Goal: Information Seeking & Learning: Learn about a topic

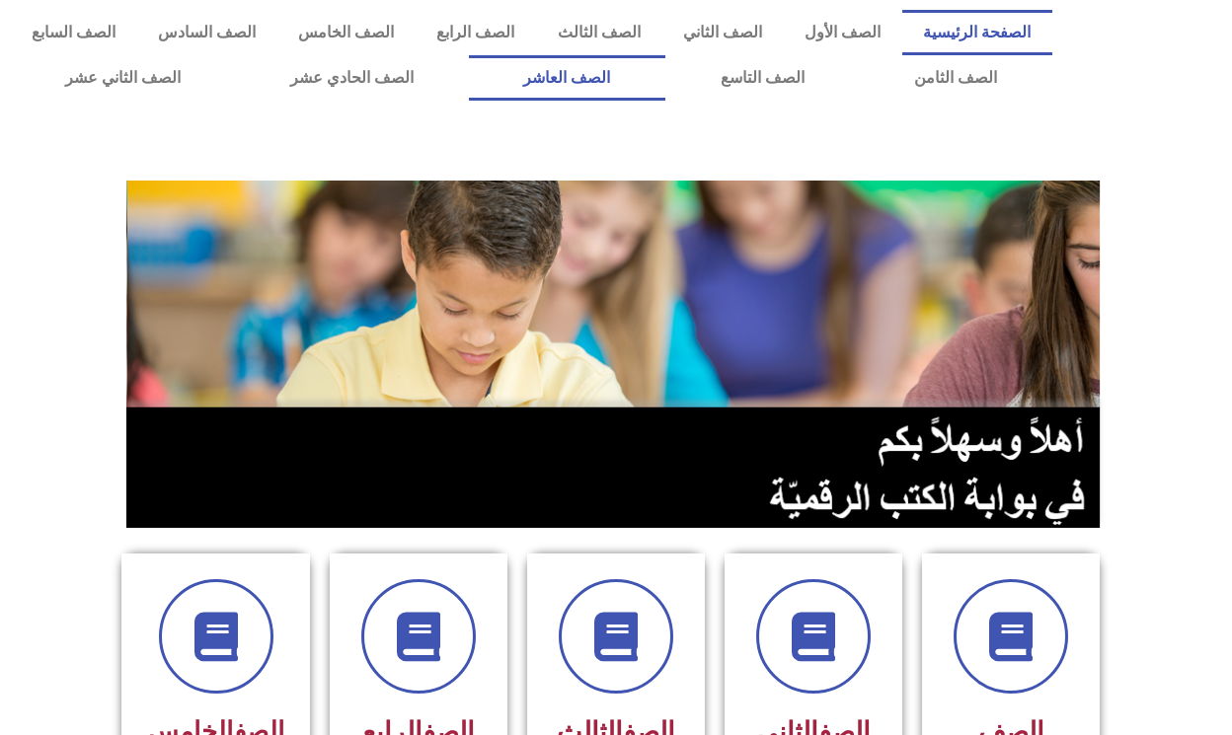
click at [583, 77] on link "الصف العاشر" at bounding box center [567, 77] width 196 height 45
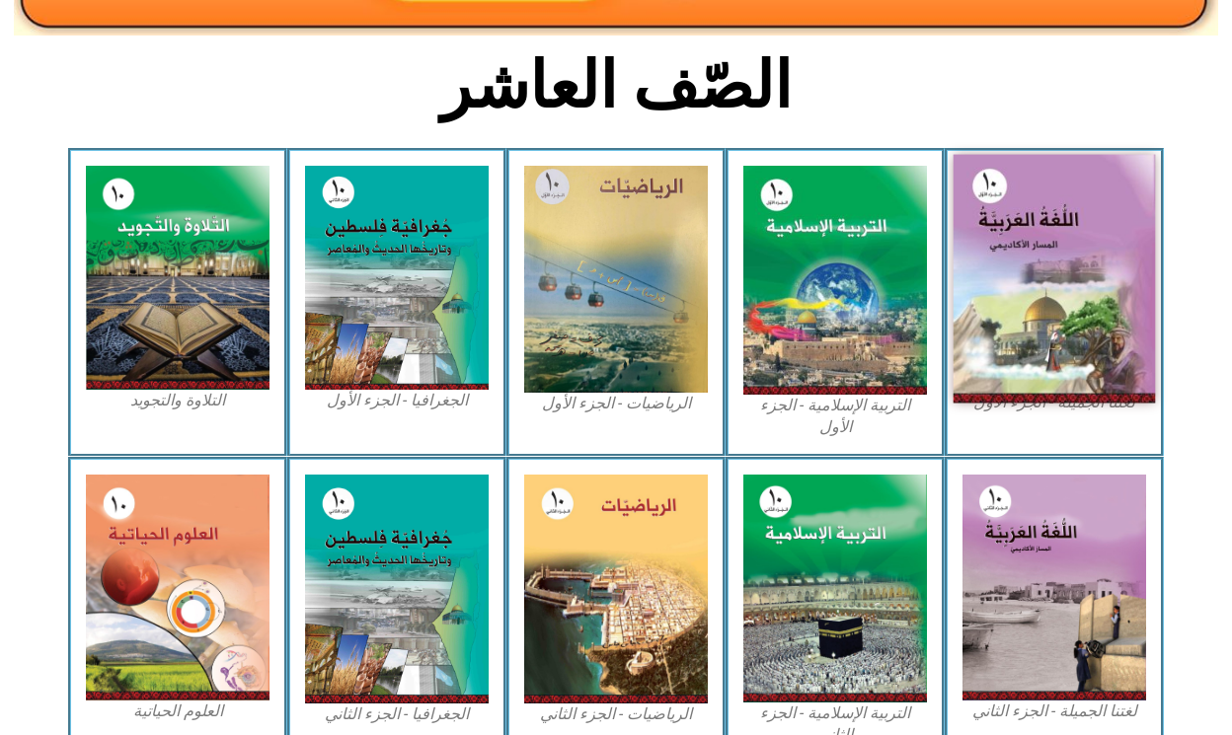
scroll to position [467, 0]
click at [1127, 326] on img at bounding box center [1054, 279] width 202 height 249
click at [1108, 326] on img at bounding box center [1054, 279] width 202 height 249
click at [1095, 325] on img at bounding box center [1054, 279] width 202 height 249
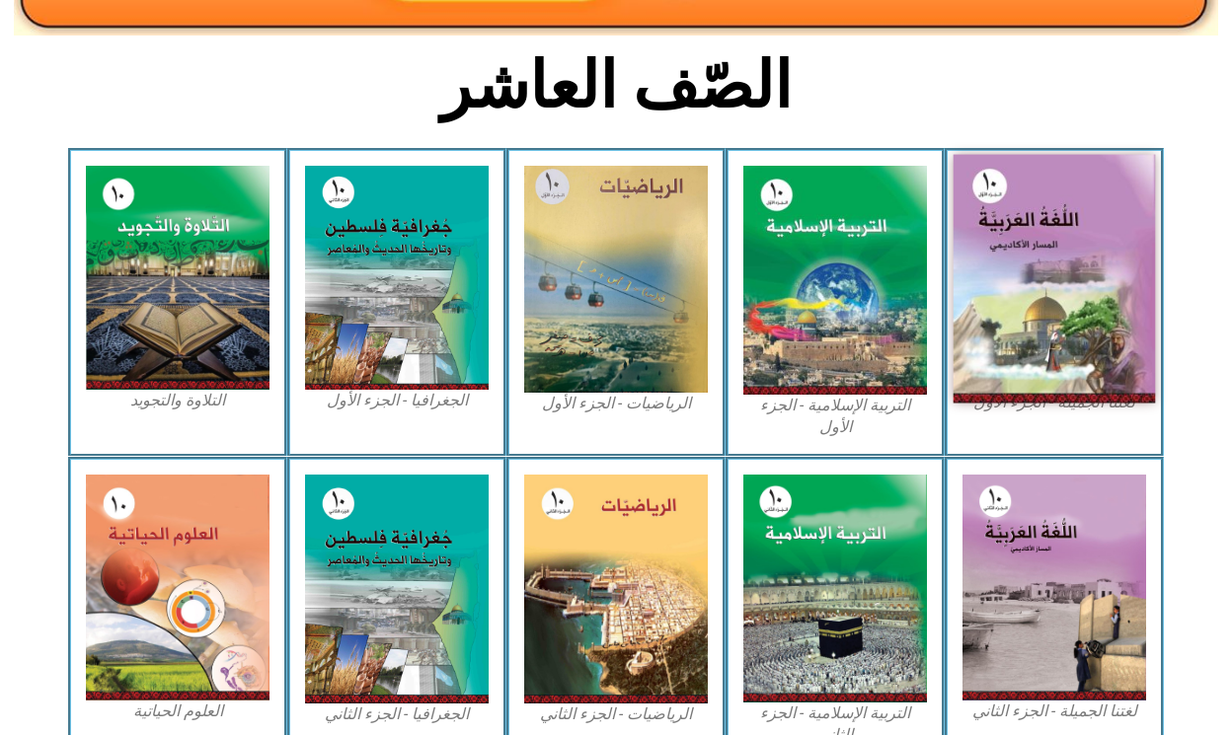
click at [1076, 320] on img at bounding box center [1054, 279] width 202 height 249
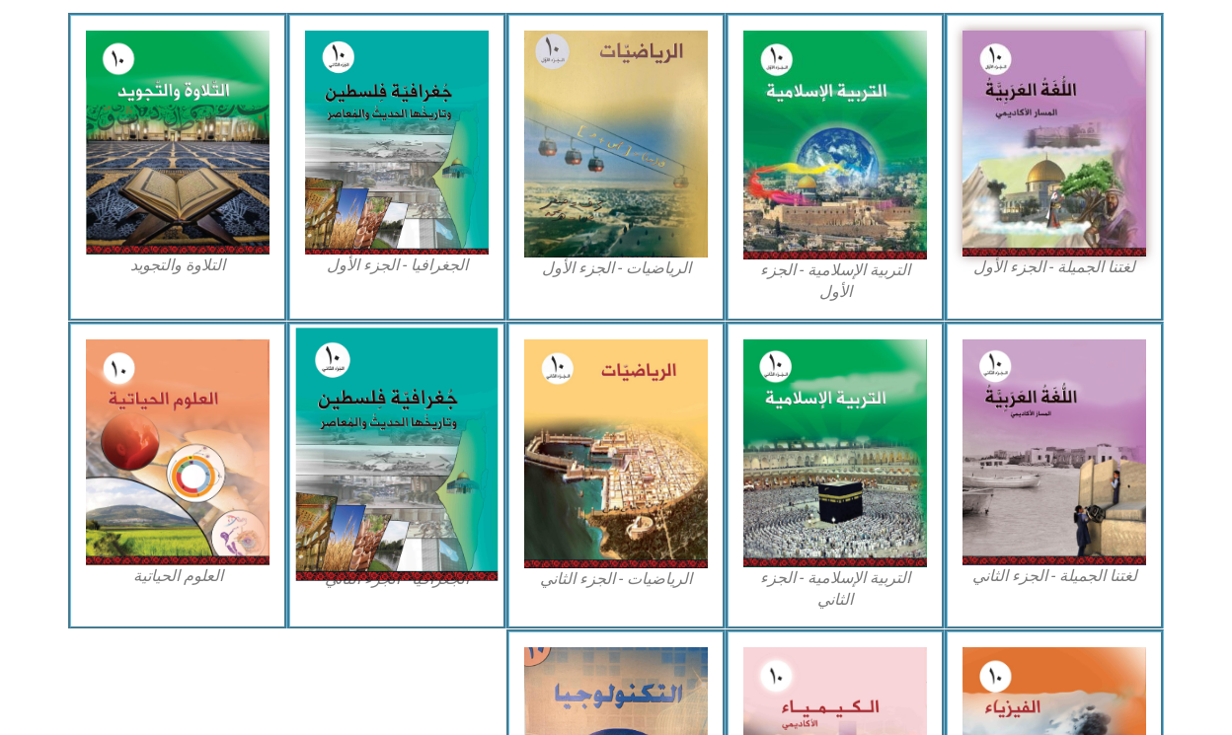
scroll to position [581, 0]
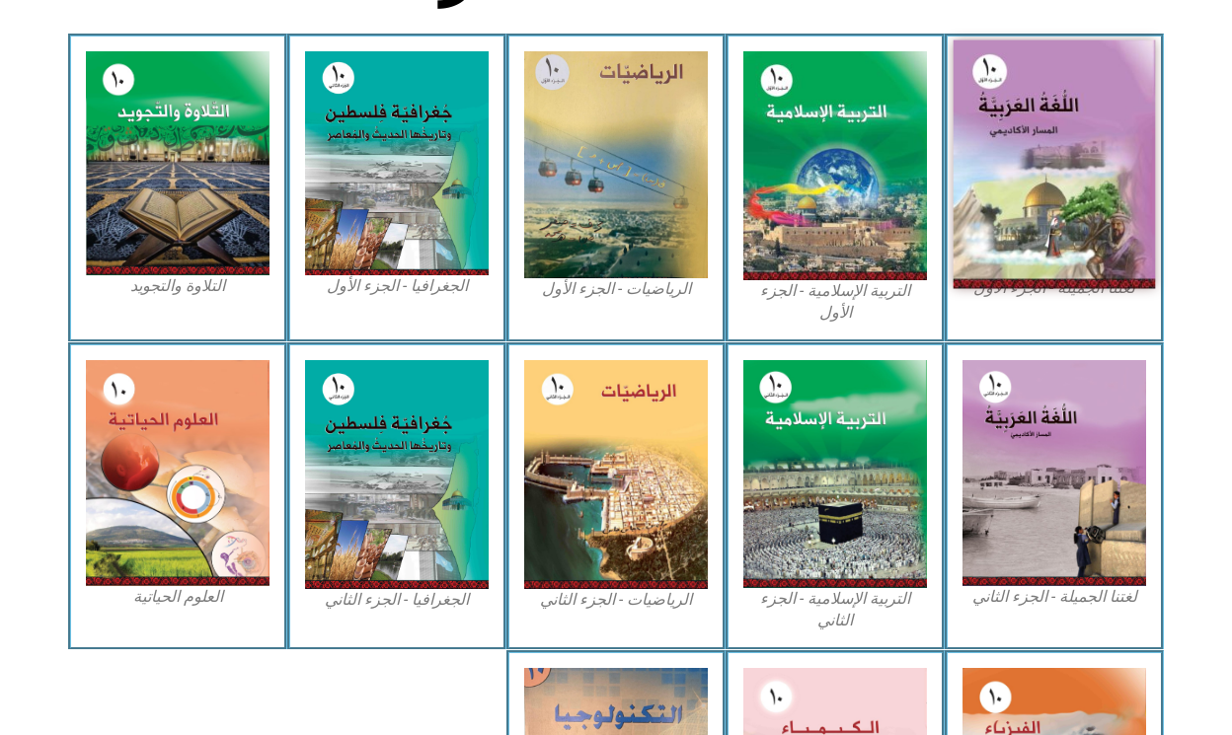
click at [1094, 175] on img at bounding box center [1054, 164] width 202 height 249
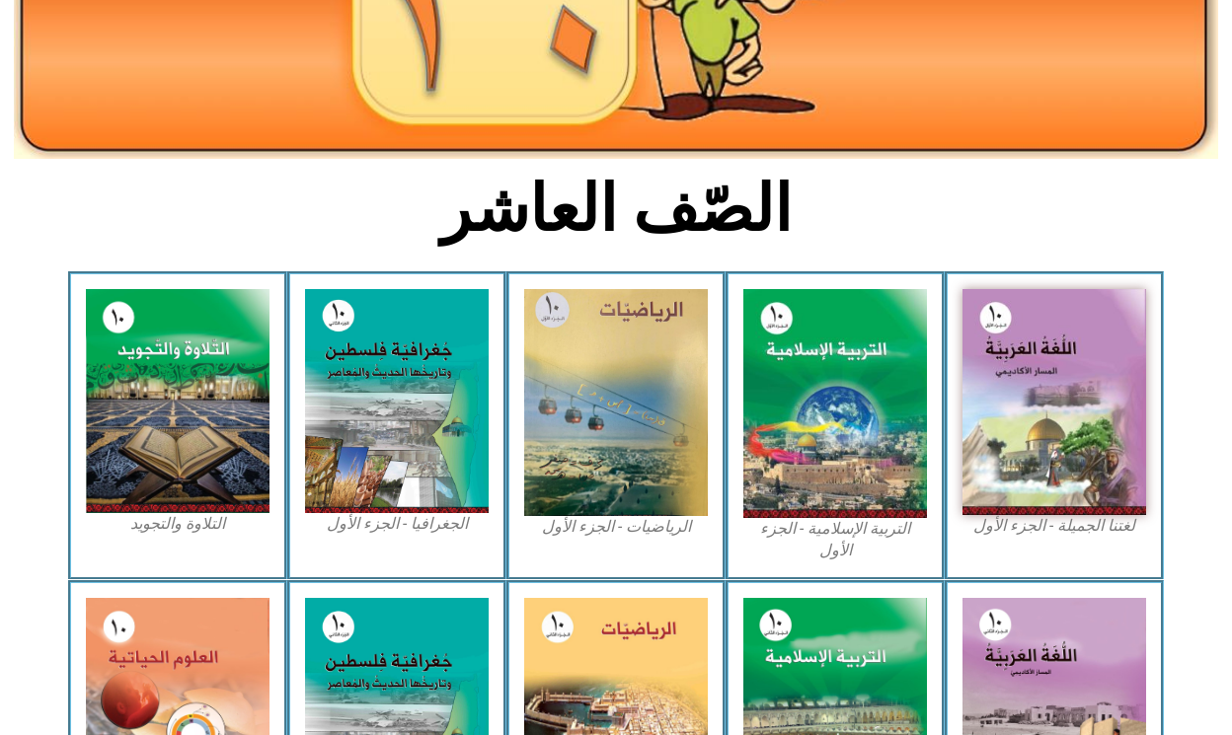
scroll to position [342, 0]
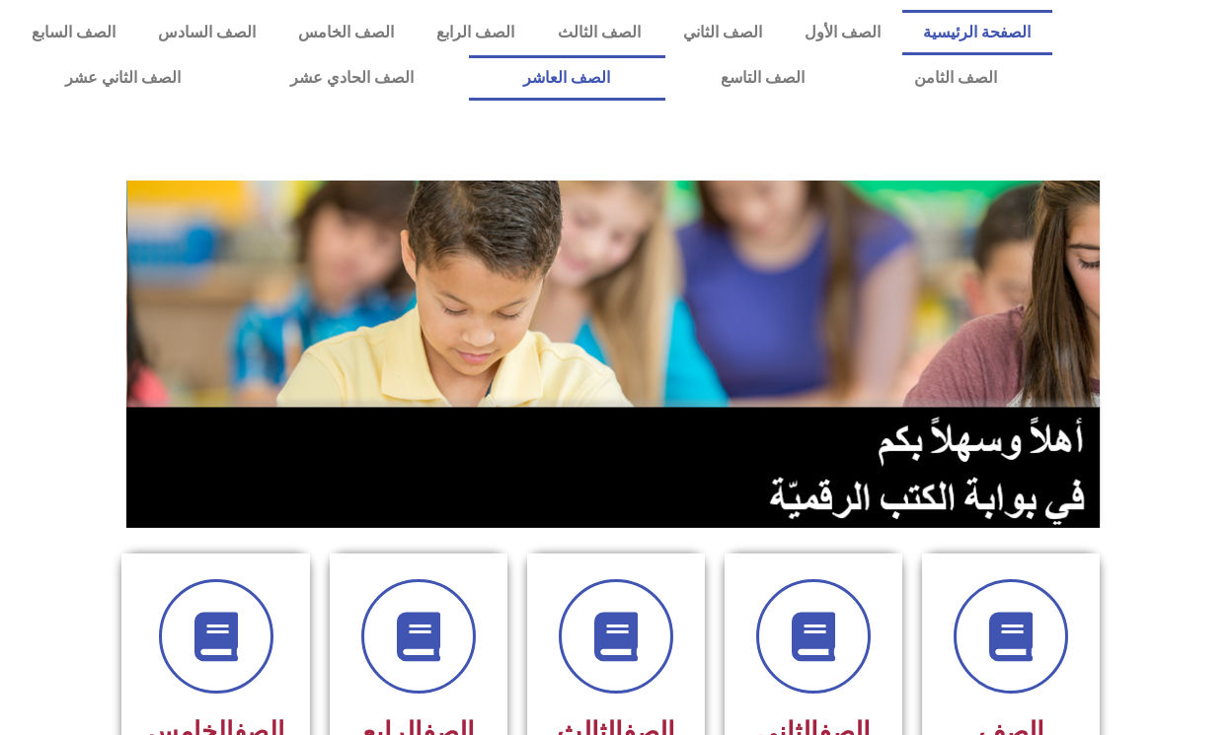
click at [593, 85] on link "الصف العاشر" at bounding box center [567, 77] width 196 height 45
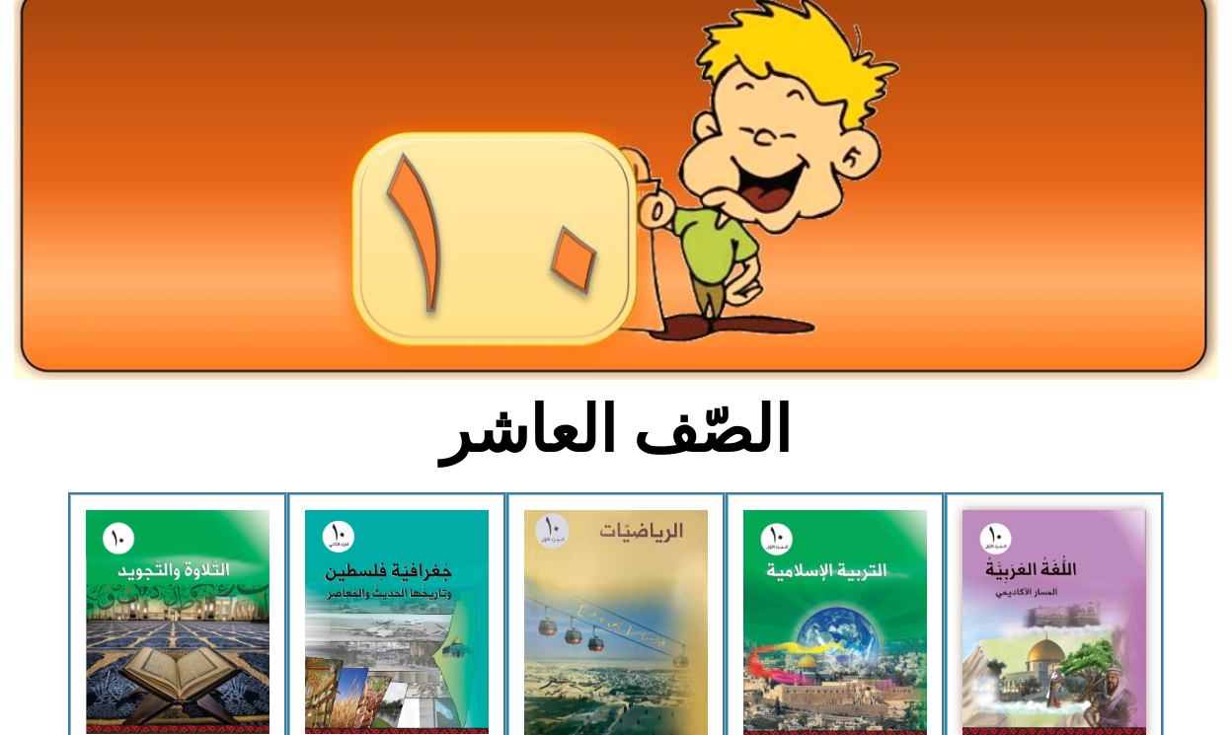
scroll to position [125, 0]
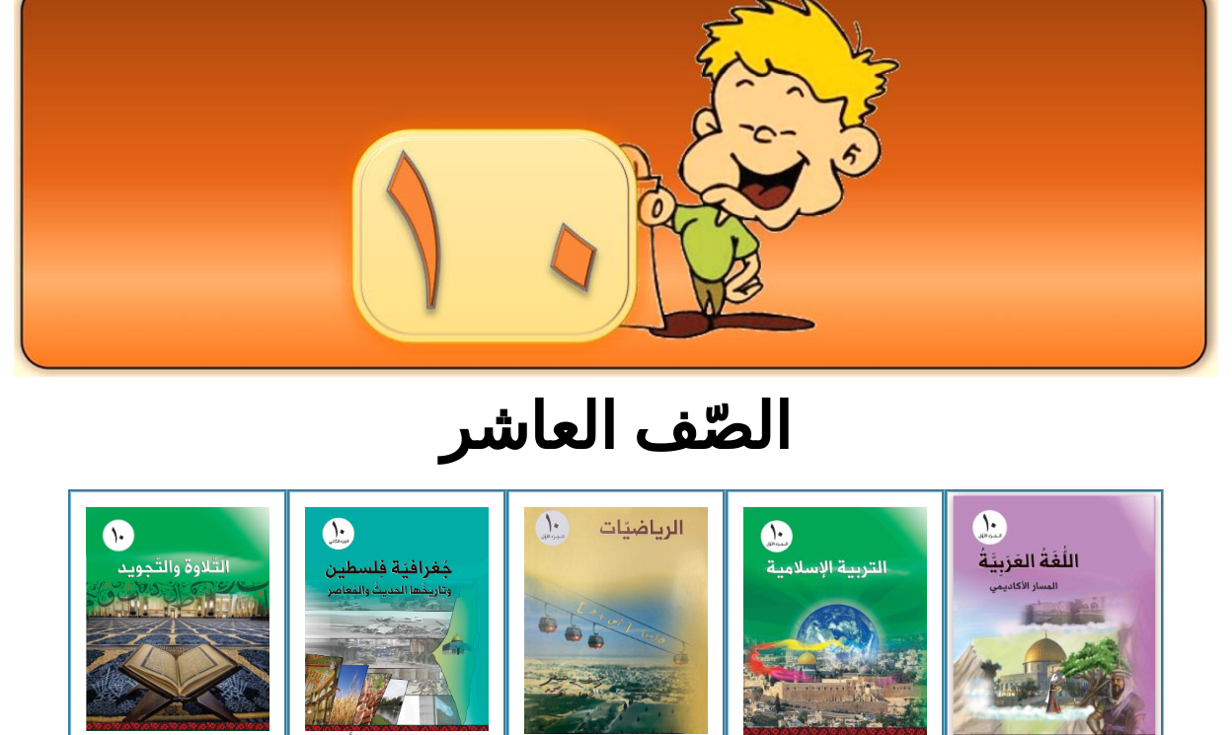
click at [1061, 528] on img at bounding box center [1054, 620] width 202 height 249
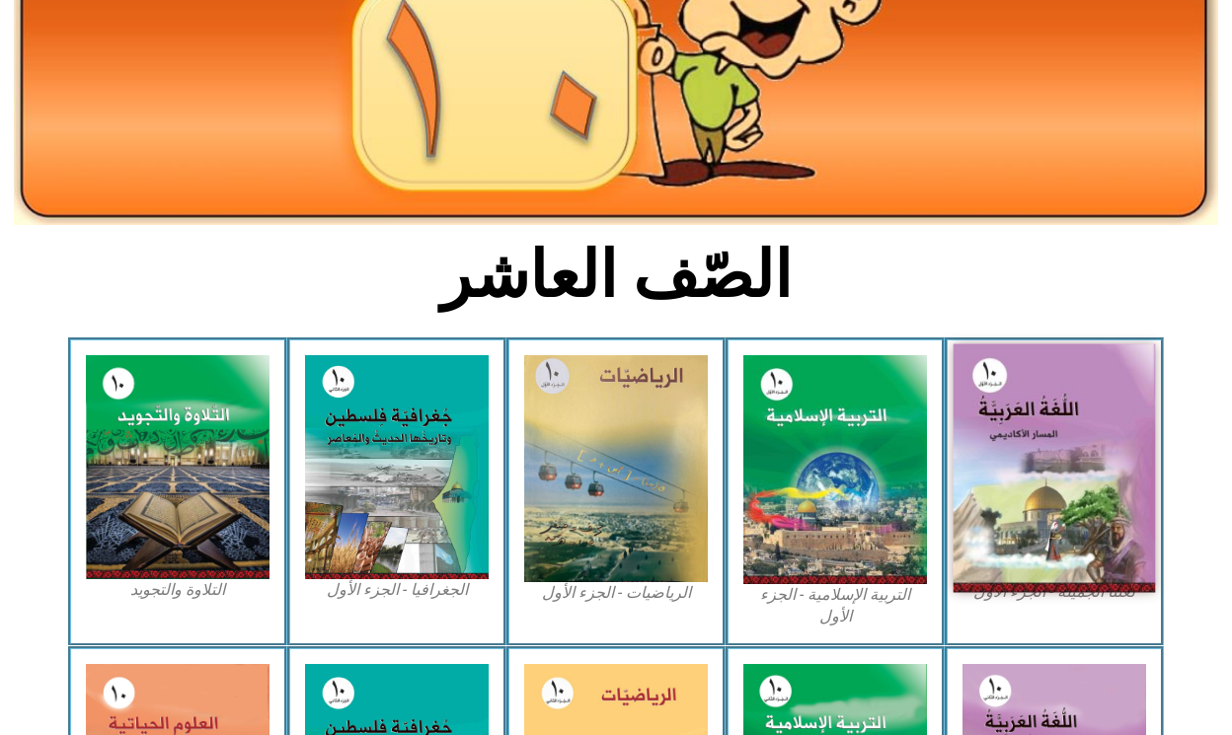
scroll to position [281, 0]
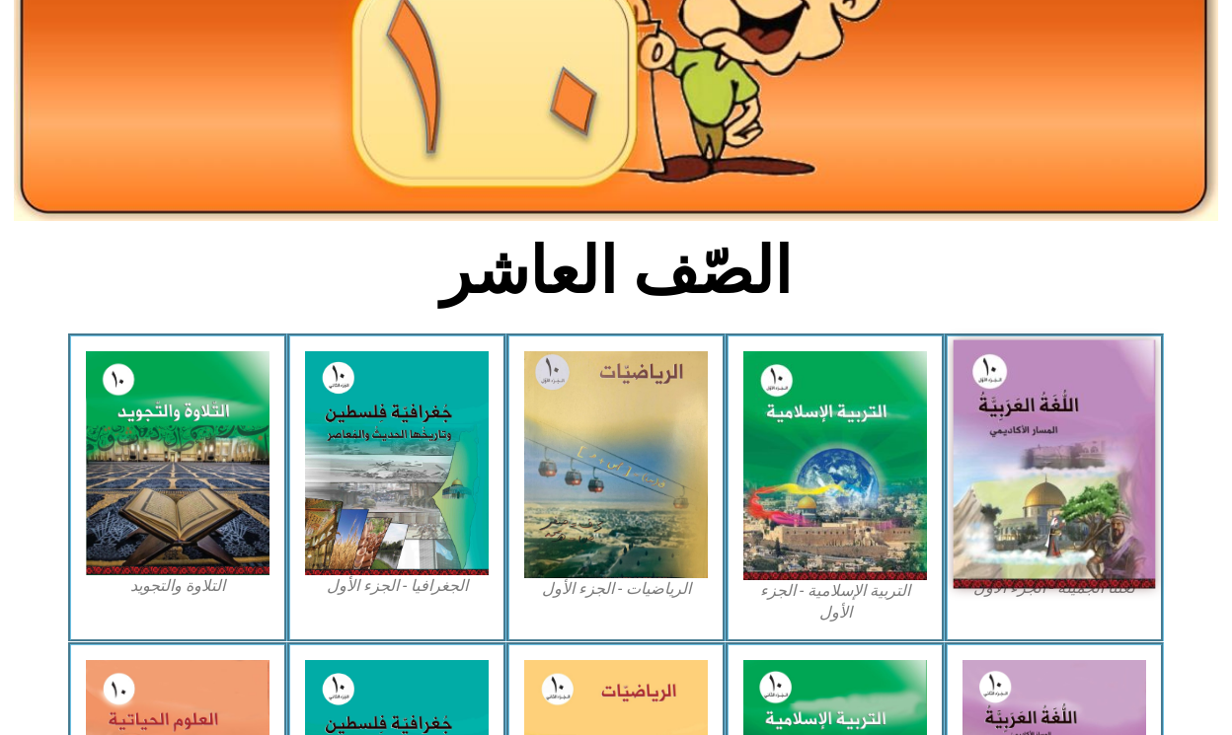
click at [1048, 515] on img at bounding box center [1054, 464] width 202 height 249
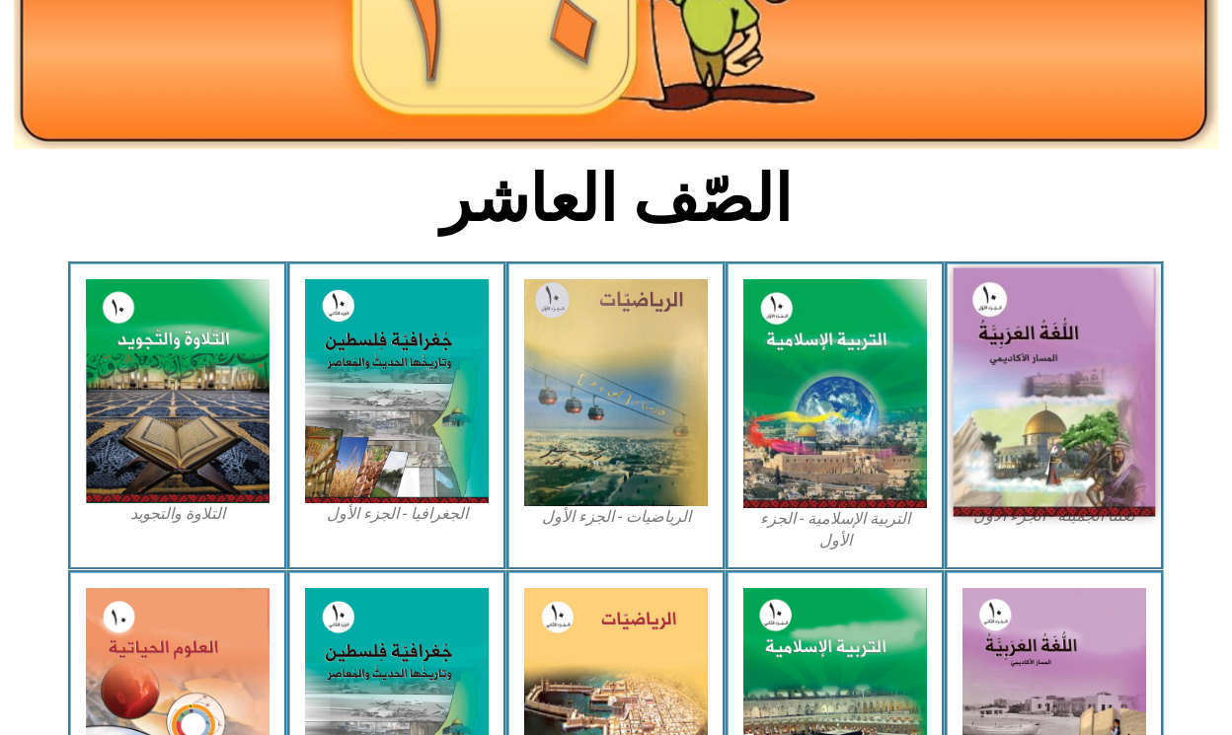
scroll to position [354, 0]
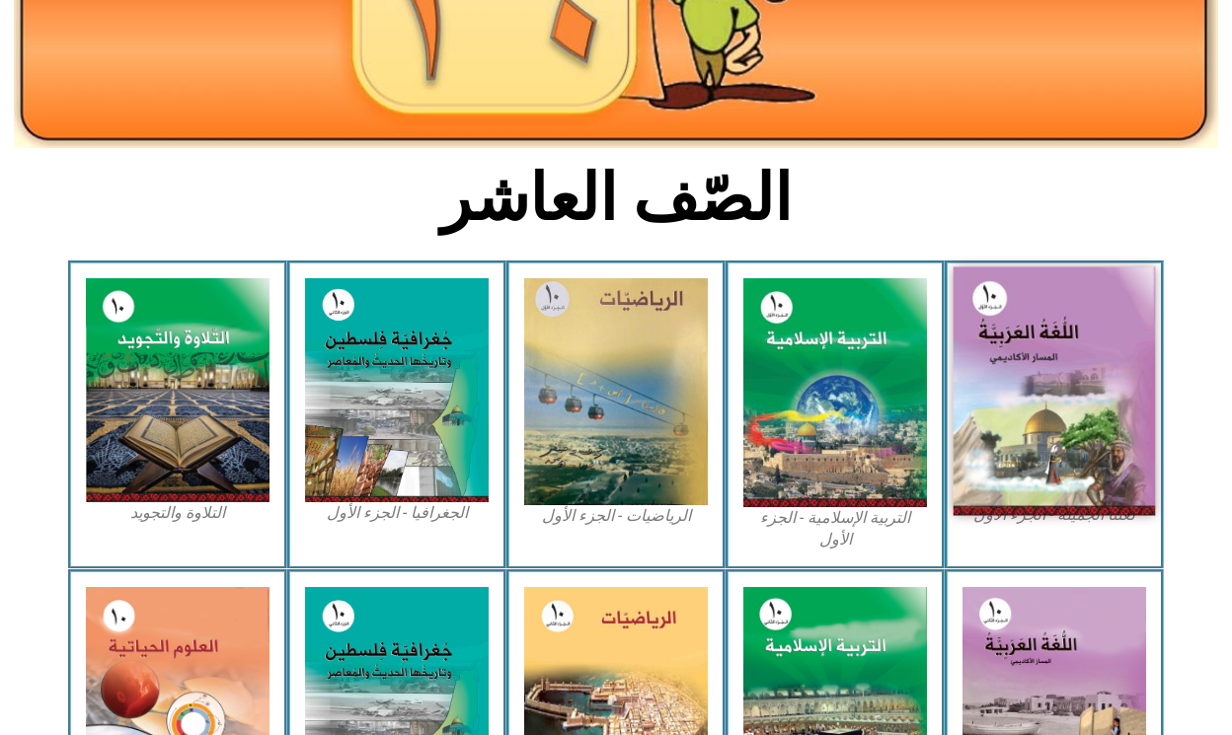
click at [976, 397] on img at bounding box center [1054, 391] width 202 height 249
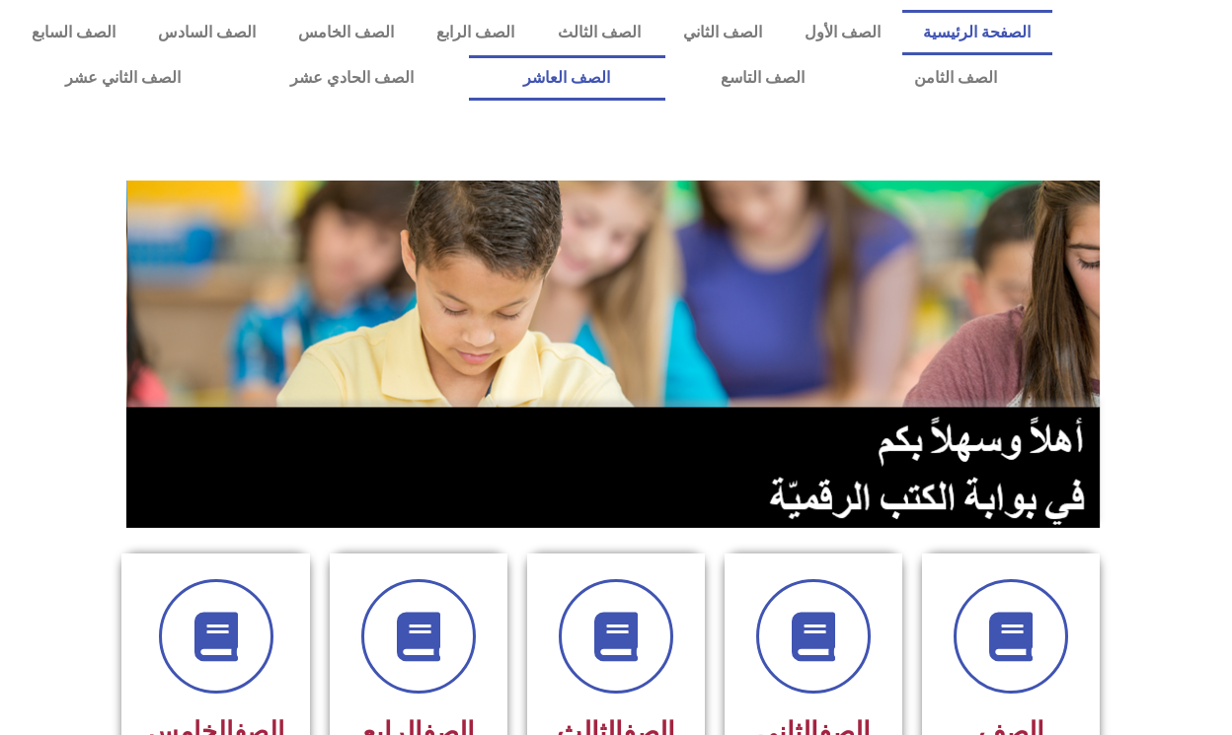
click at [589, 83] on link "الصف العاشر" at bounding box center [567, 77] width 196 height 45
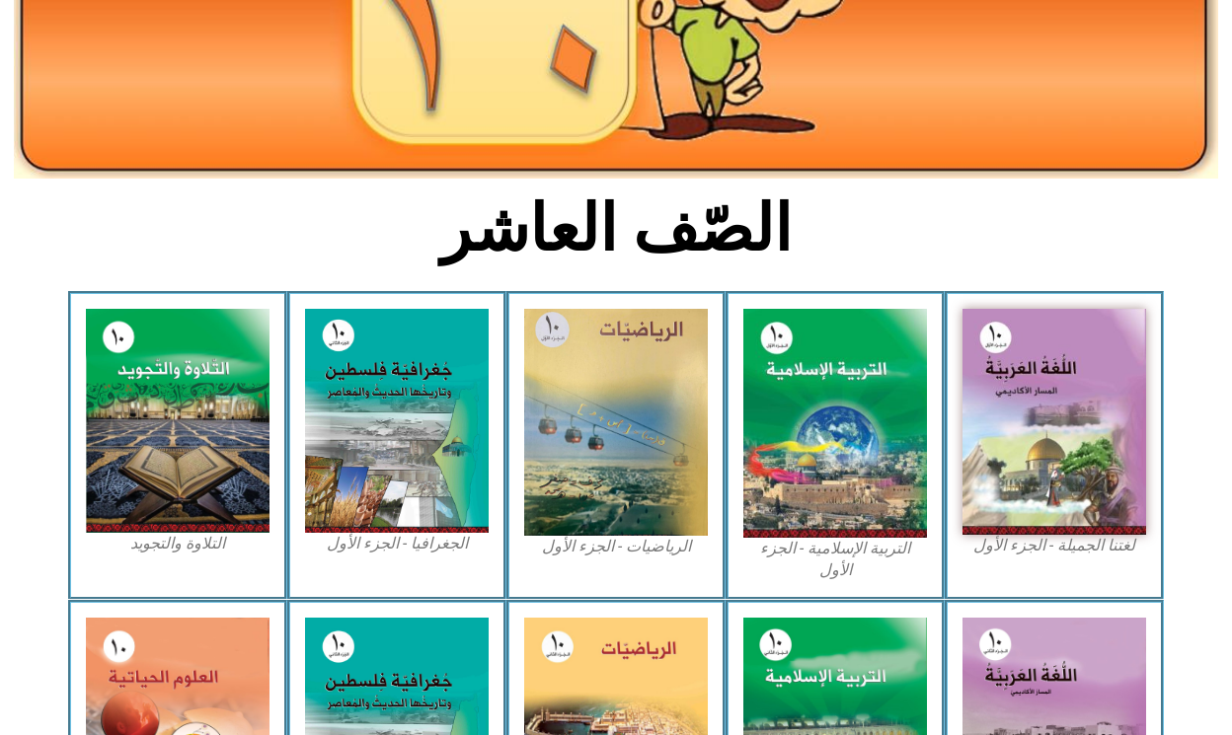
scroll to position [421, 0]
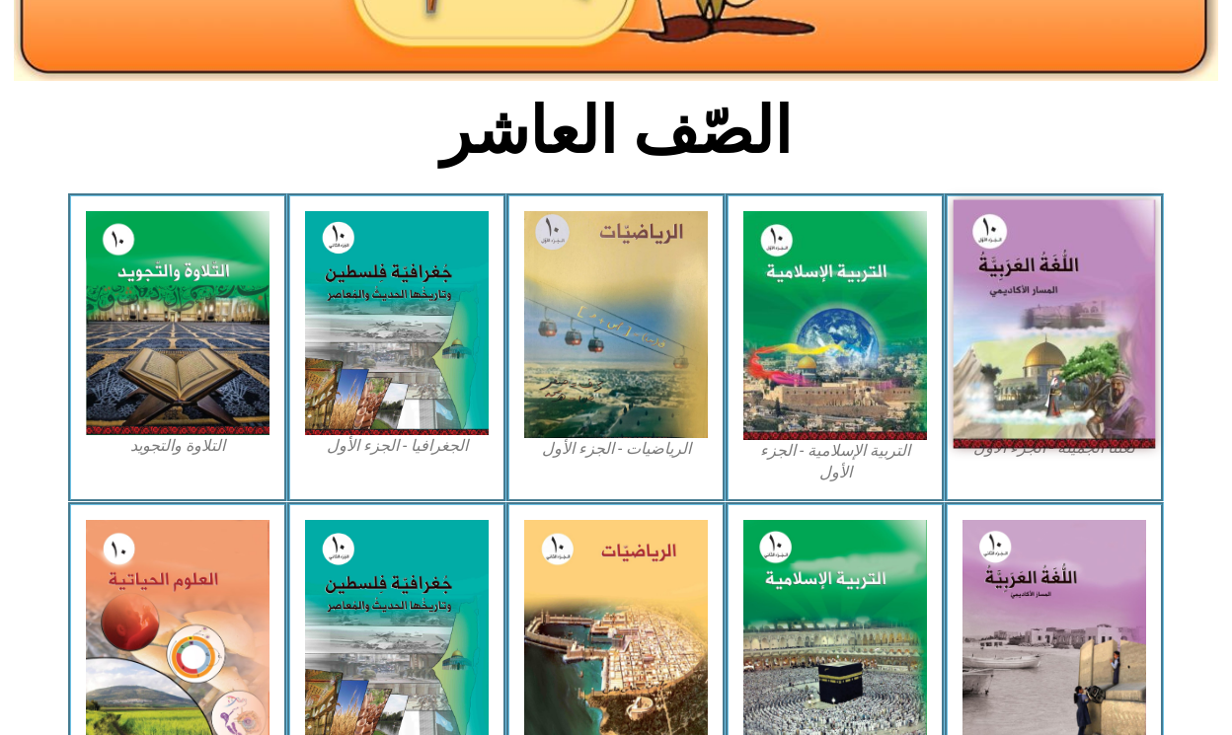
click at [1018, 331] on img at bounding box center [1054, 324] width 202 height 249
click at [1019, 331] on img at bounding box center [1054, 324] width 202 height 249
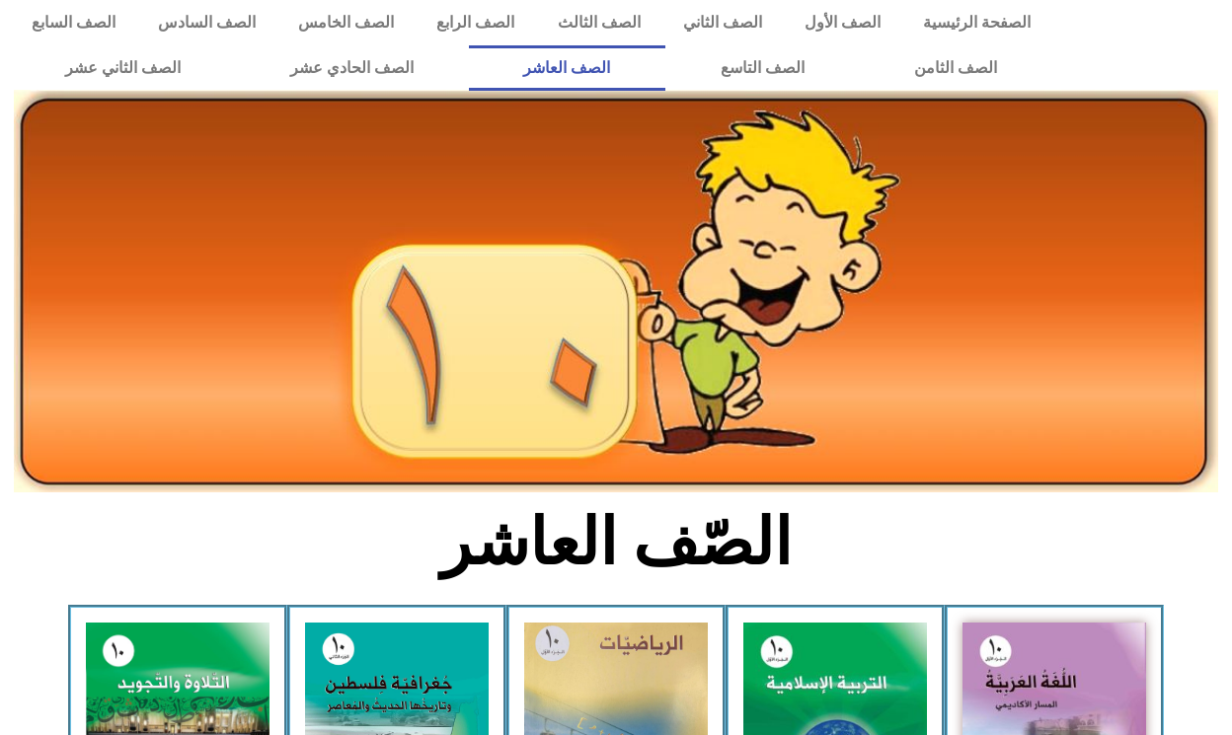
scroll to position [0, 0]
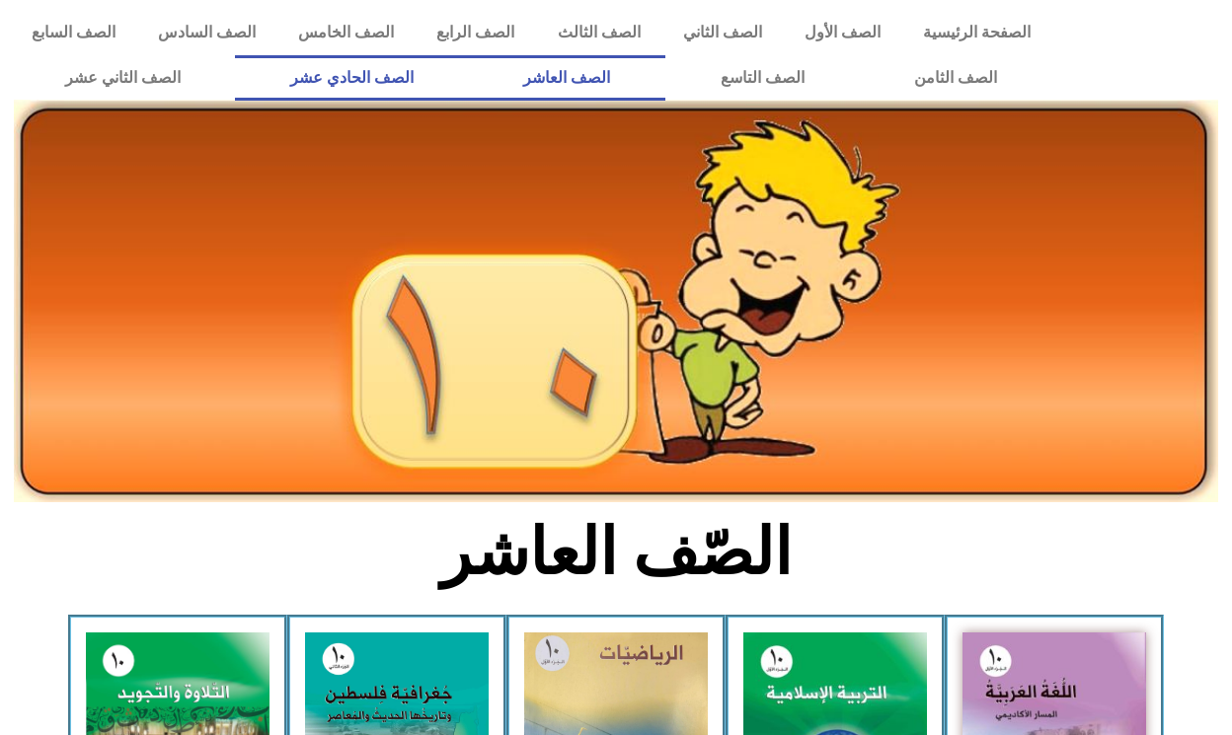
click at [395, 67] on link "الصف الحادي عشر" at bounding box center [351, 77] width 233 height 45
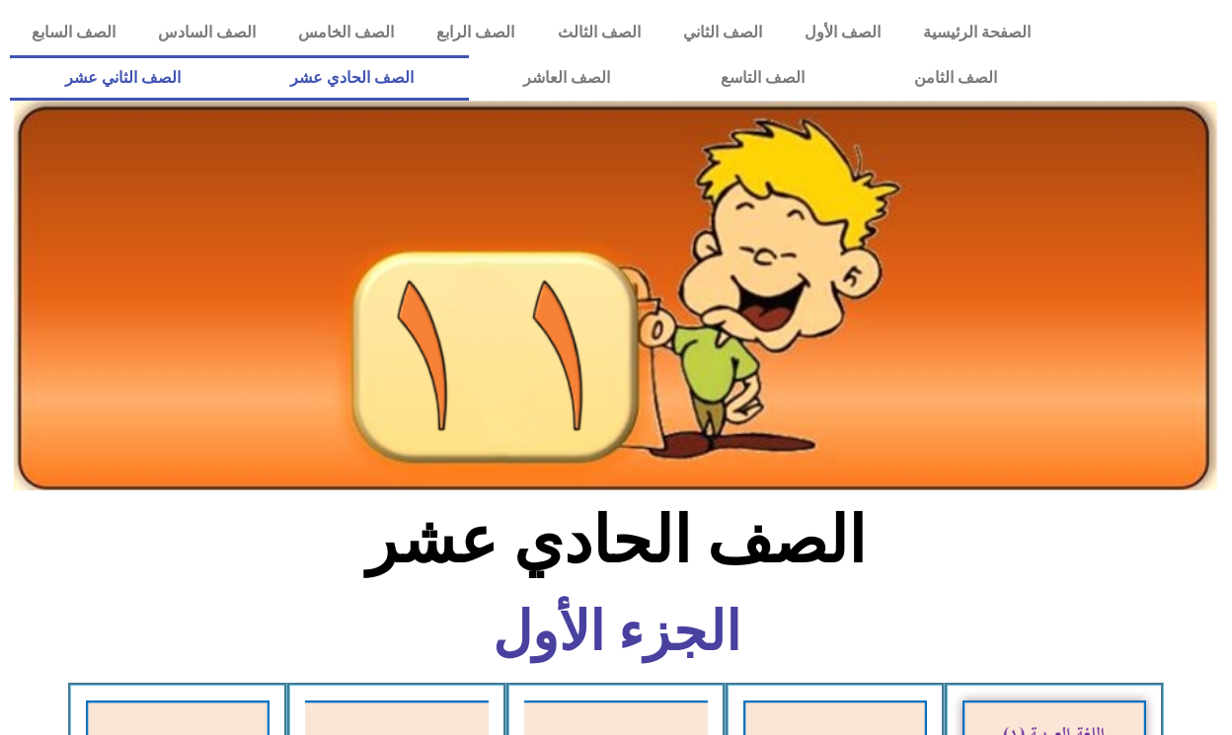
click at [156, 66] on link "الصف الثاني عشر" at bounding box center [122, 77] width 225 height 45
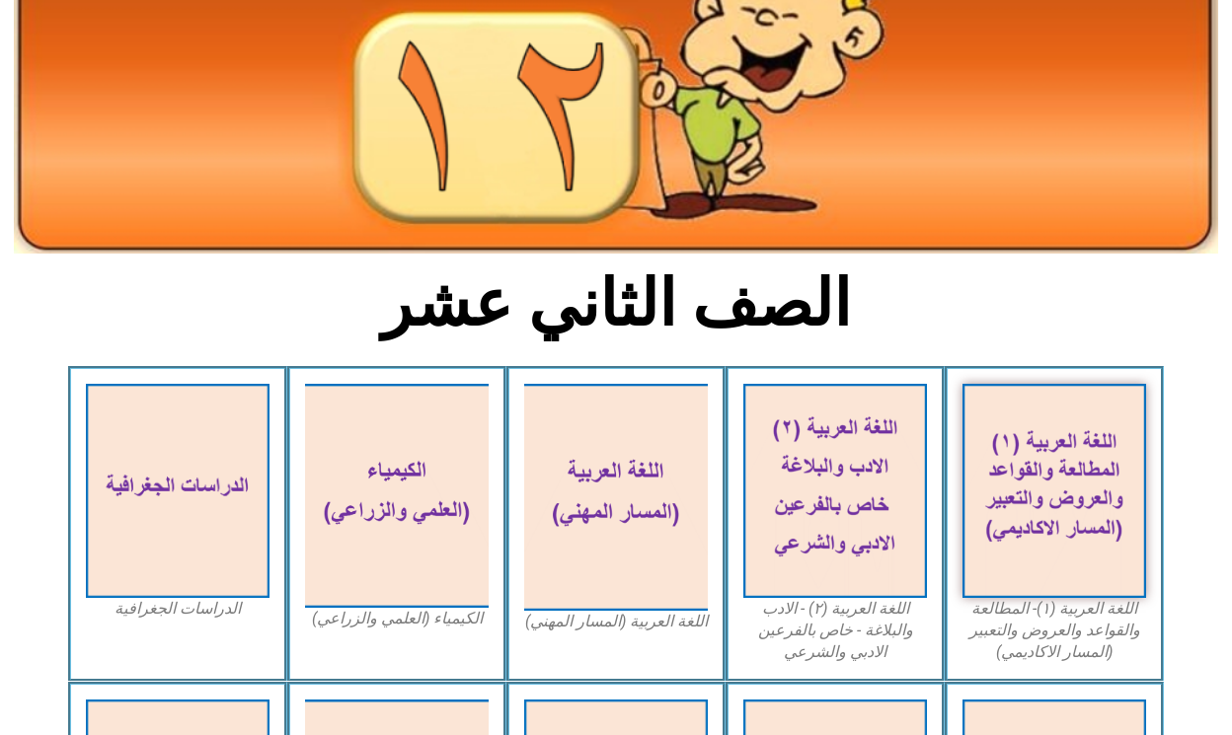
scroll to position [240, 0]
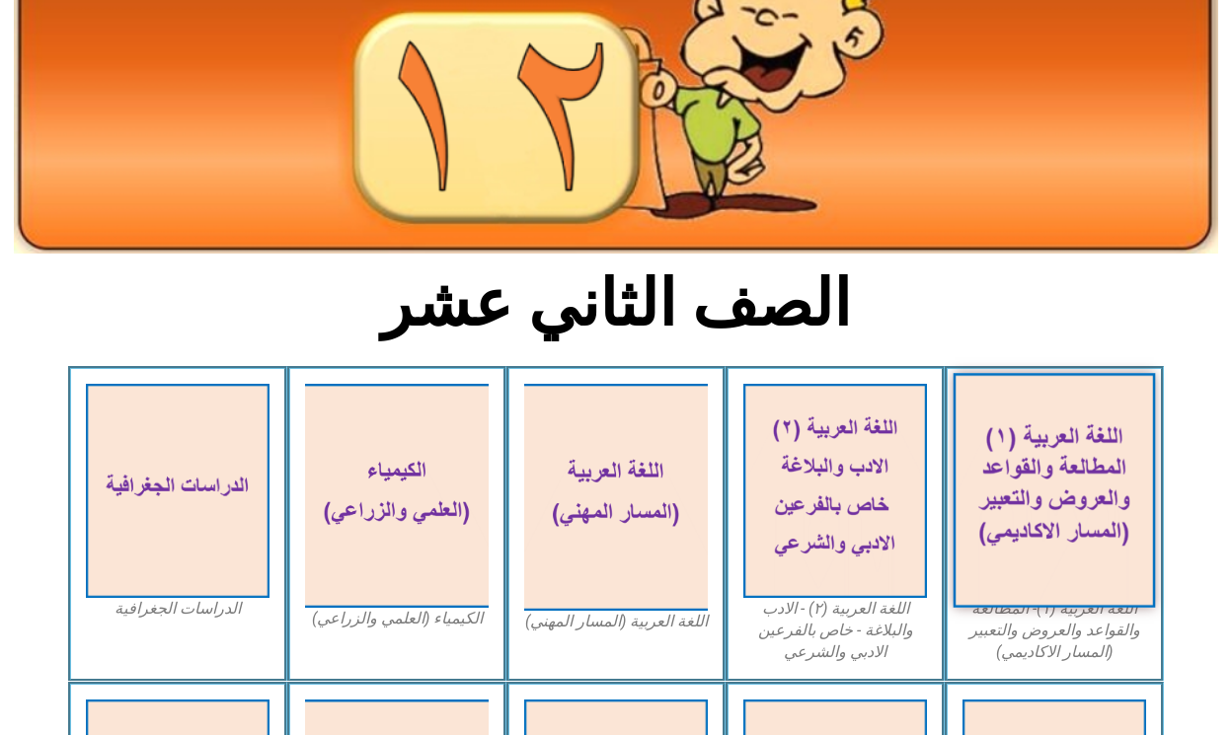
click at [1083, 548] on img at bounding box center [1054, 490] width 202 height 235
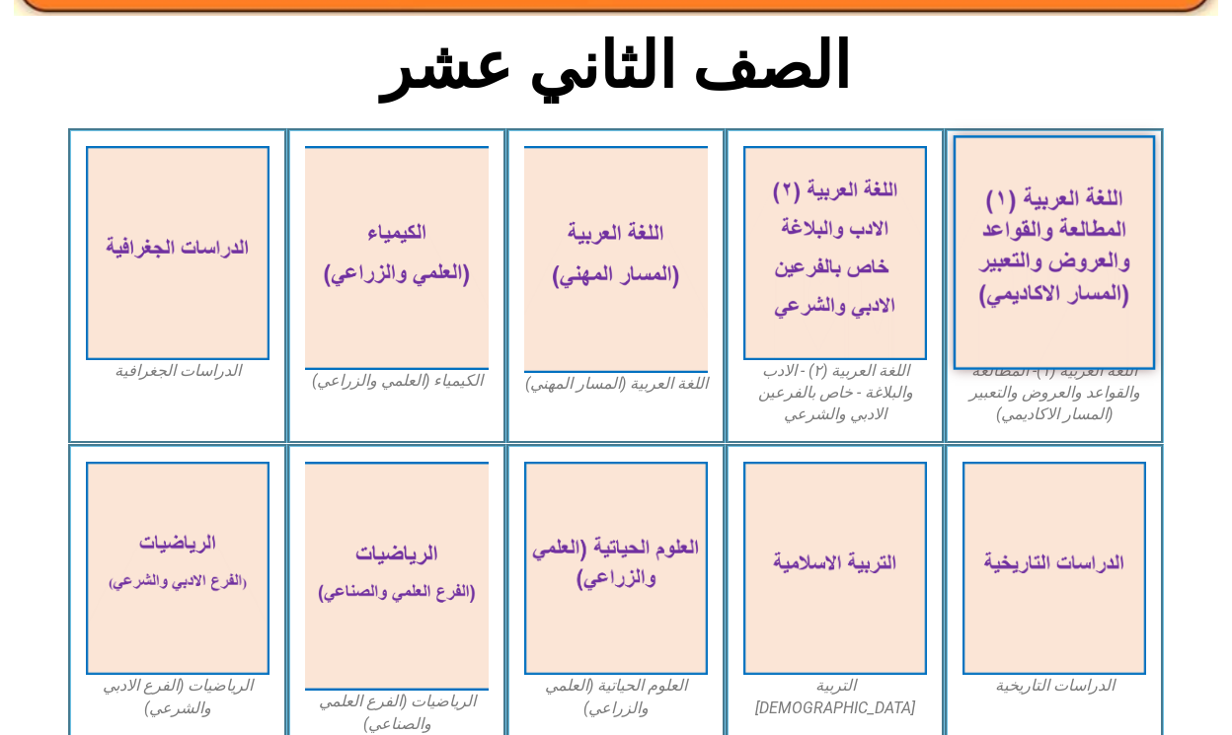
scroll to position [489, 0]
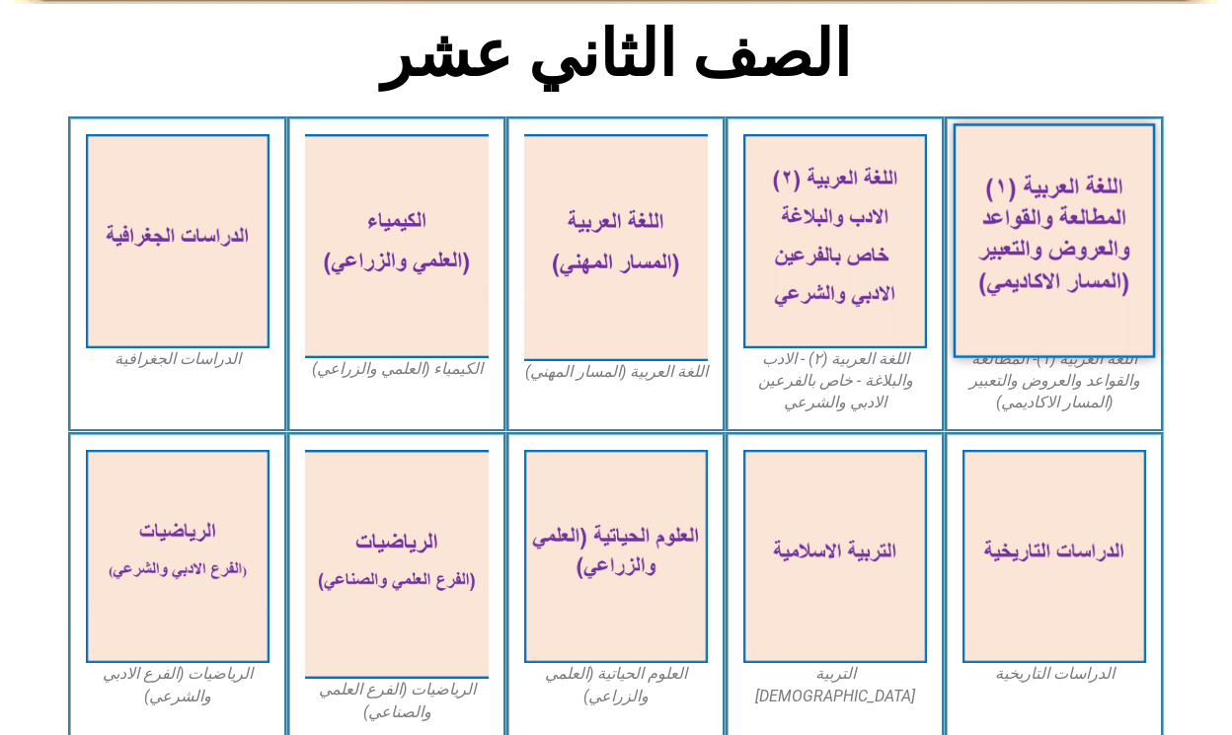
click at [1082, 313] on img at bounding box center [1054, 240] width 202 height 235
click at [1055, 281] on img at bounding box center [1054, 240] width 202 height 235
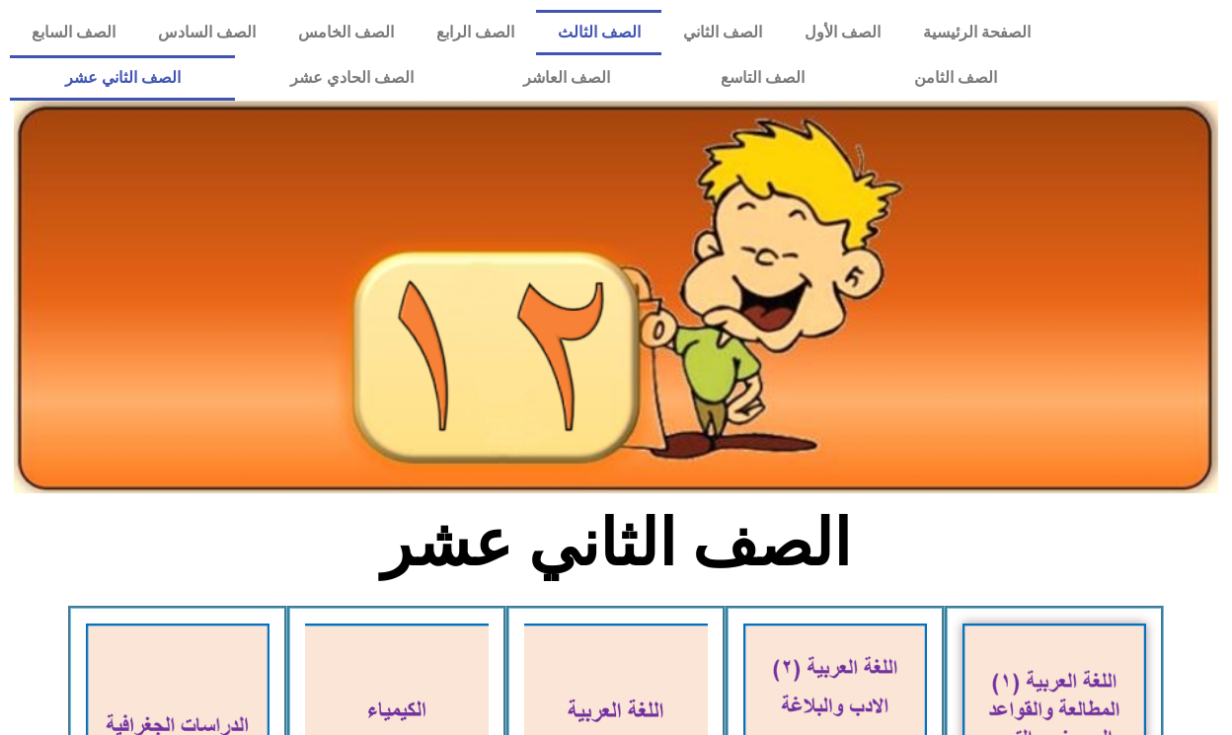
scroll to position [0, 0]
click at [564, 64] on link "الصف العاشر" at bounding box center [567, 77] width 196 height 45
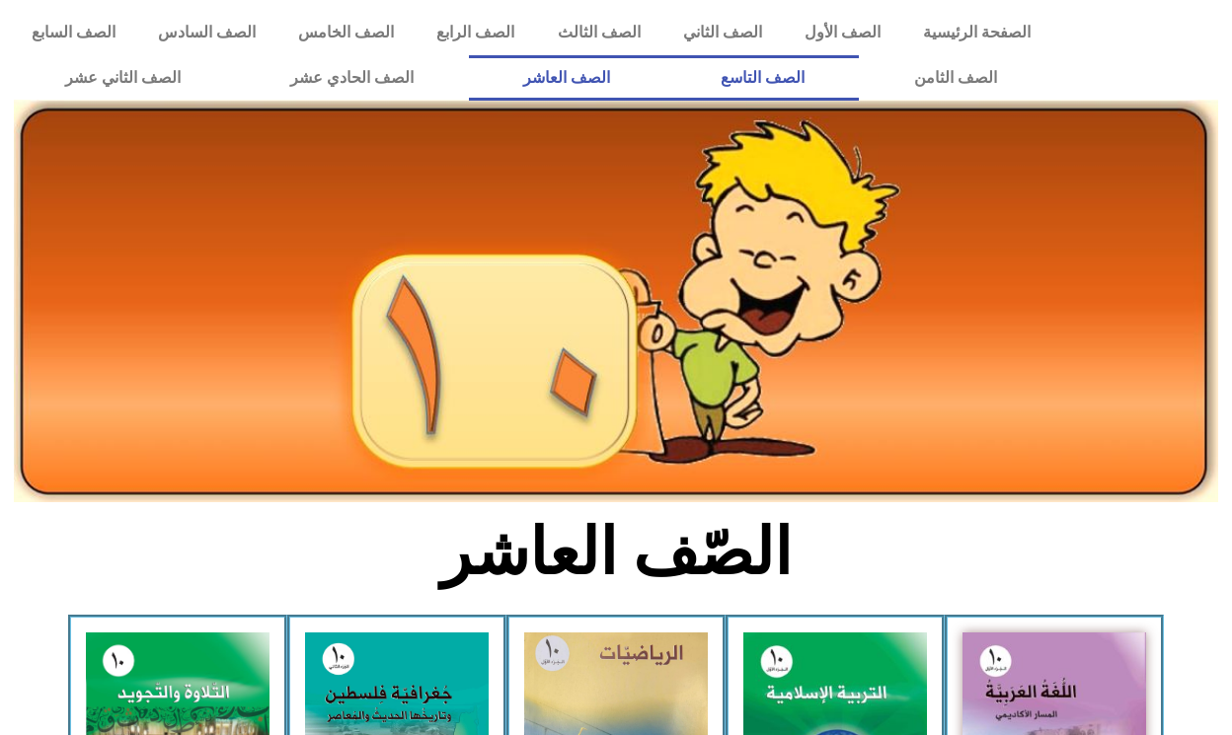
click at [721, 73] on link "الصف التاسع" at bounding box center [761, 77] width 193 height 45
click at [761, 89] on link "الصف التاسع" at bounding box center [761, 77] width 193 height 45
click at [950, 76] on link "الصف الثامن" at bounding box center [955, 77] width 192 height 45
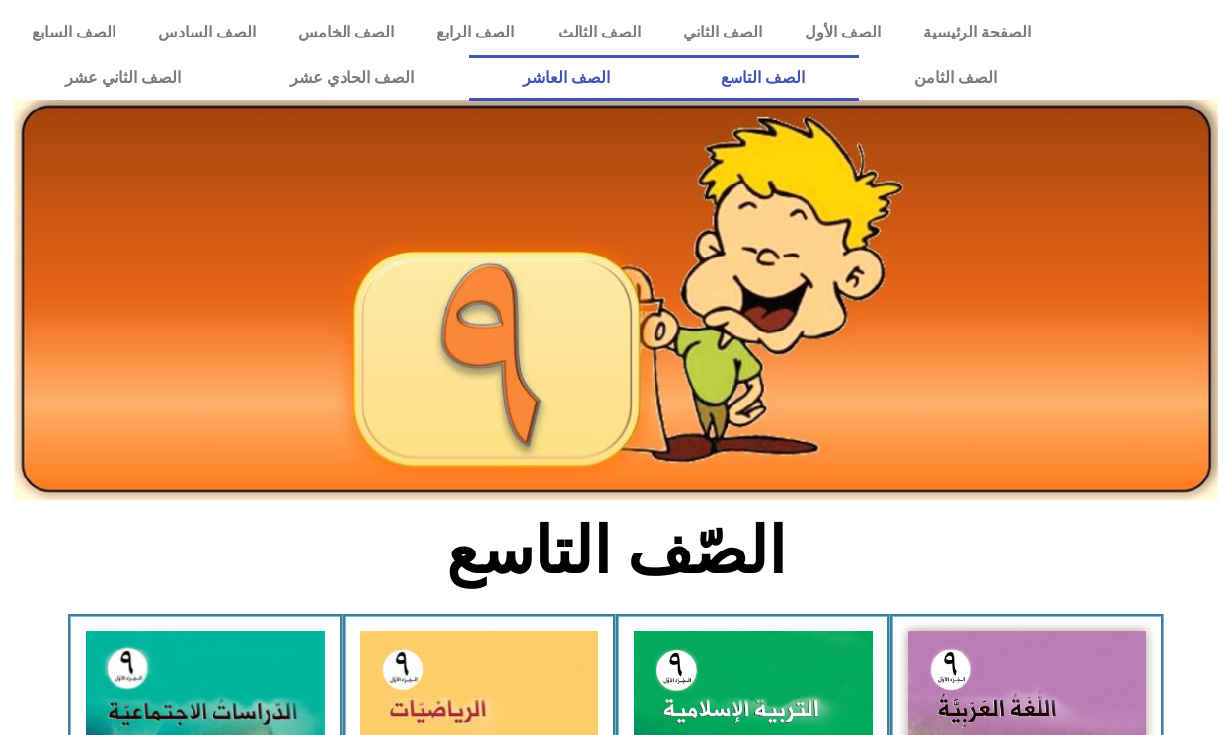
click at [569, 74] on link "الصف العاشر" at bounding box center [567, 77] width 196 height 45
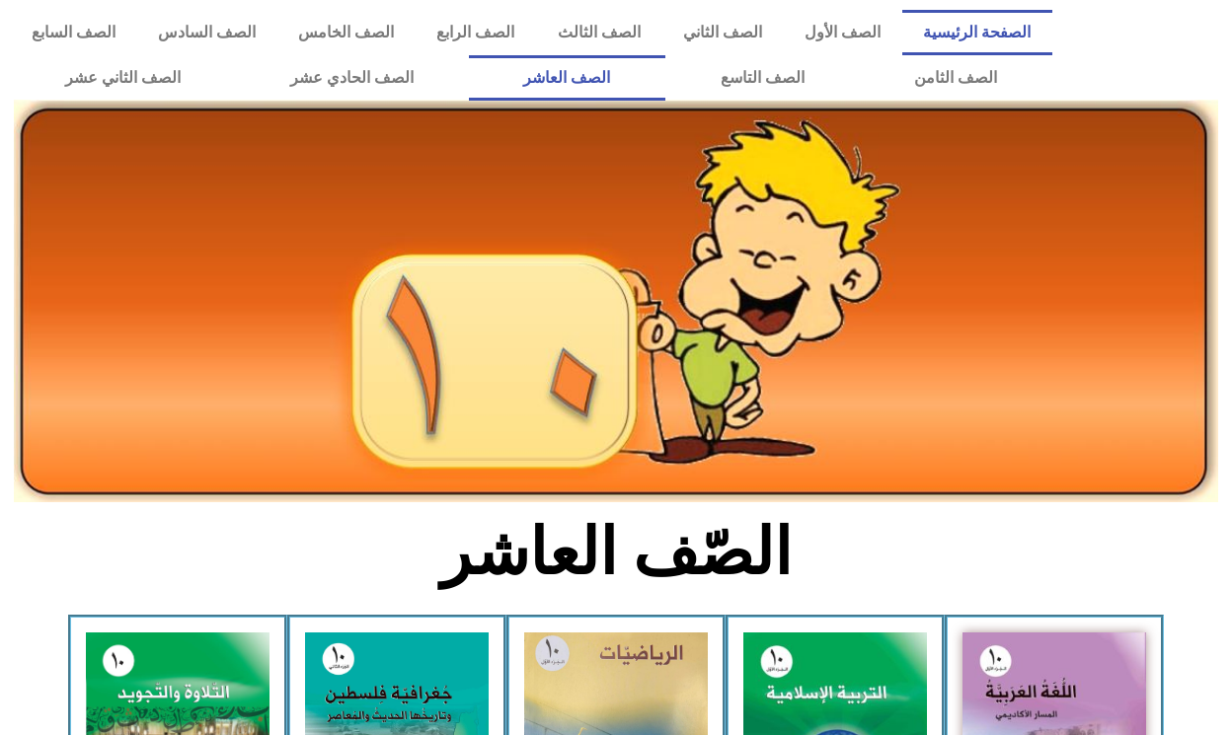
click at [1011, 37] on link "الصفحة الرئيسية" at bounding box center [977, 32] width 150 height 45
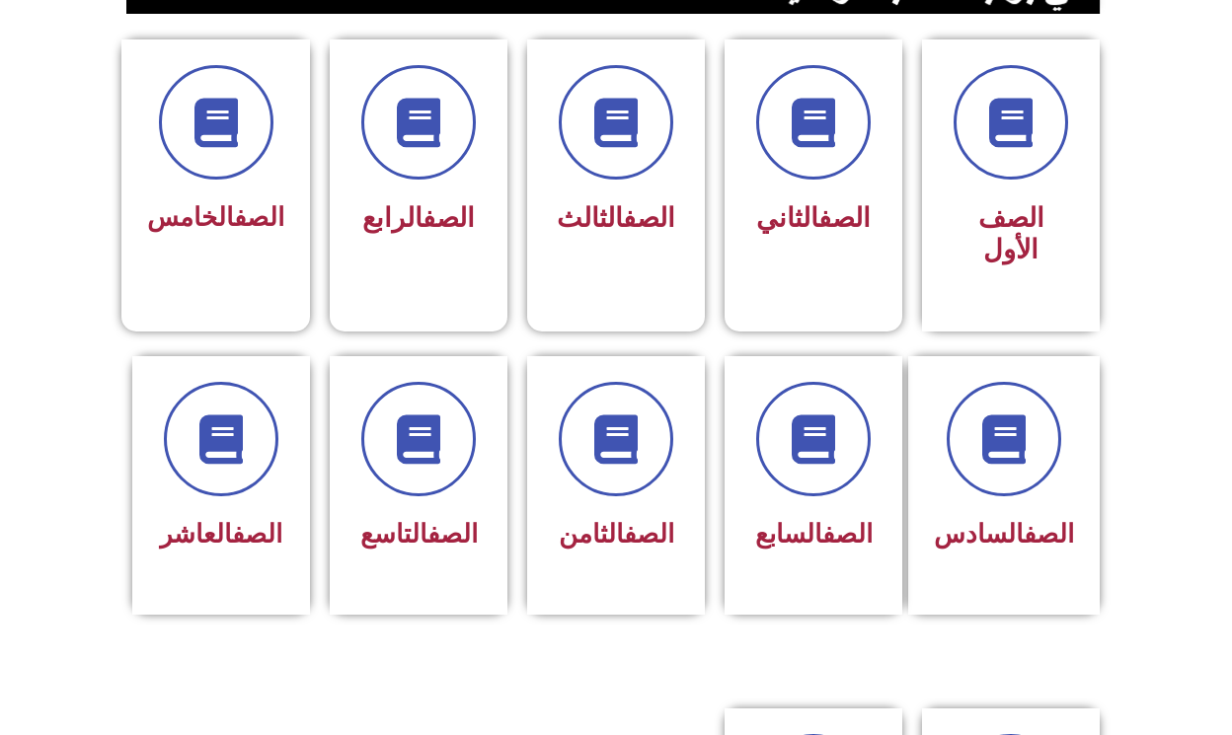
scroll to position [527, 0]
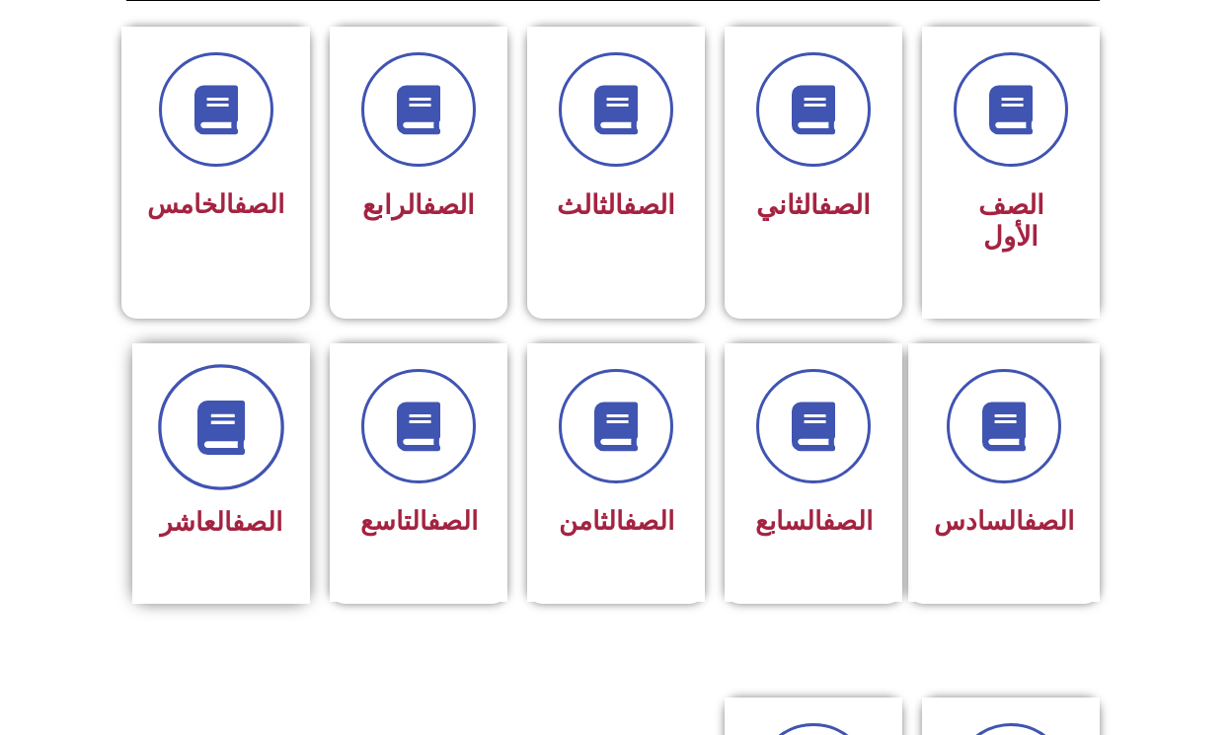
click at [231, 423] on icon at bounding box center [221, 427] width 54 height 54
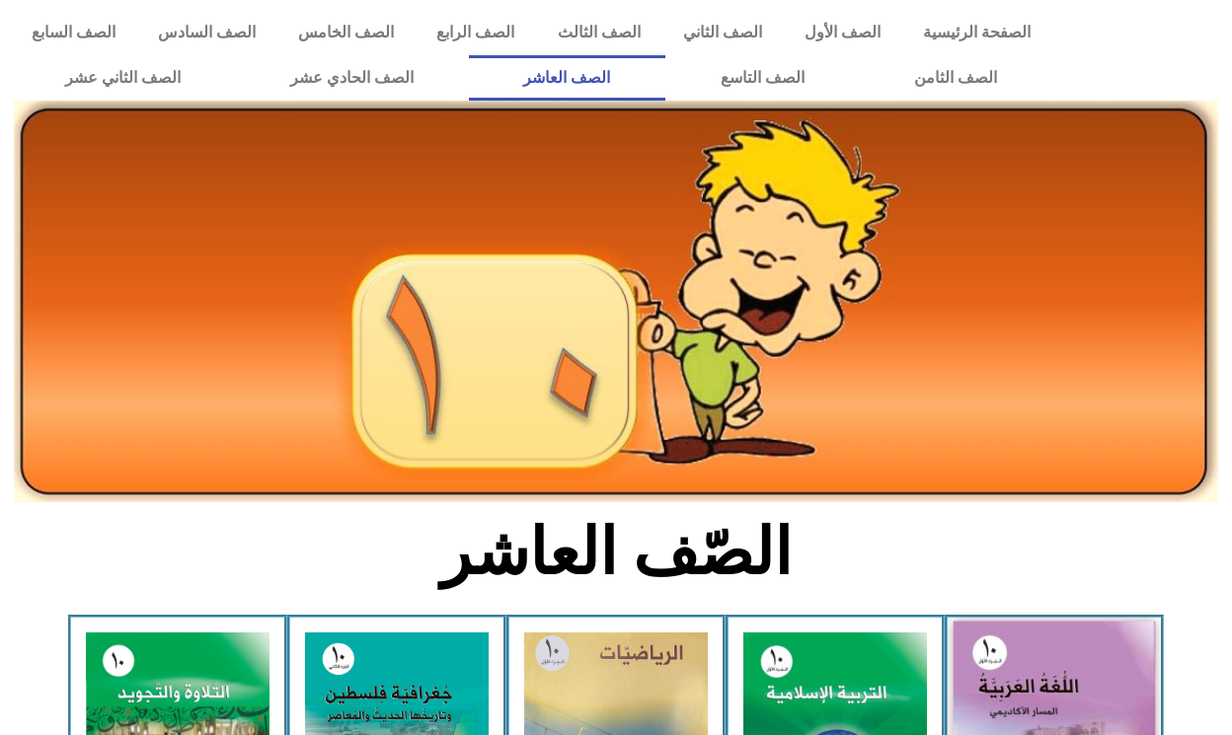
click at [989, 662] on img at bounding box center [1054, 746] width 202 height 249
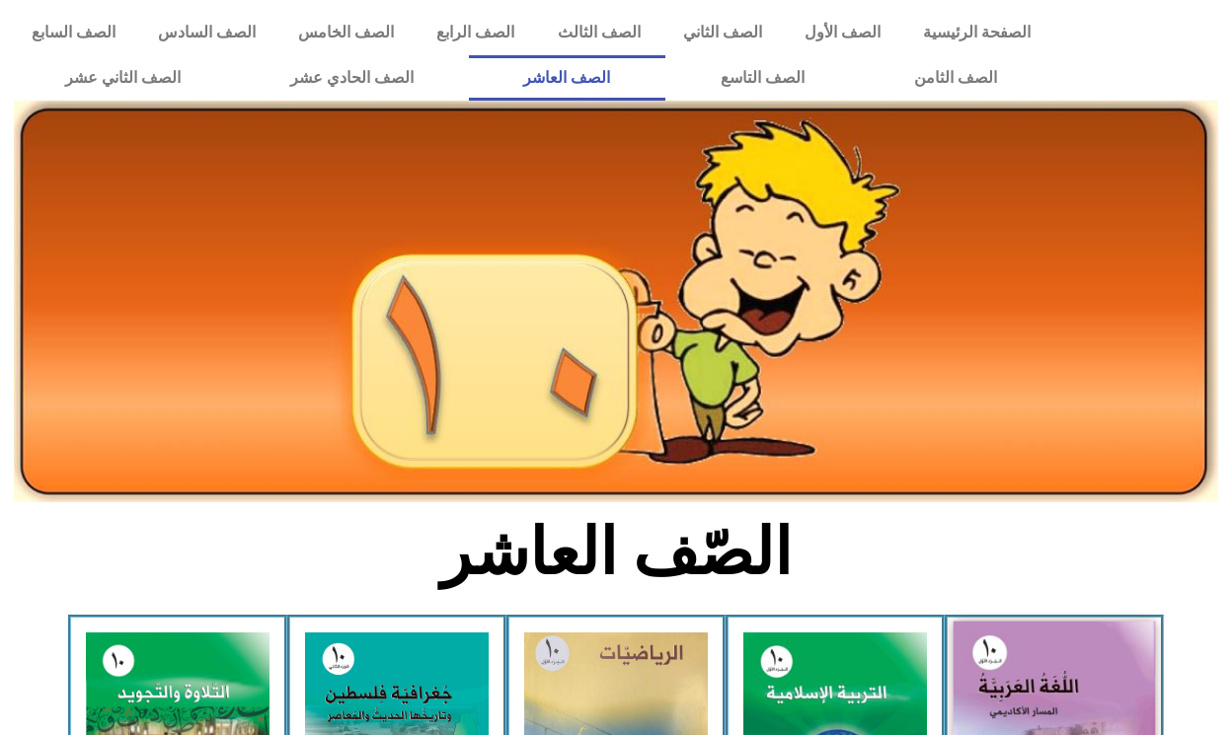
click at [989, 662] on img at bounding box center [1054, 746] width 202 height 249
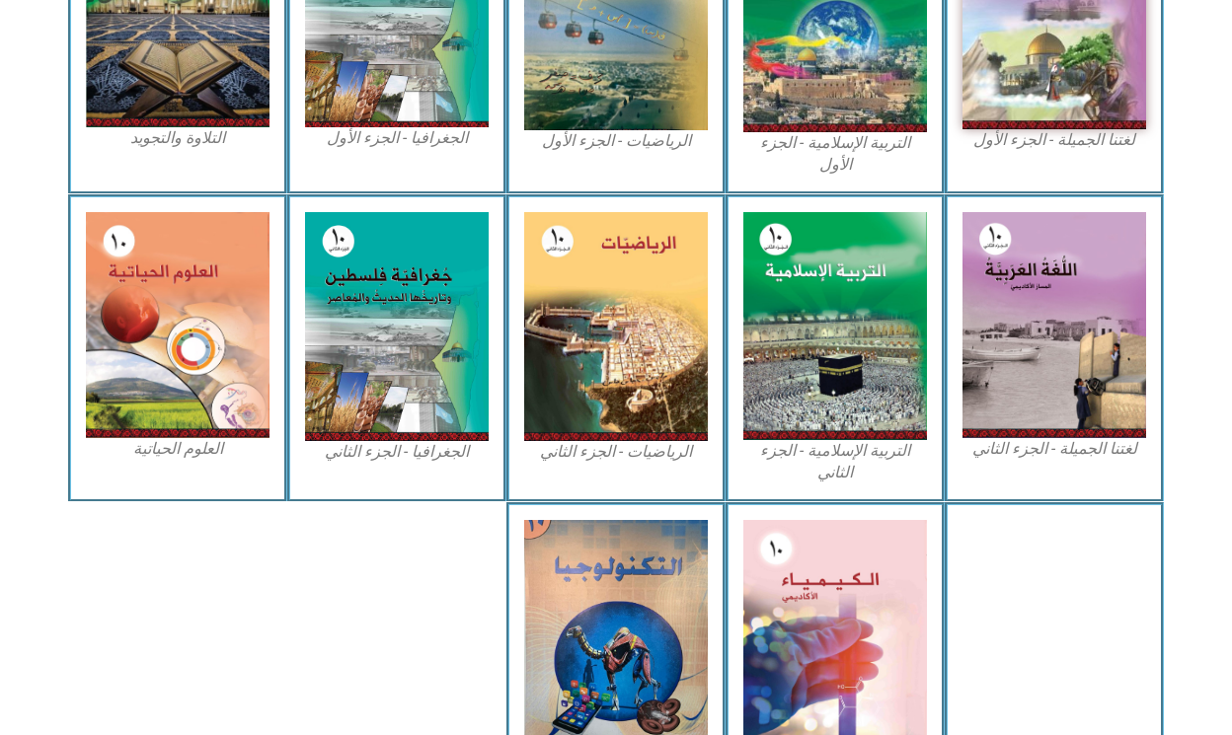
scroll to position [739, 0]
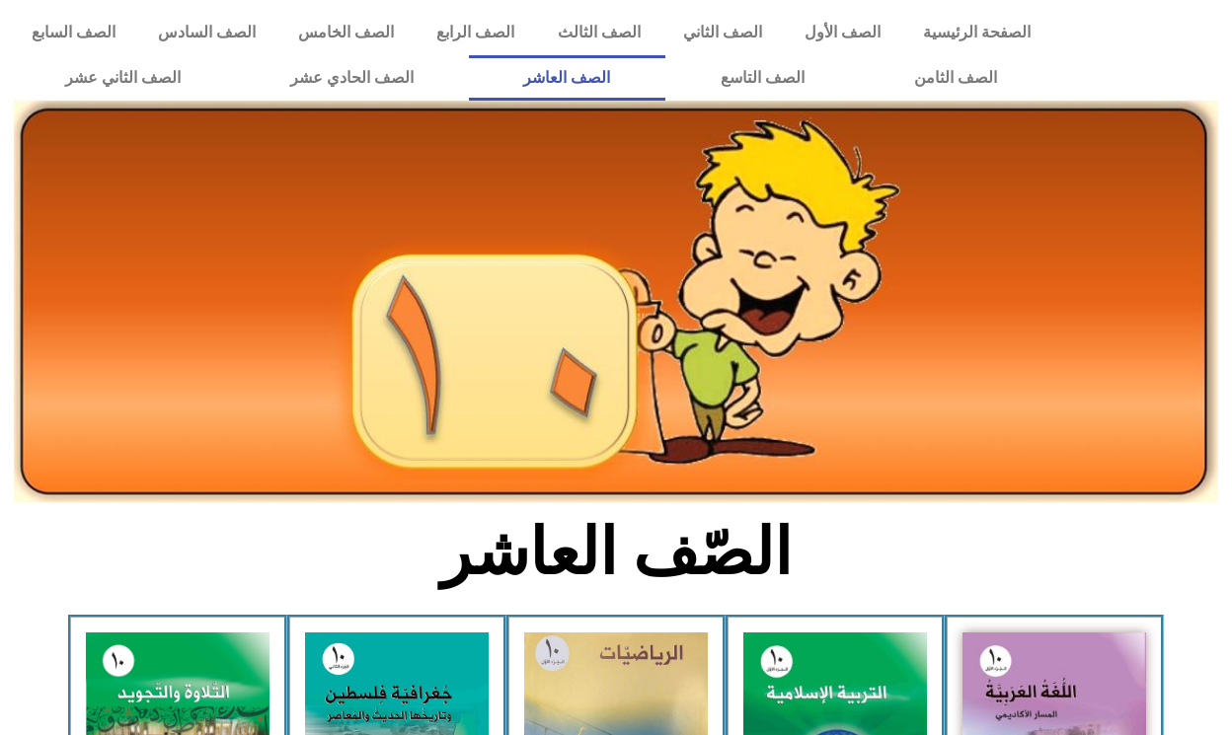
scroll to position [739, 0]
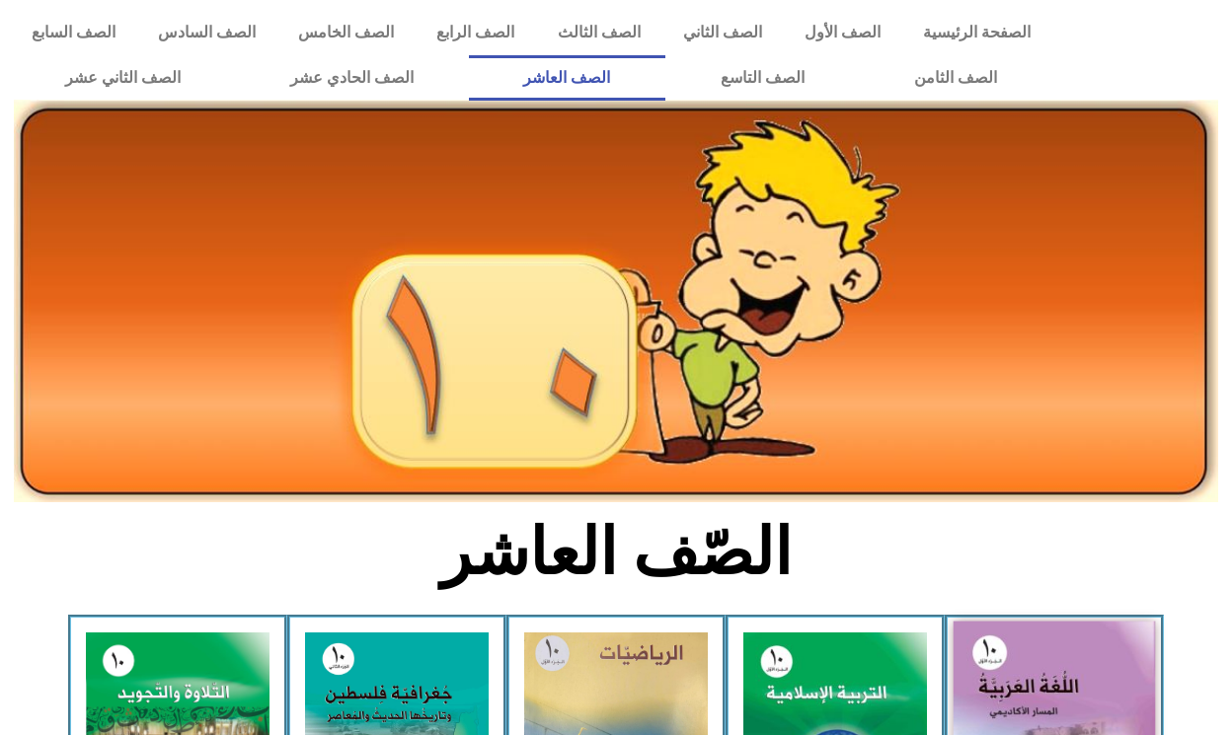
click at [1003, 663] on img at bounding box center [1054, 746] width 202 height 249
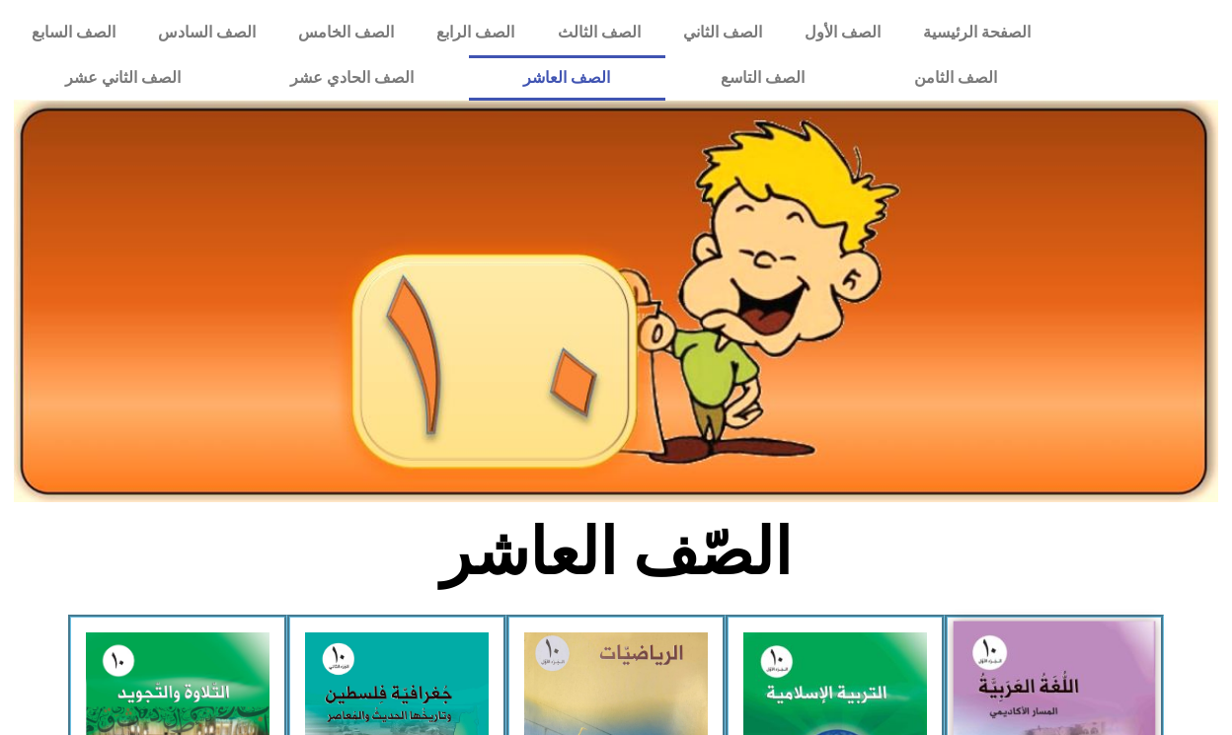
click at [1003, 663] on img at bounding box center [1054, 746] width 202 height 249
click at [1016, 662] on img at bounding box center [1054, 746] width 202 height 249
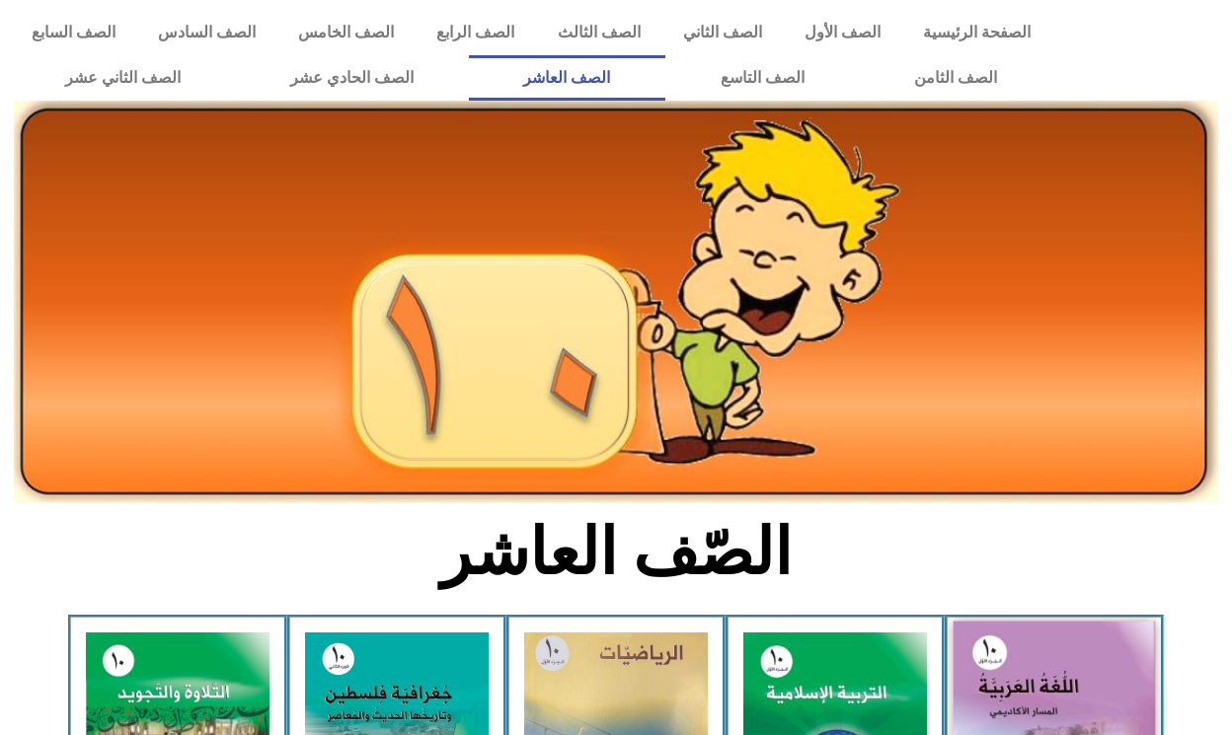
click at [1016, 662] on img at bounding box center [1054, 746] width 202 height 249
click at [977, 701] on img at bounding box center [1054, 746] width 202 height 249
click at [1016, 701] on img at bounding box center [1054, 746] width 202 height 249
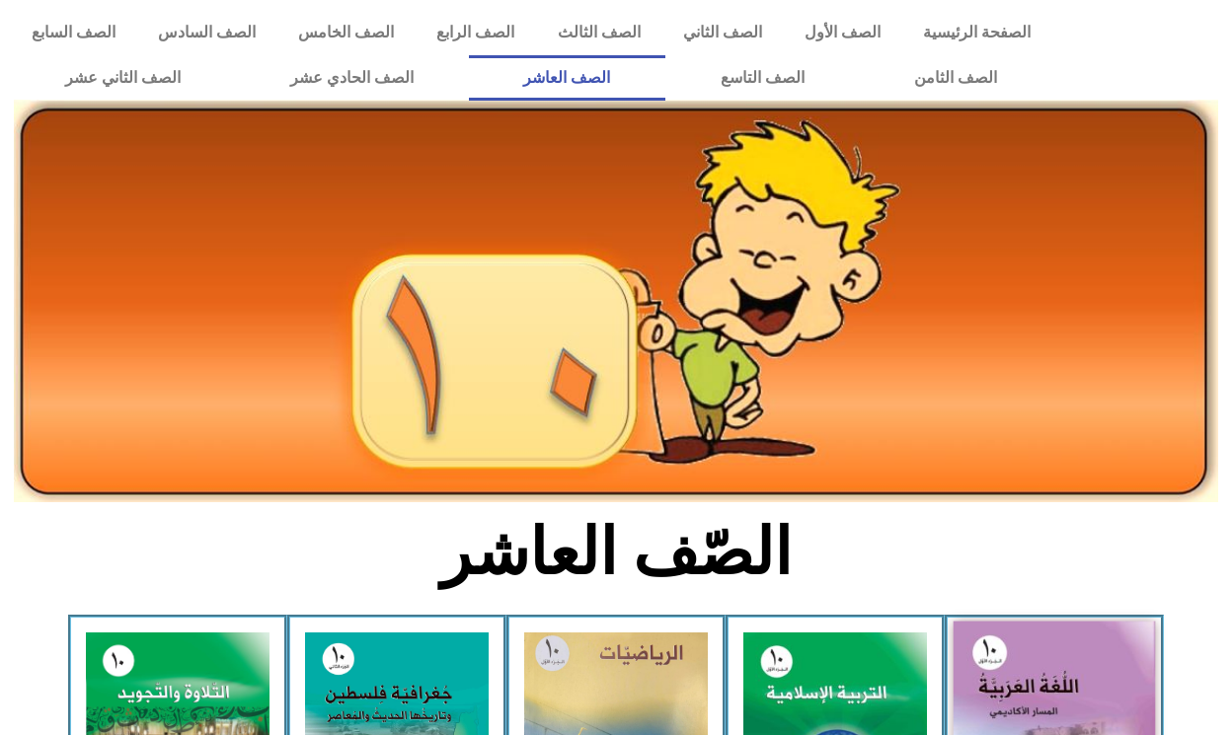
click at [1016, 701] on img at bounding box center [1054, 746] width 202 height 249
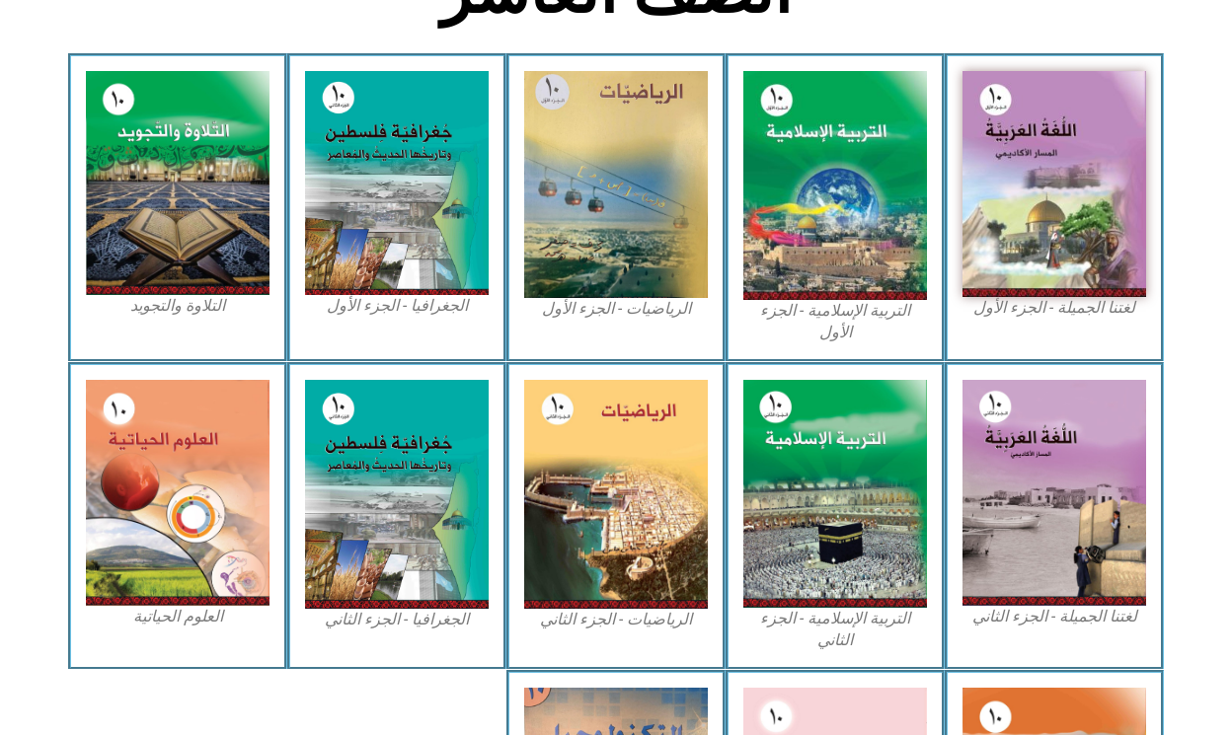
scroll to position [557, 0]
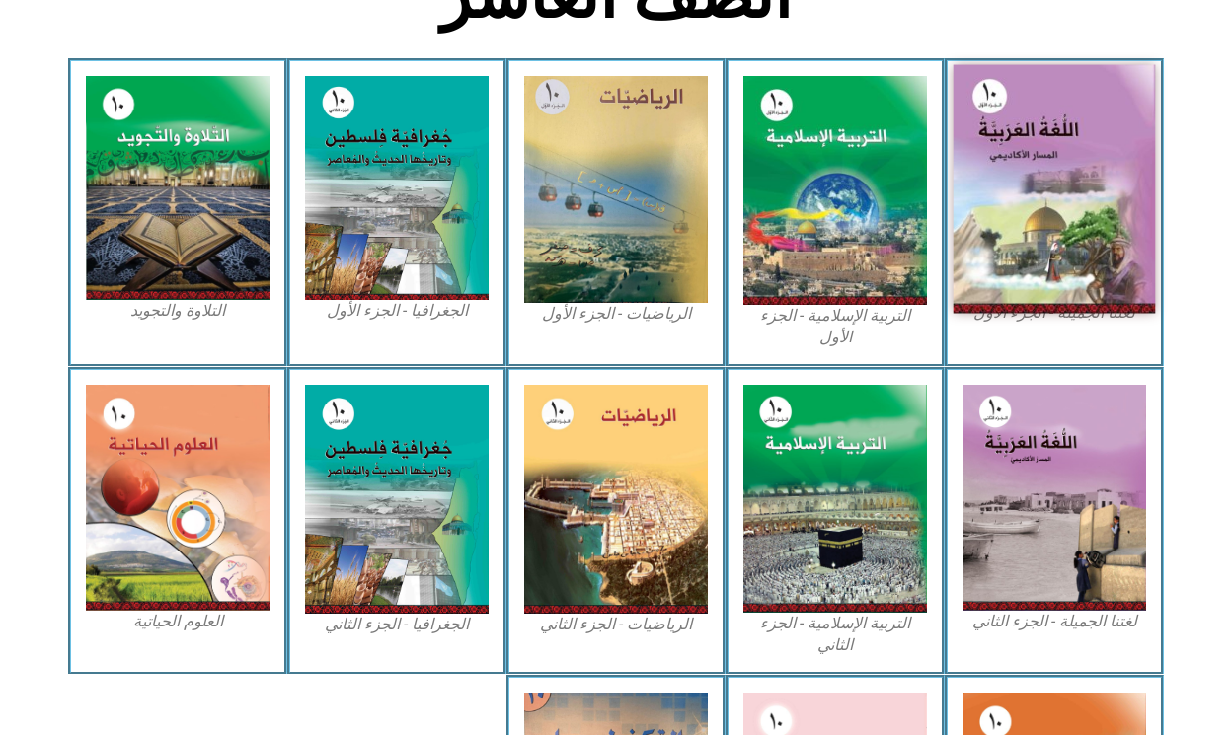
click at [1001, 208] on img at bounding box center [1054, 189] width 202 height 249
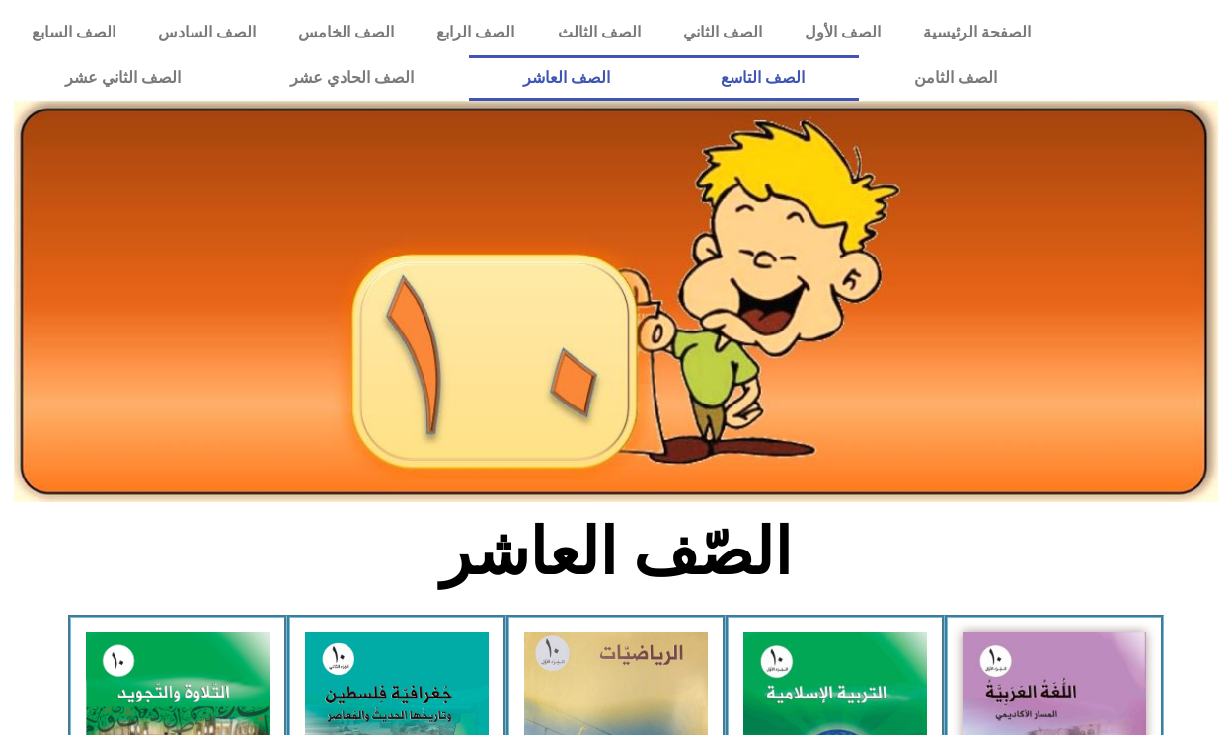
scroll to position [0, 0]
click at [751, 92] on link "الصف التاسع" at bounding box center [761, 77] width 193 height 45
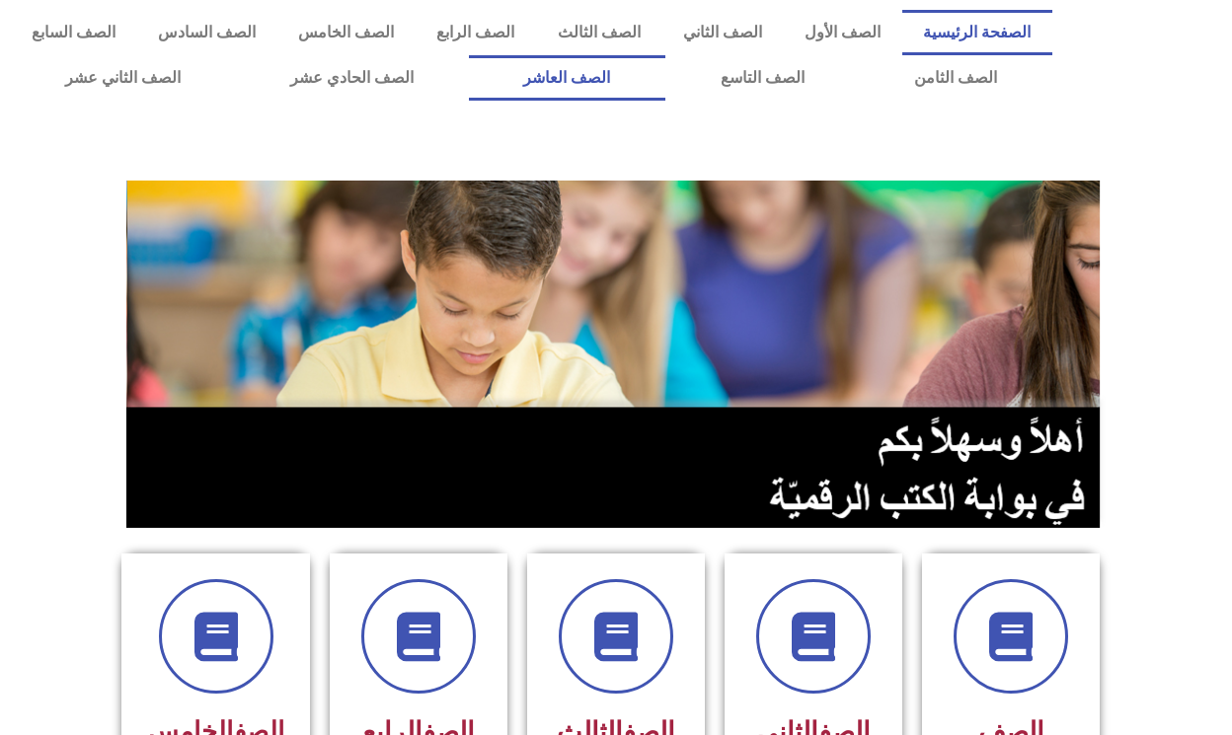
click at [609, 92] on link "الصف العاشر" at bounding box center [567, 77] width 196 height 45
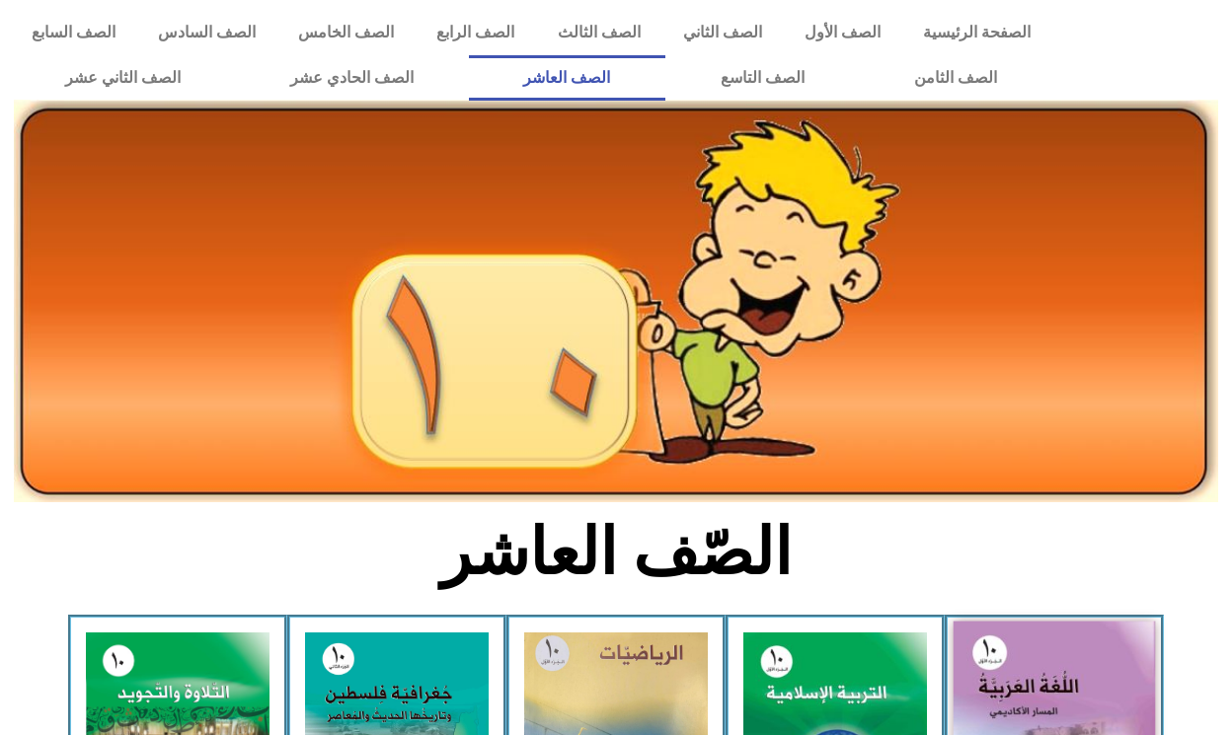
click at [981, 650] on img at bounding box center [1054, 746] width 202 height 249
click at [1018, 671] on img at bounding box center [1054, 746] width 202 height 249
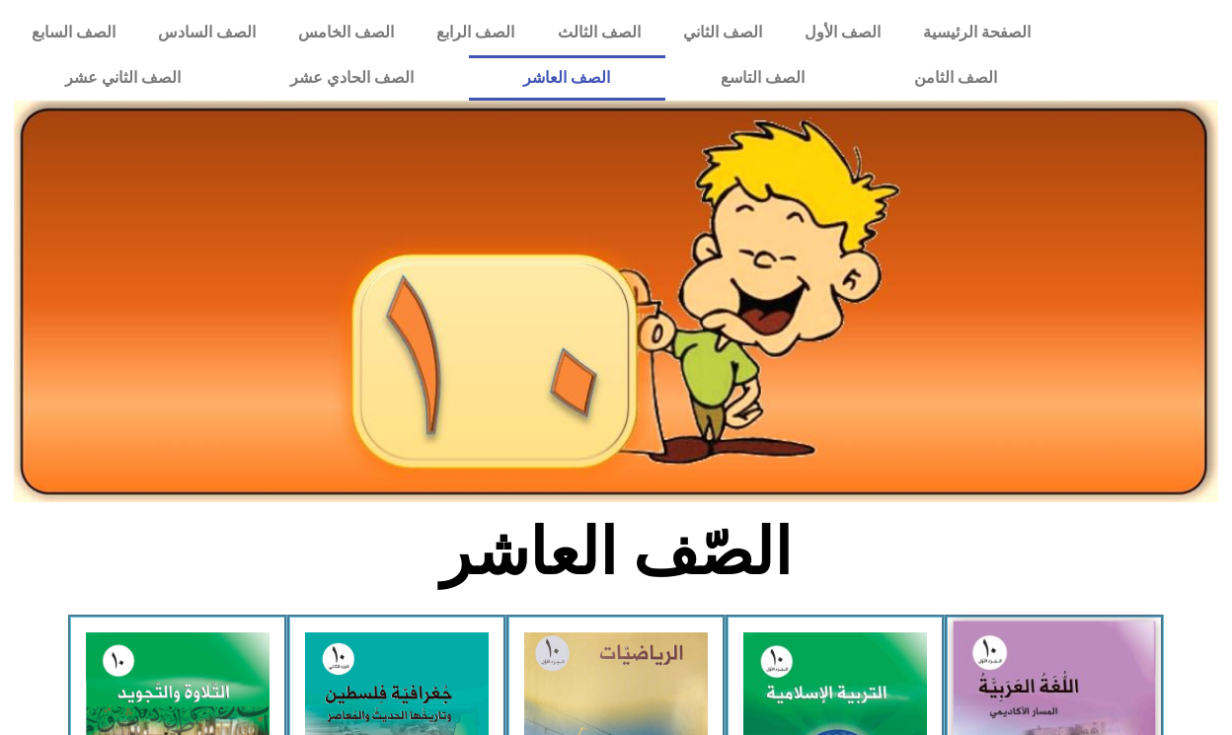
click at [1020, 649] on img at bounding box center [1054, 746] width 202 height 249
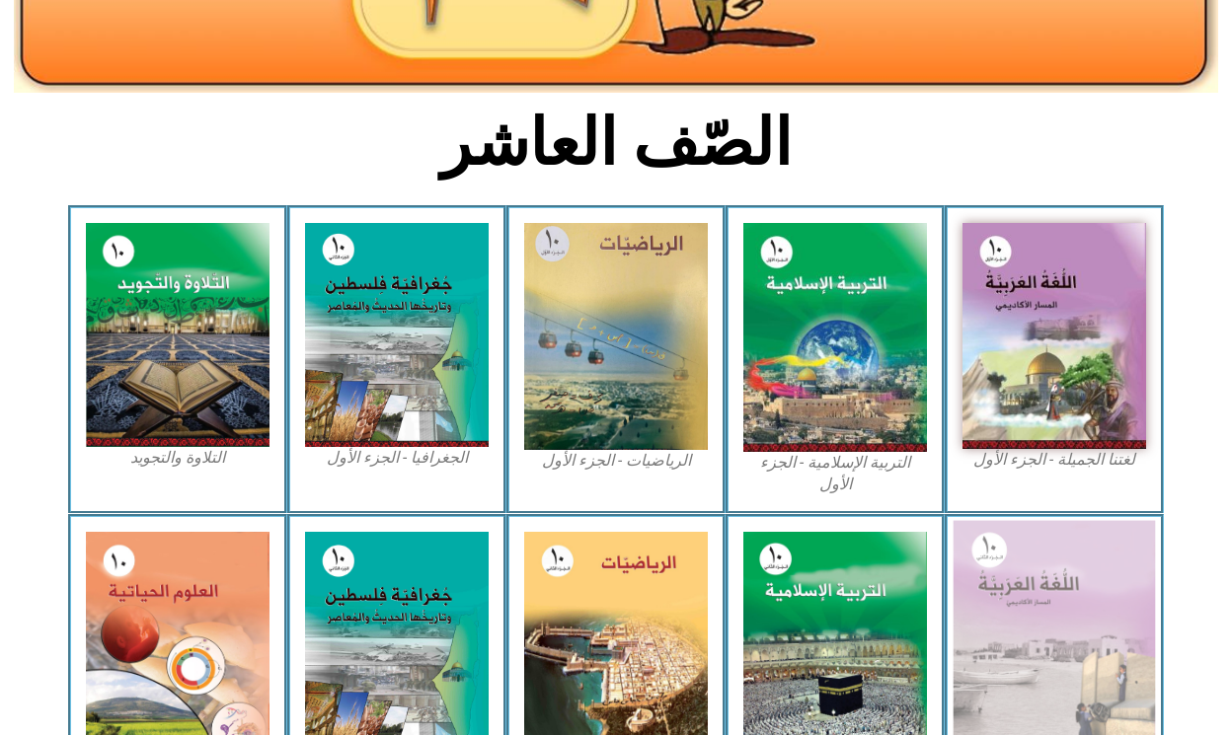
scroll to position [411, 0]
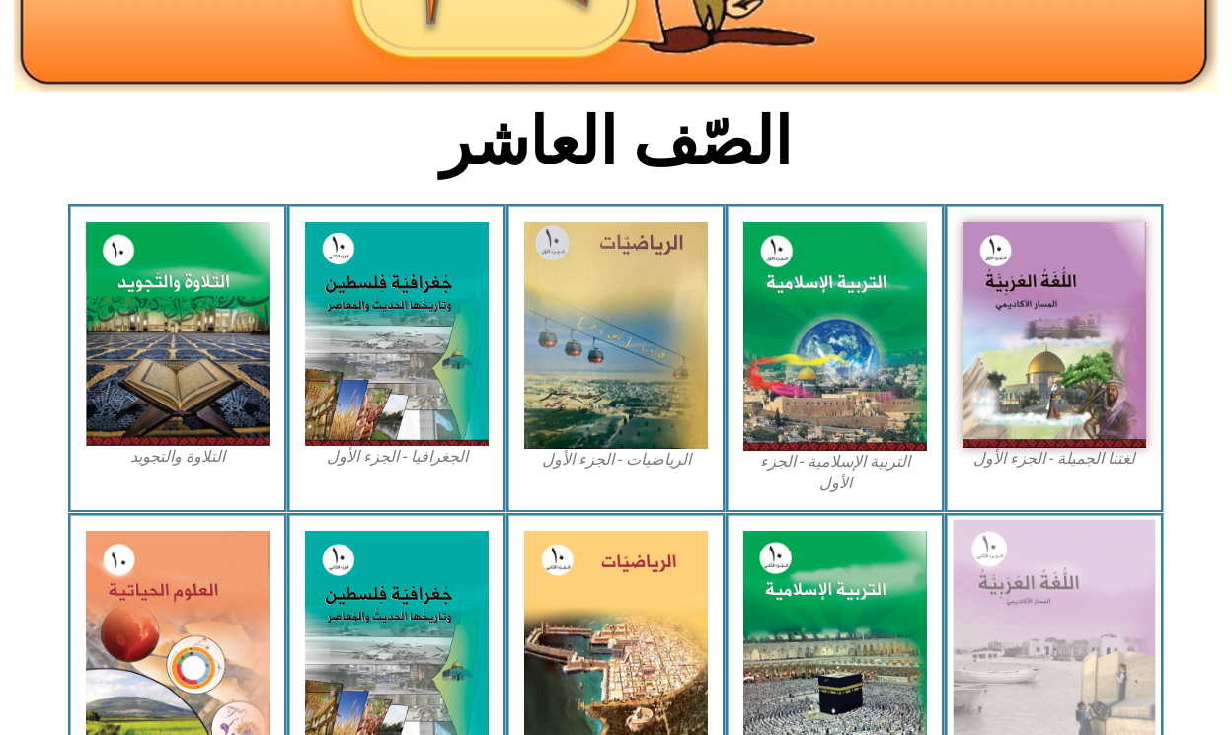
click at [1052, 558] on img at bounding box center [1054, 643] width 202 height 249
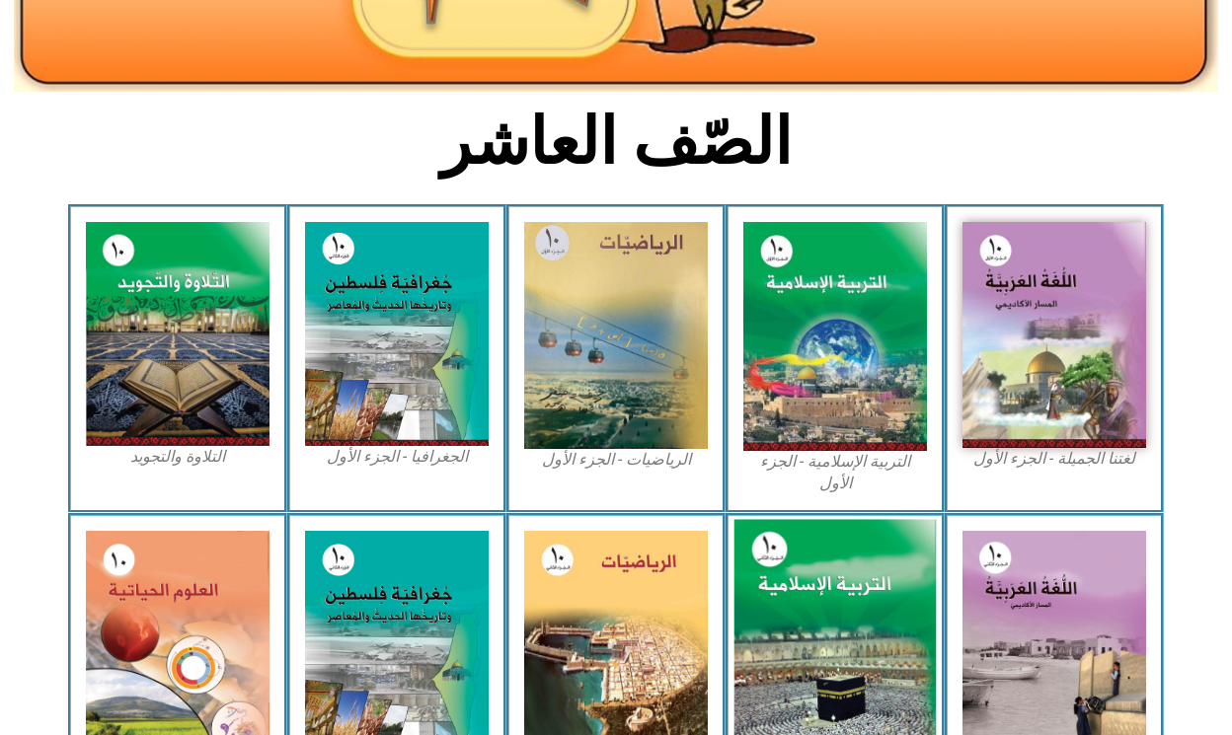
click at [836, 580] on img at bounding box center [835, 644] width 202 height 251
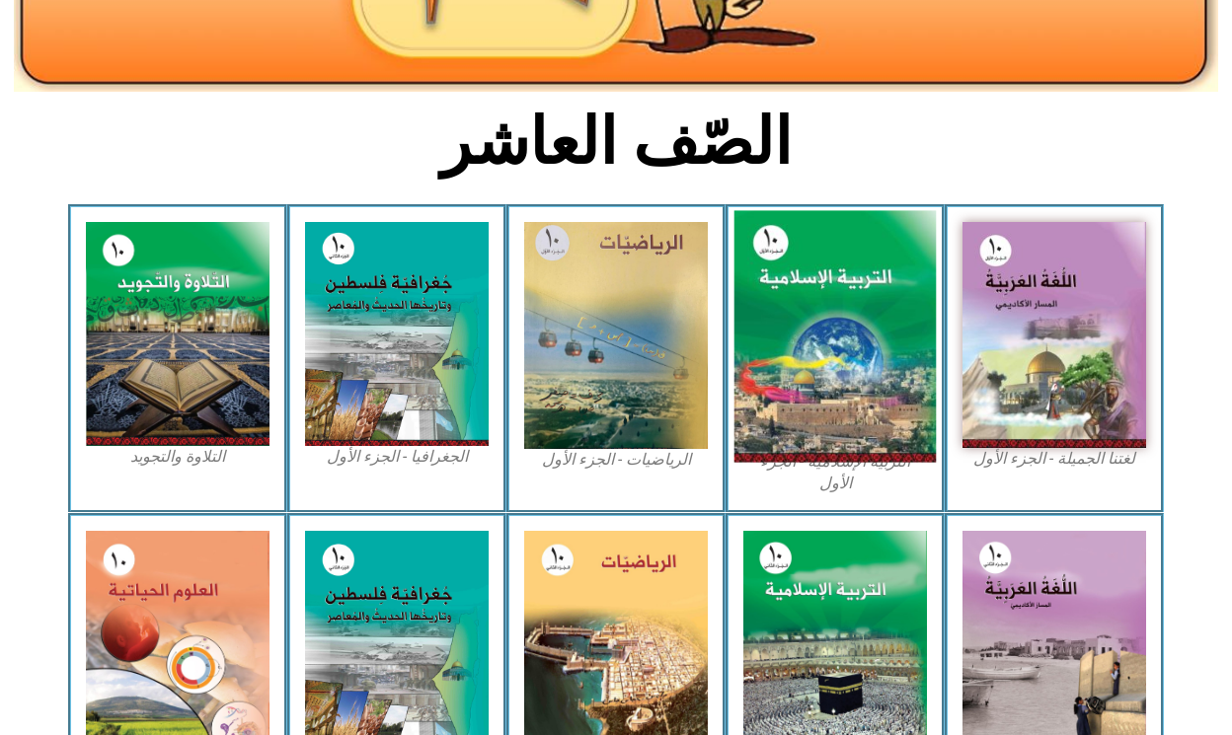
click at [841, 402] on img at bounding box center [835, 337] width 202 height 252
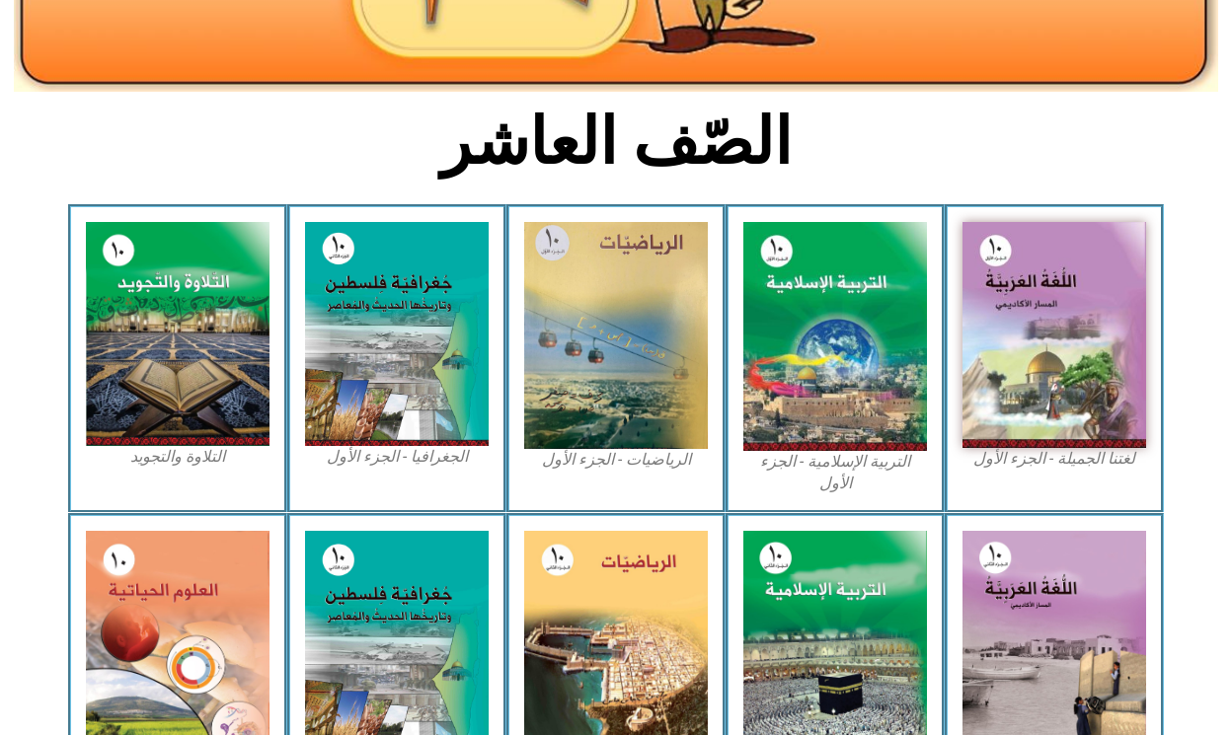
click at [719, 399] on div "الرياضيات - الجزء الأول​" at bounding box center [615, 358] width 219 height 308
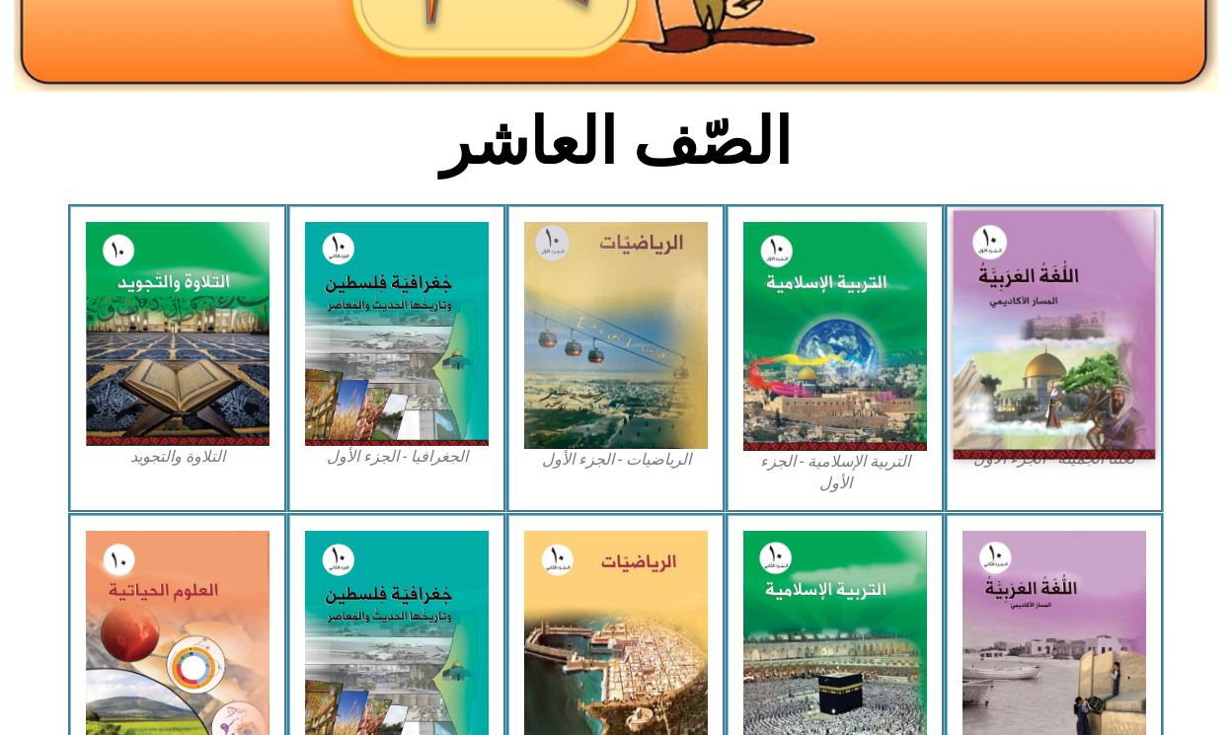
click at [1007, 350] on img at bounding box center [1054, 335] width 202 height 249
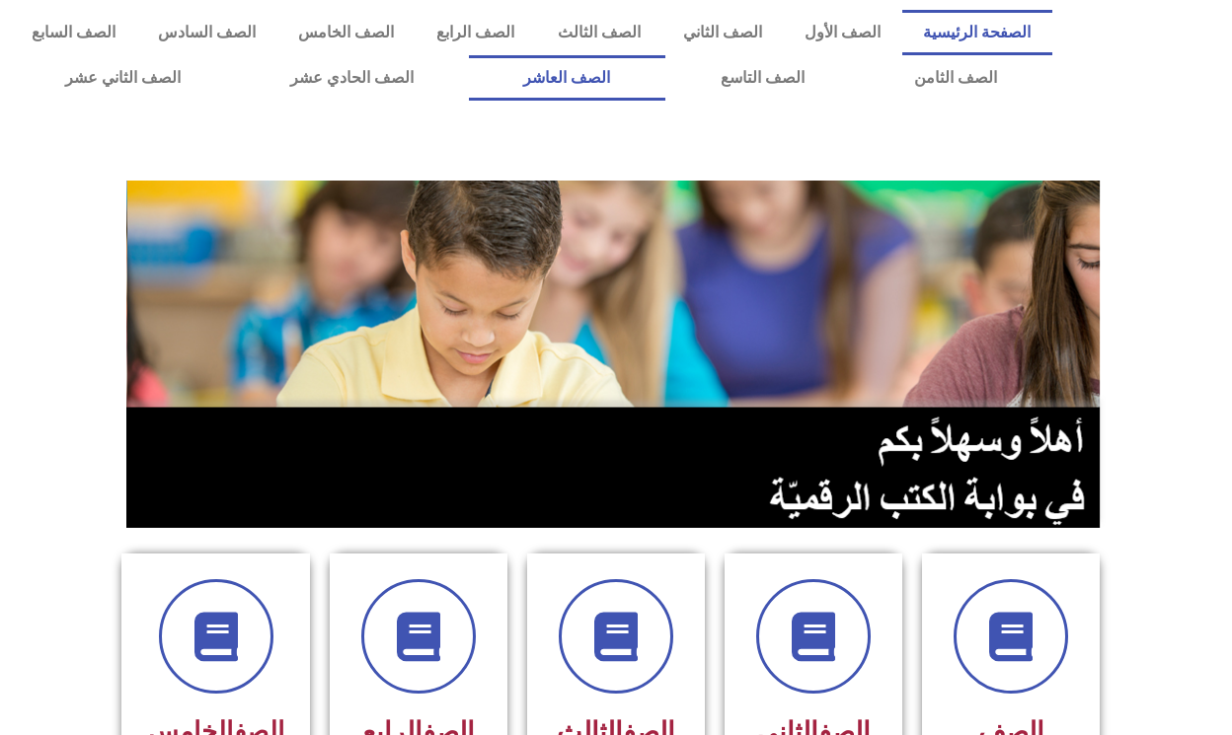
click at [576, 62] on link "الصف العاشر" at bounding box center [567, 77] width 196 height 45
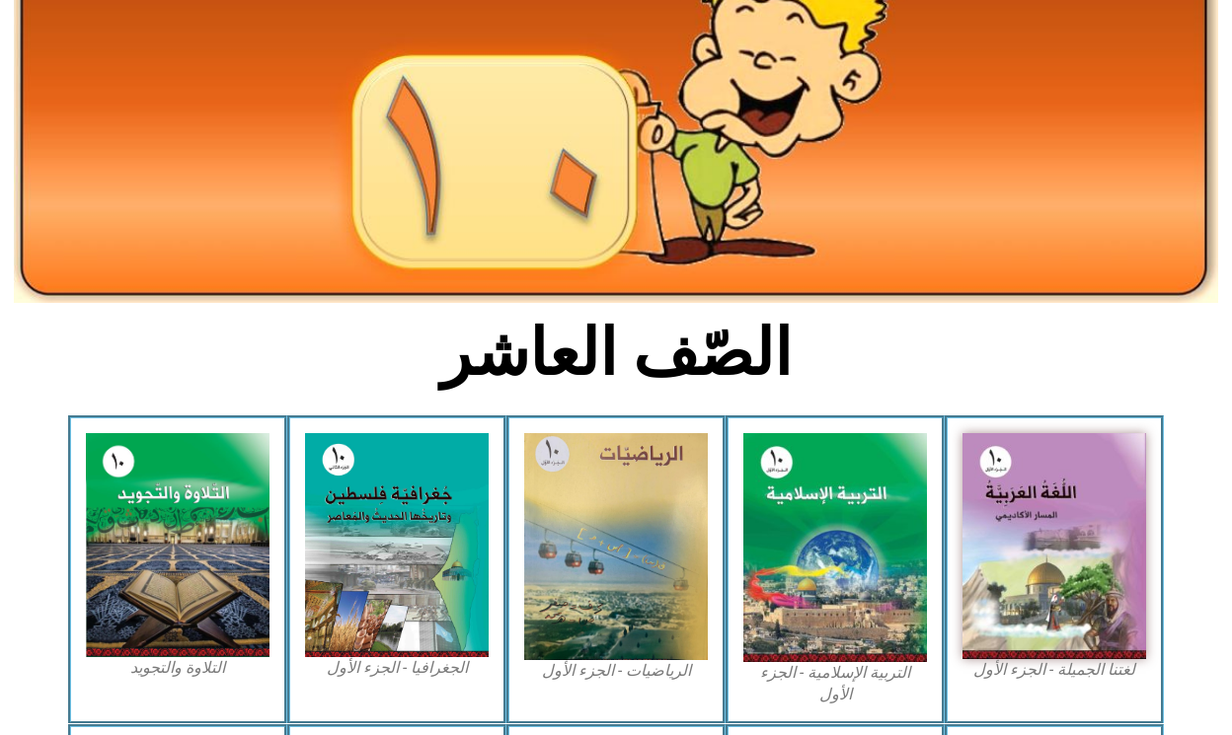
scroll to position [323, 0]
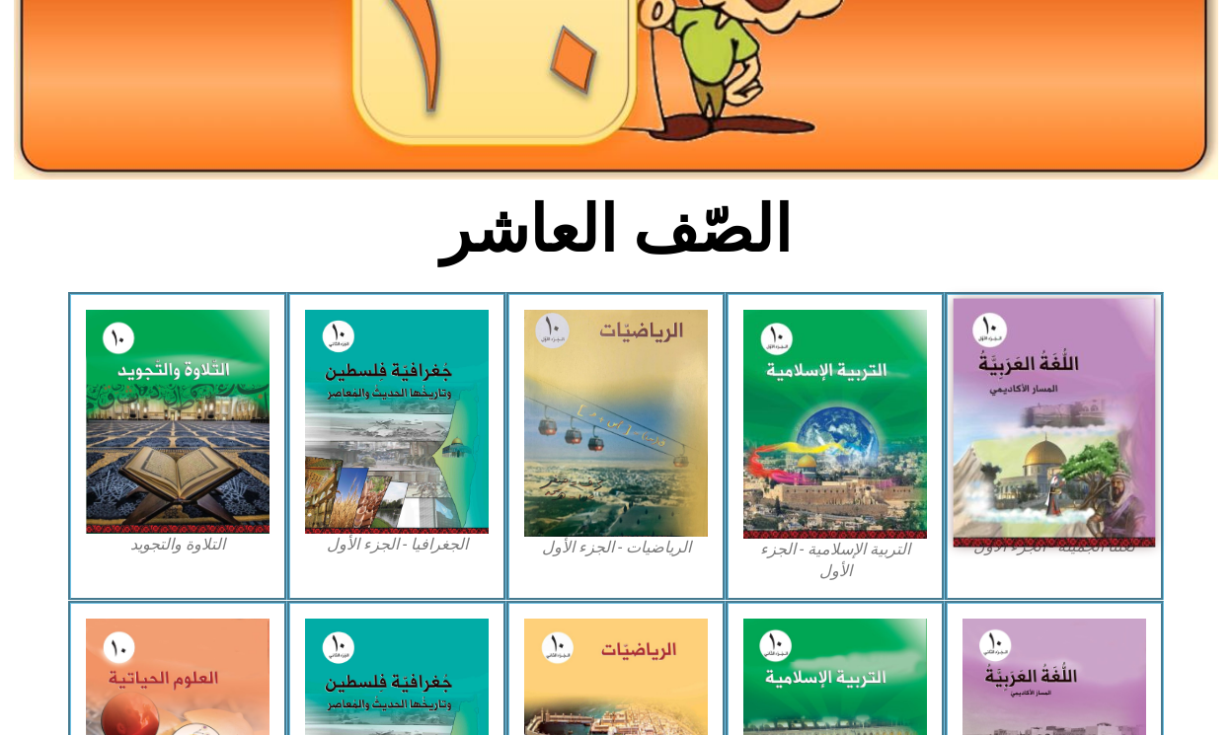
click at [1012, 316] on img at bounding box center [1054, 423] width 202 height 249
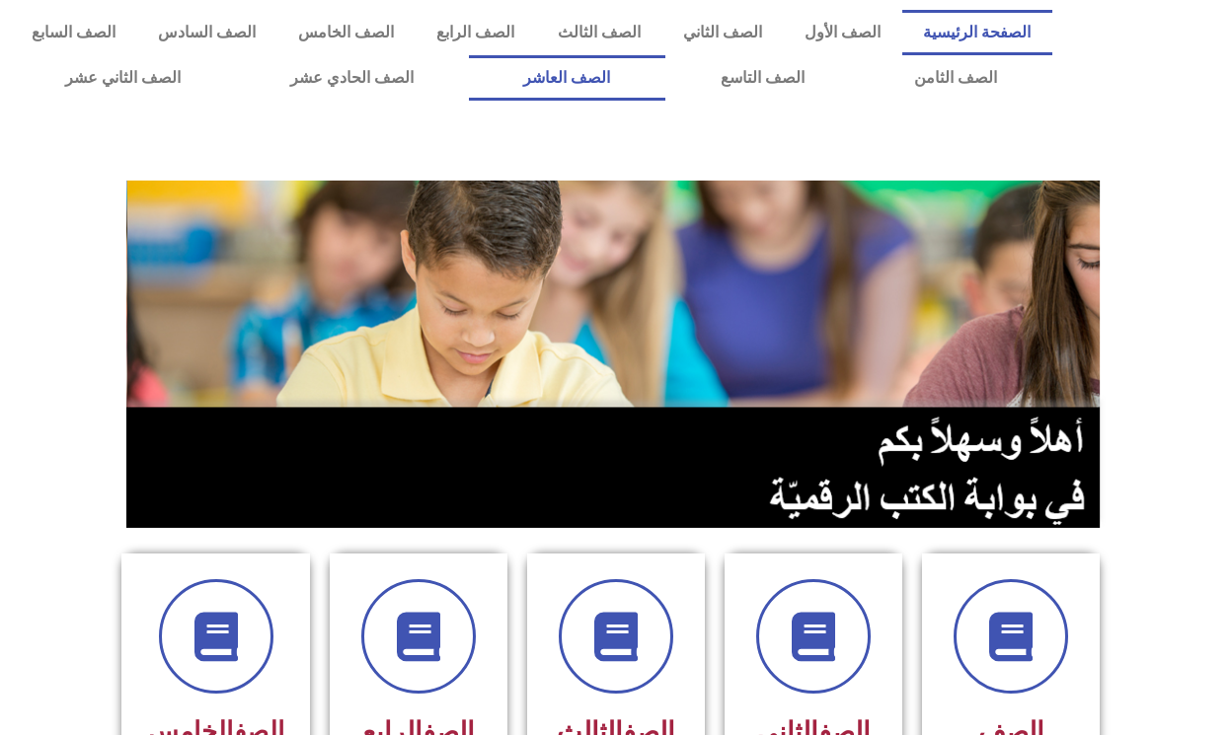
click at [605, 75] on link "الصف العاشر" at bounding box center [567, 77] width 196 height 45
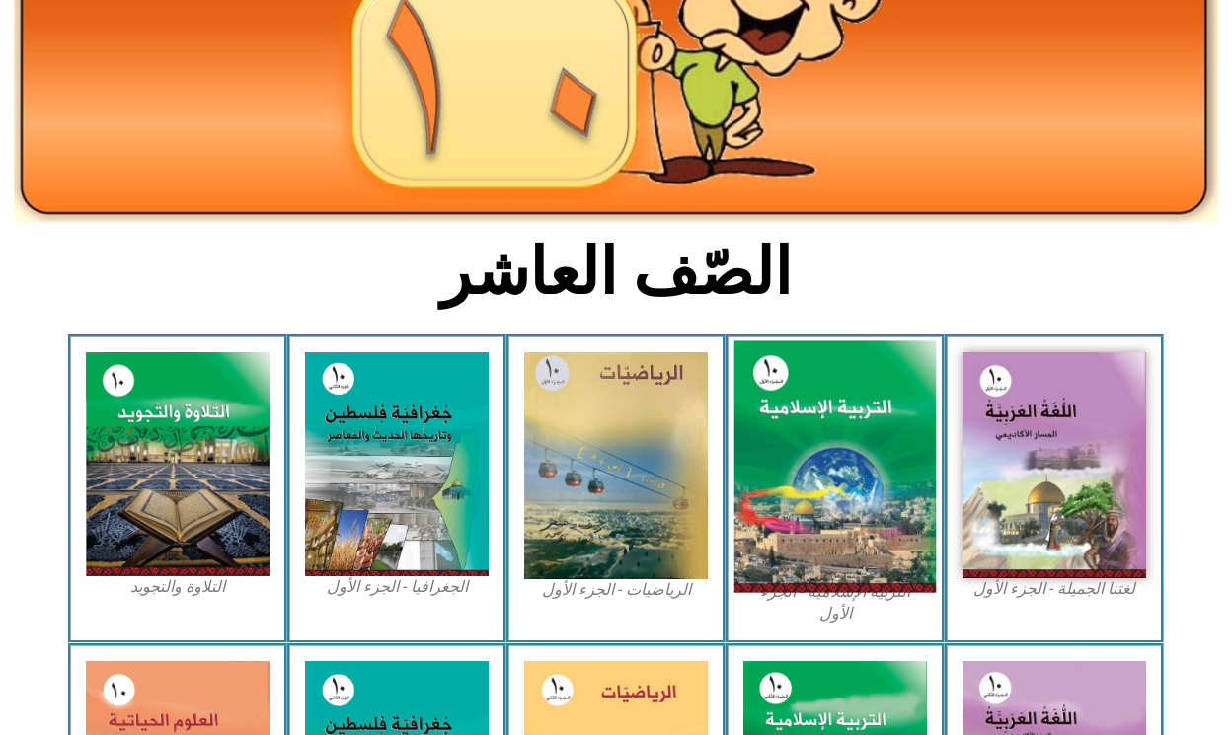
scroll to position [289, 0]
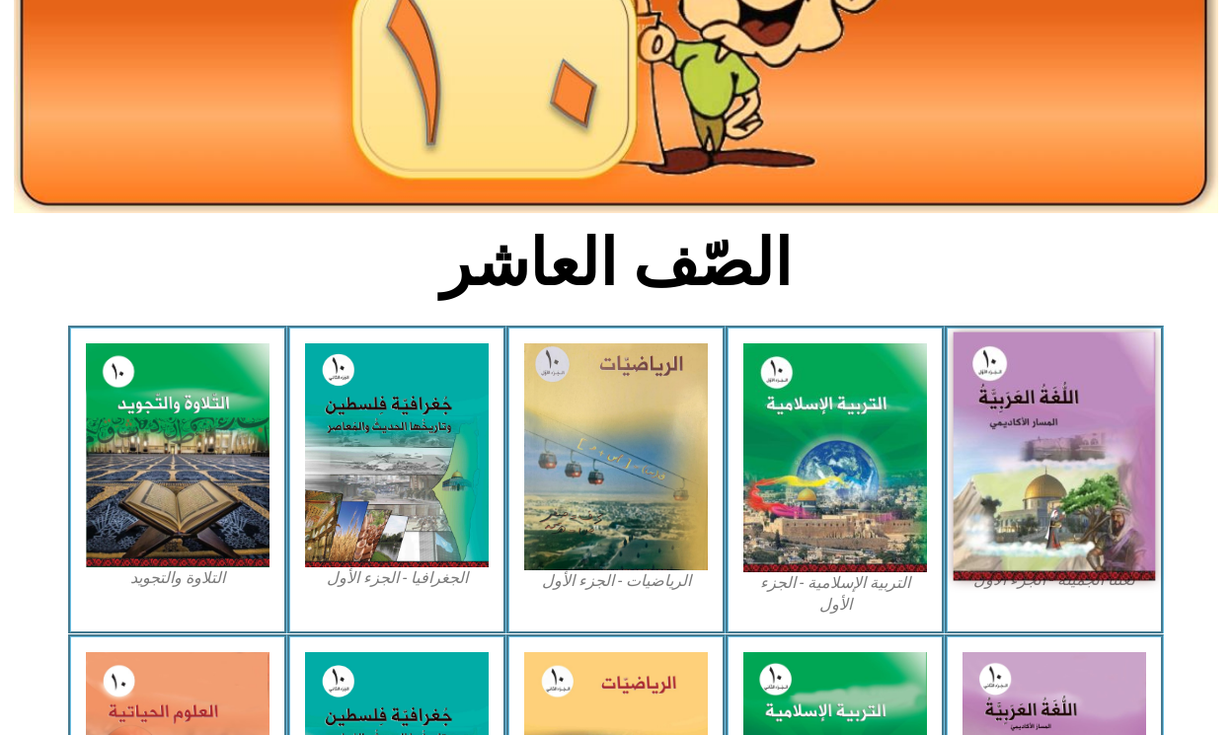
click at [1050, 476] on img at bounding box center [1054, 457] width 202 height 249
click at [1047, 474] on img at bounding box center [1054, 457] width 202 height 249
click at [1048, 474] on img at bounding box center [1054, 457] width 202 height 249
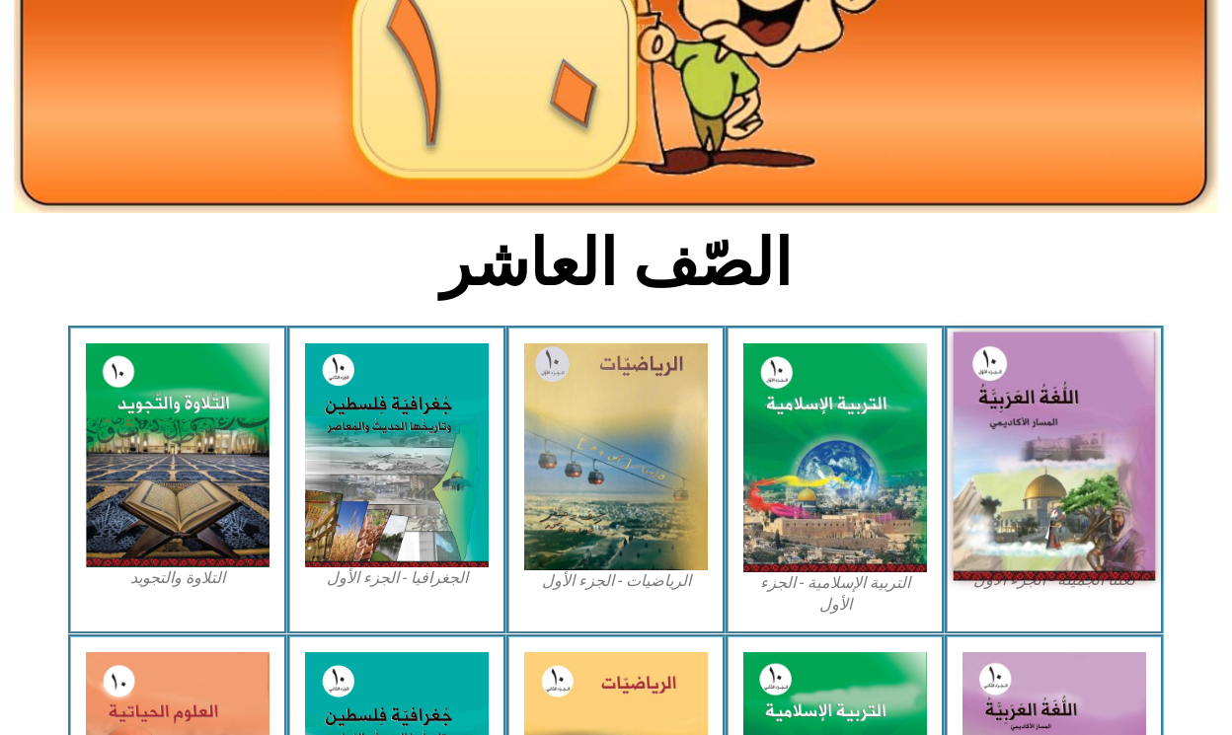
click at [1048, 474] on img at bounding box center [1054, 457] width 202 height 249
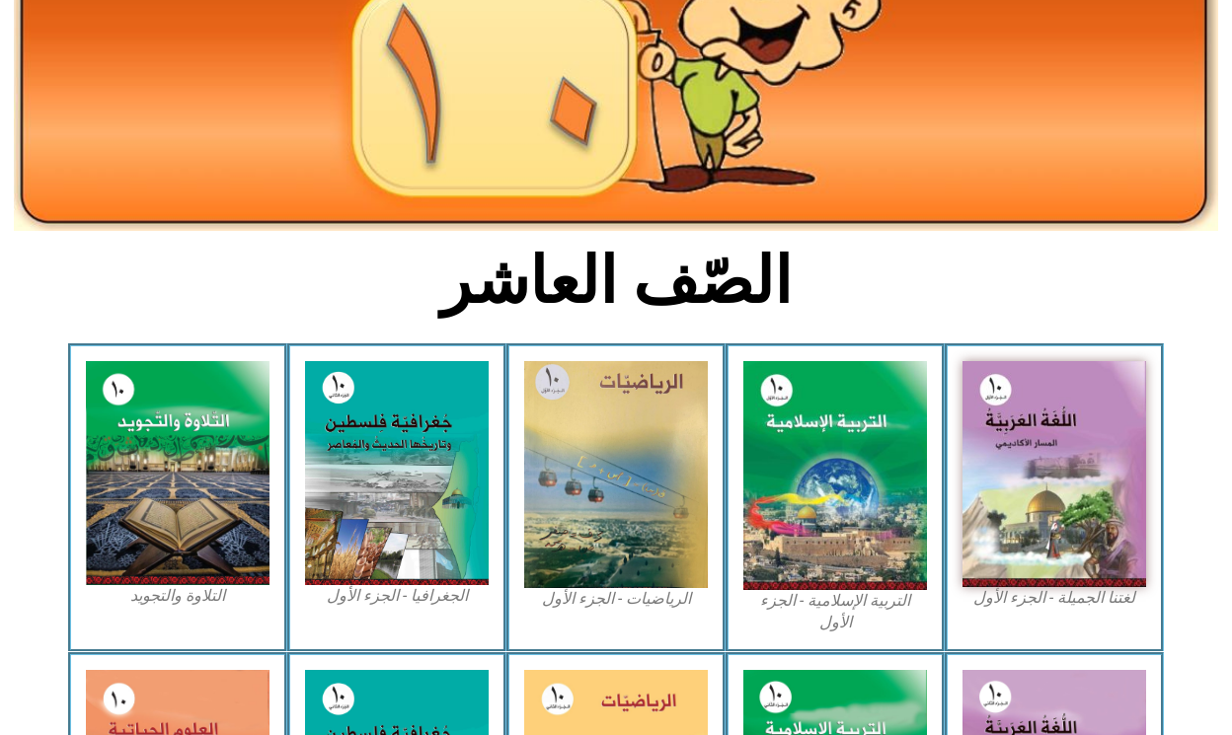
scroll to position [284, 0]
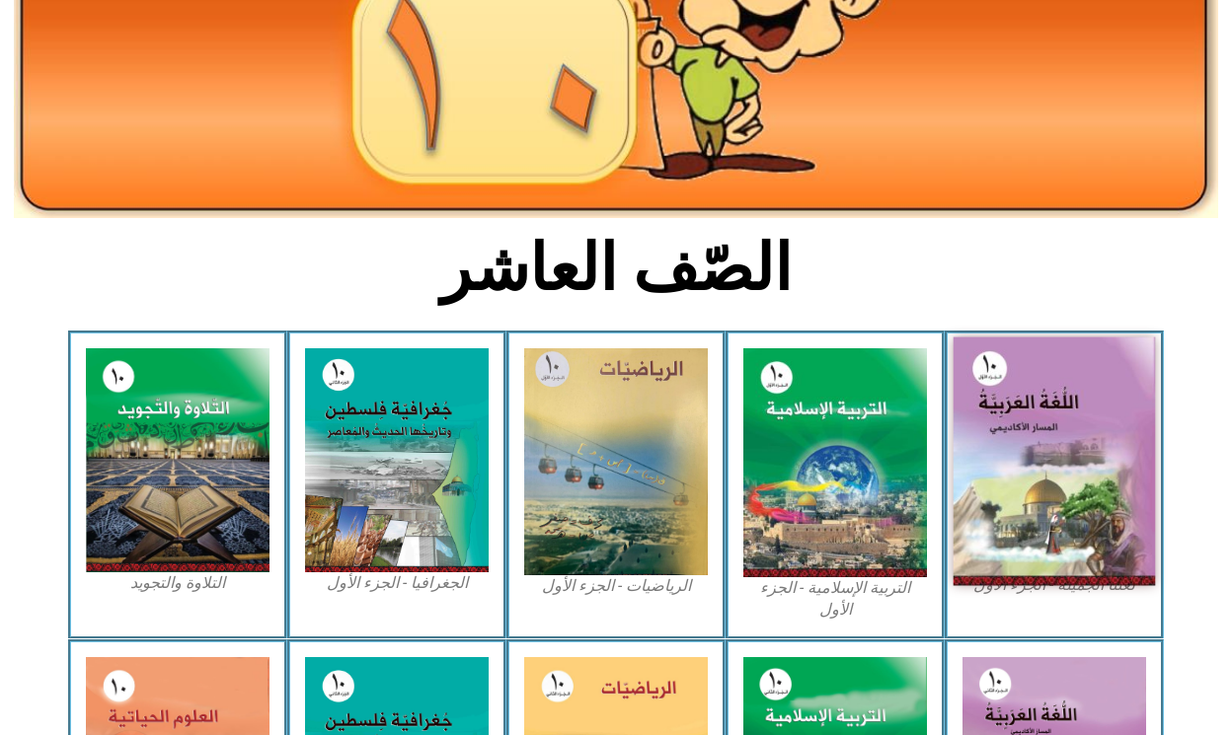
click at [1084, 417] on img at bounding box center [1054, 462] width 202 height 249
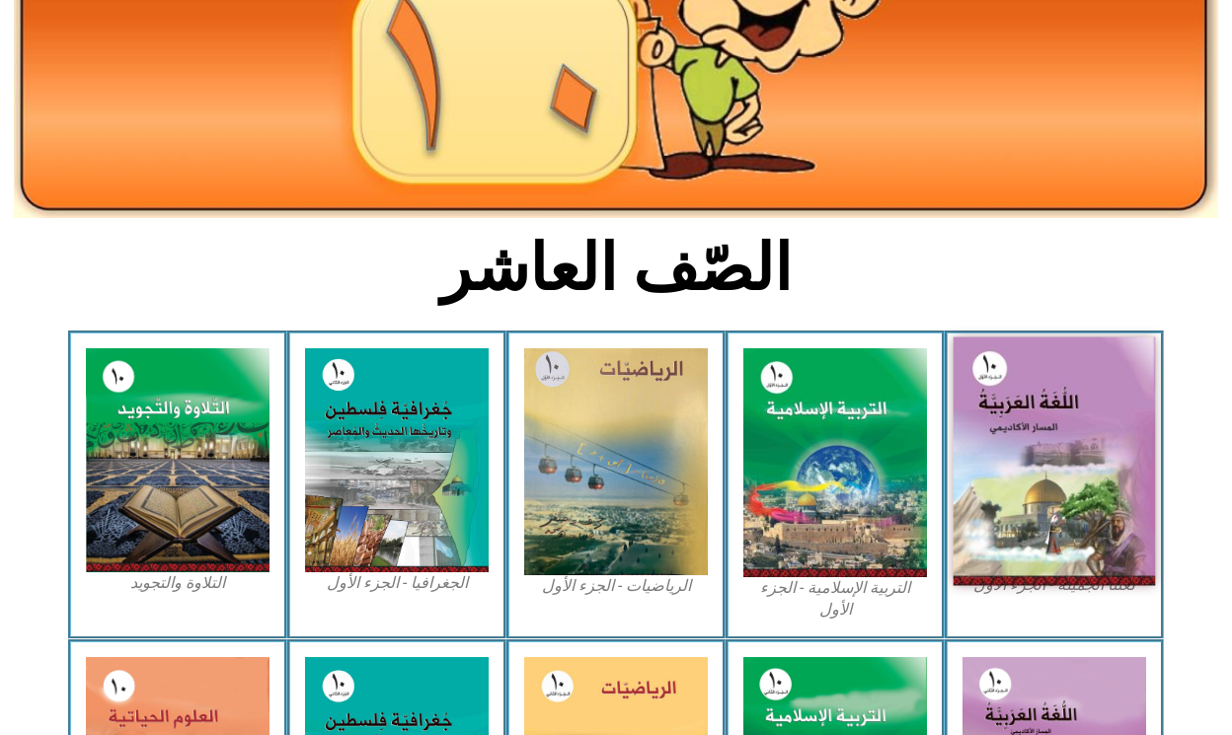
click at [1084, 417] on img at bounding box center [1054, 462] width 202 height 249
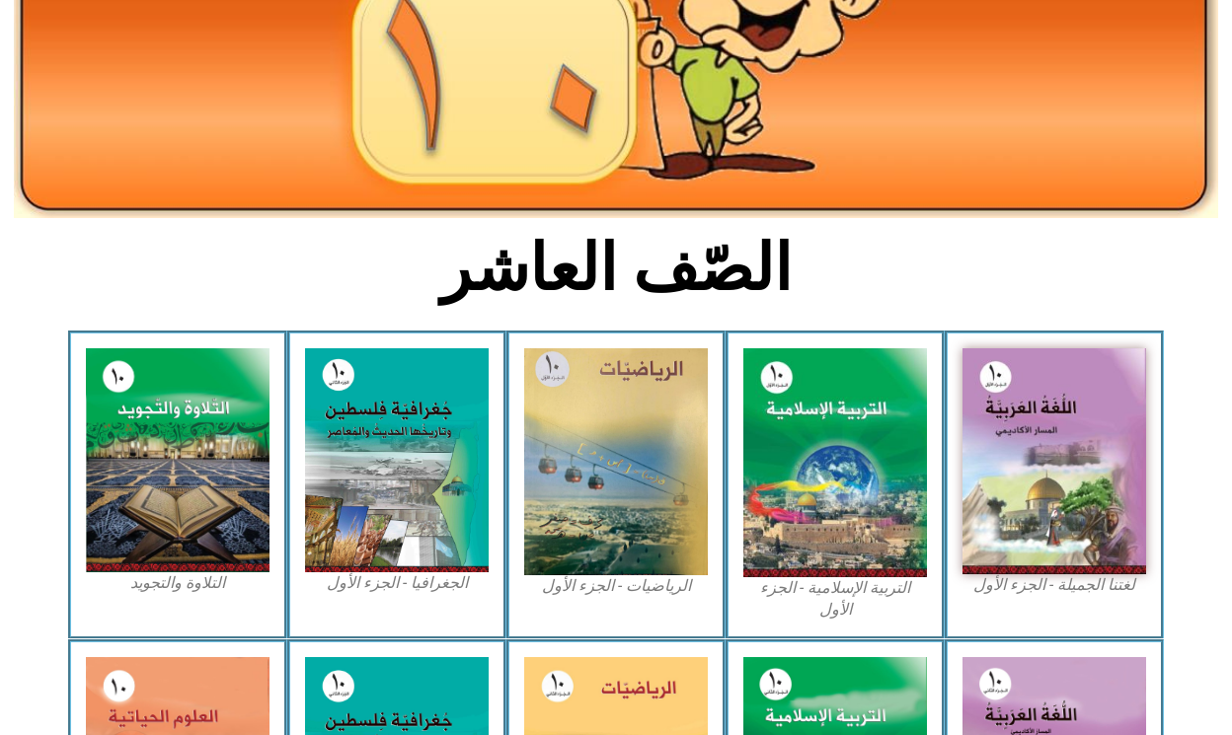
click at [942, 374] on div "التربية الإسلامية - الجزء الأول" at bounding box center [834, 485] width 219 height 308
drag, startPoint x: 1023, startPoint y: 344, endPoint x: 1017, endPoint y: 335, distance: 11.5
click at [1016, 336] on div "لغتنا الجميلة - الجزء الأول​" at bounding box center [1053, 485] width 219 height 308
drag, startPoint x: 1062, startPoint y: 591, endPoint x: 1129, endPoint y: 591, distance: 67.1
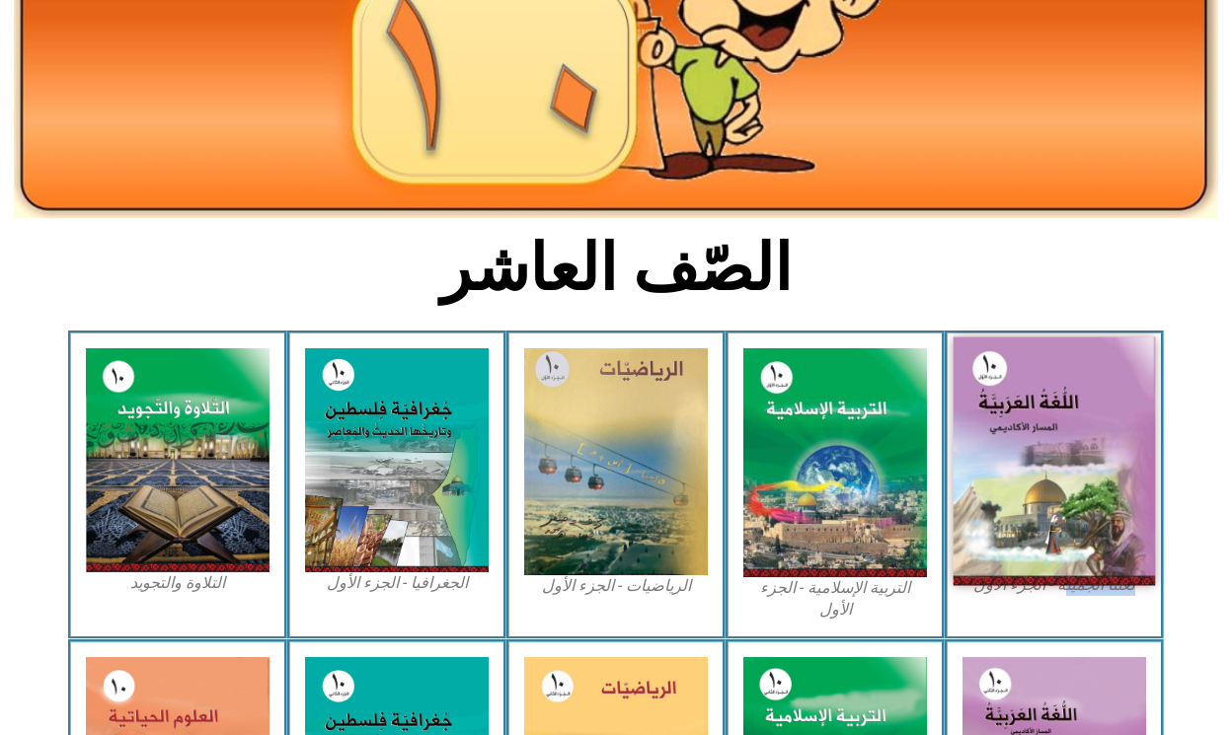
click at [1049, 425] on img at bounding box center [1054, 462] width 202 height 249
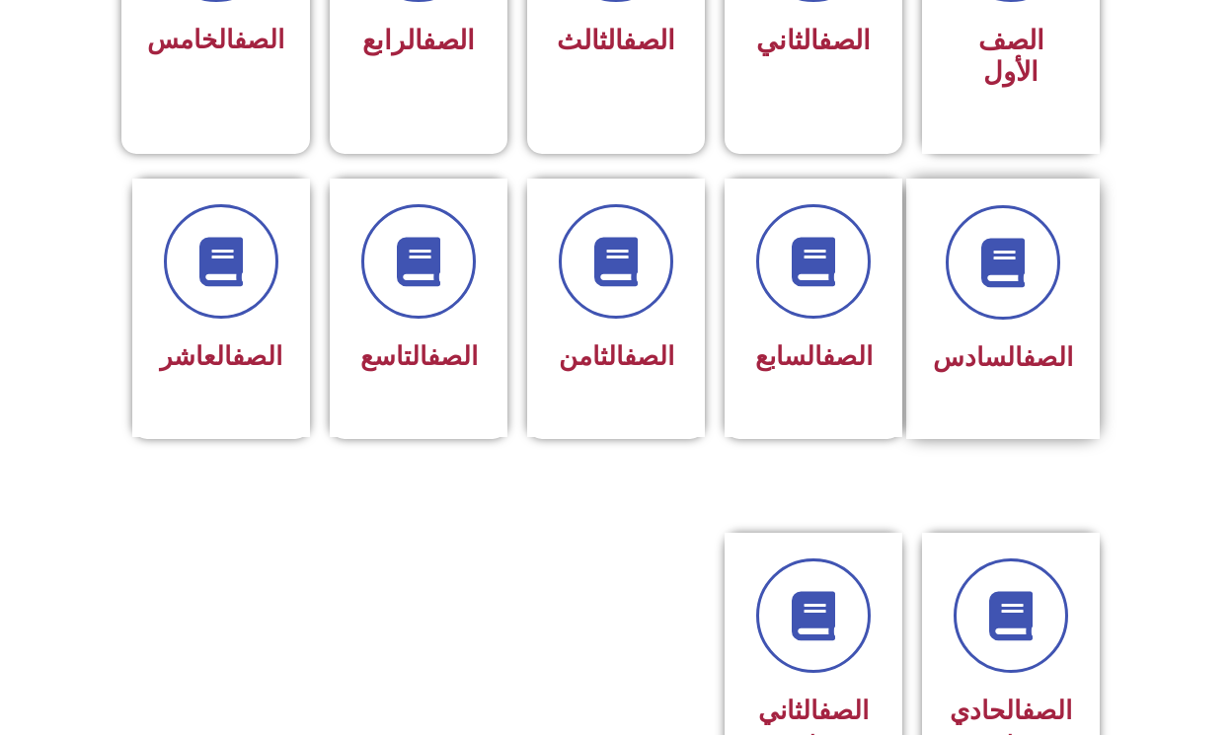
scroll to position [697, 0]
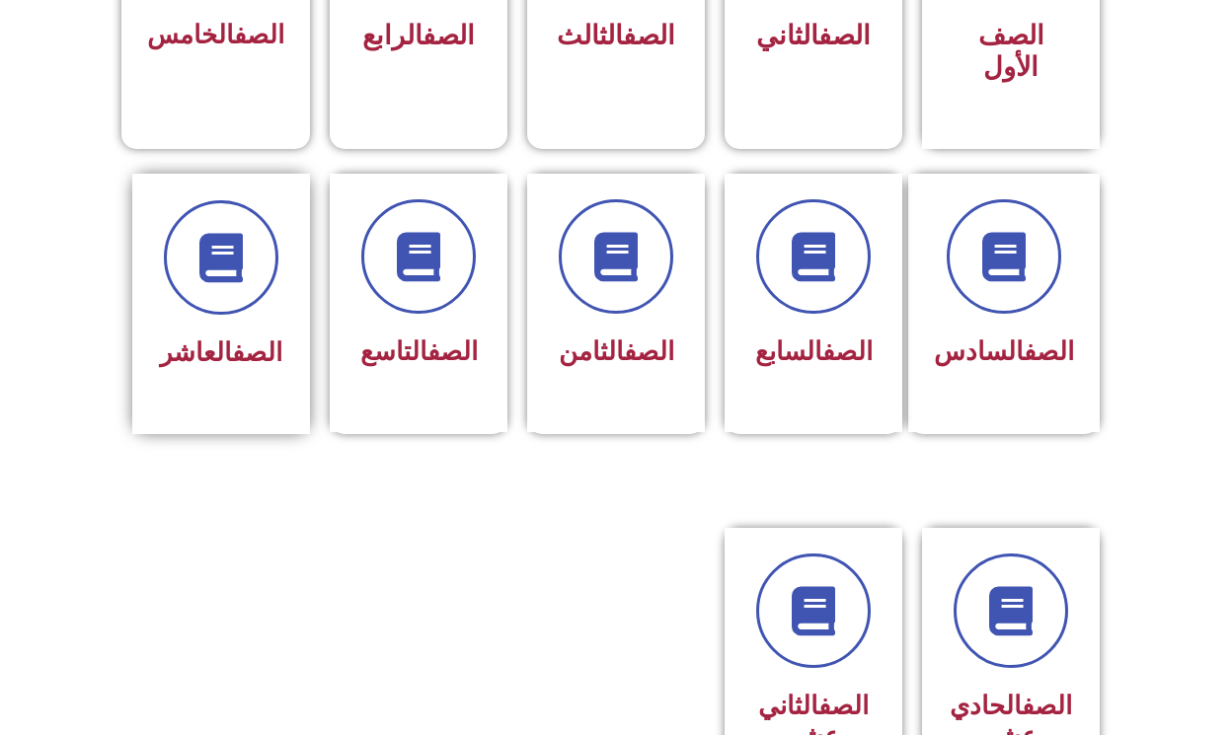
click at [232, 349] on link "الصف" at bounding box center [257, 353] width 50 height 30
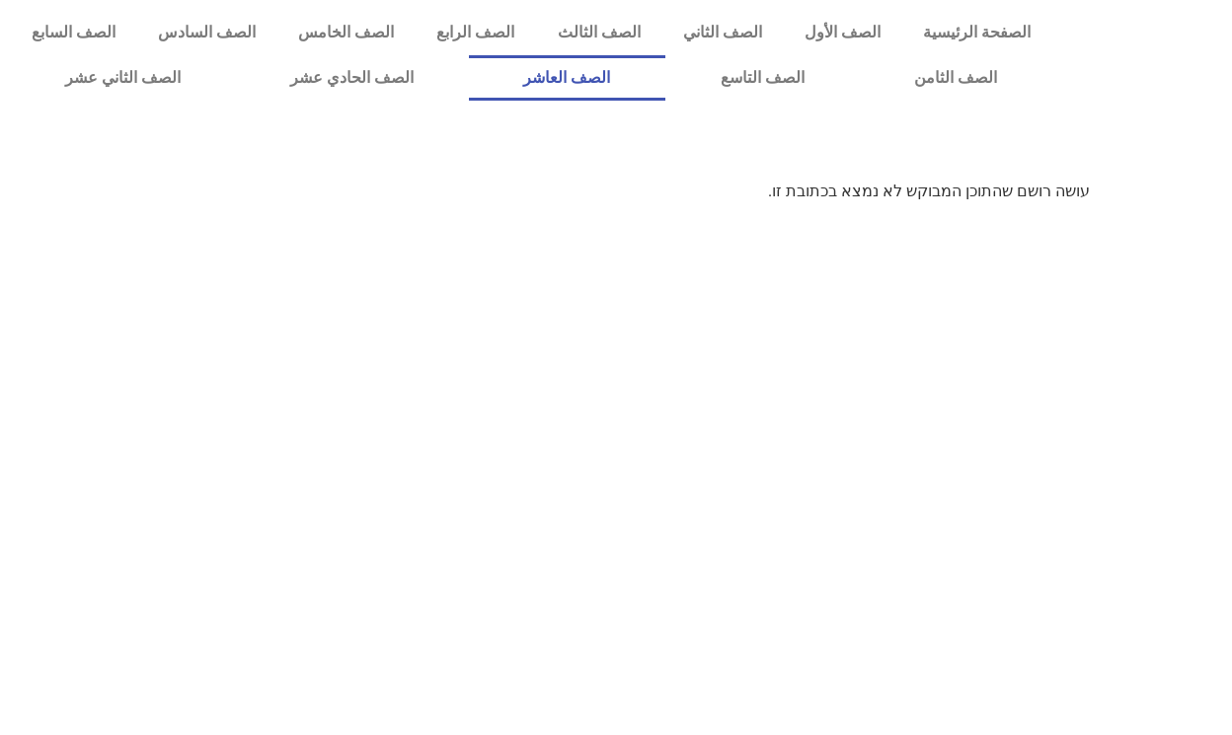
click at [573, 66] on link "الصف العاشر" at bounding box center [567, 77] width 196 height 45
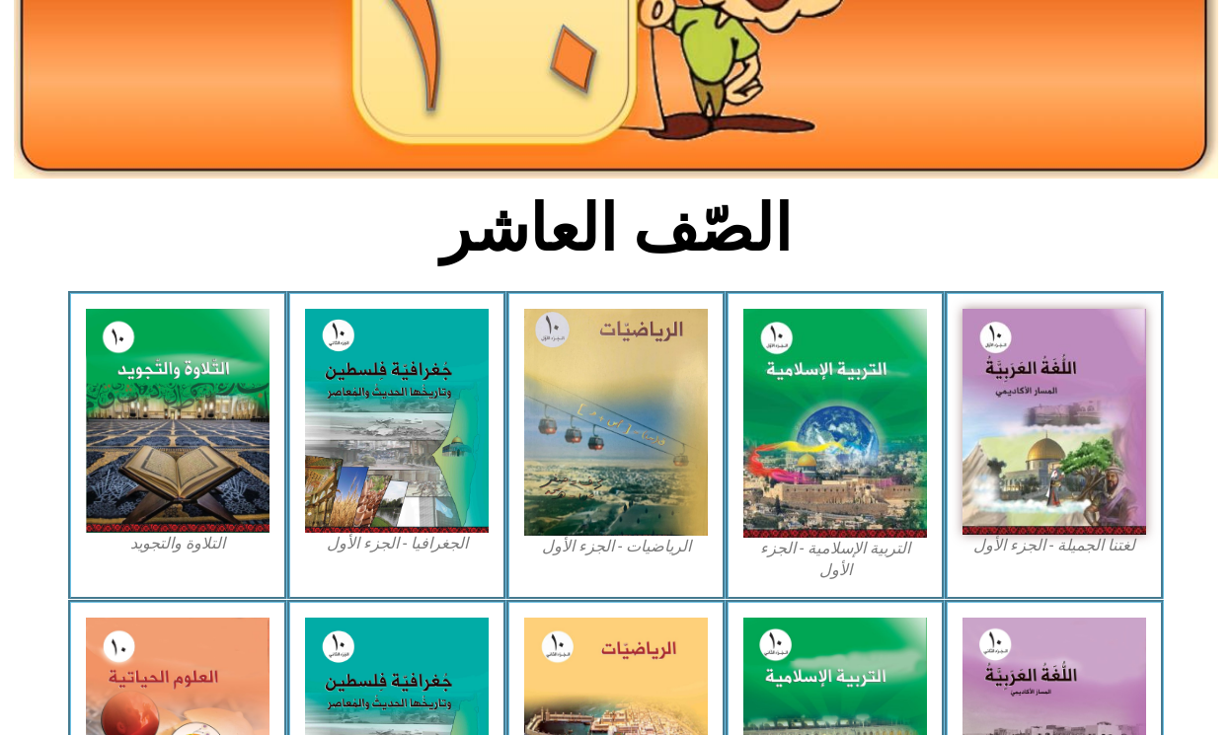
scroll to position [489, 0]
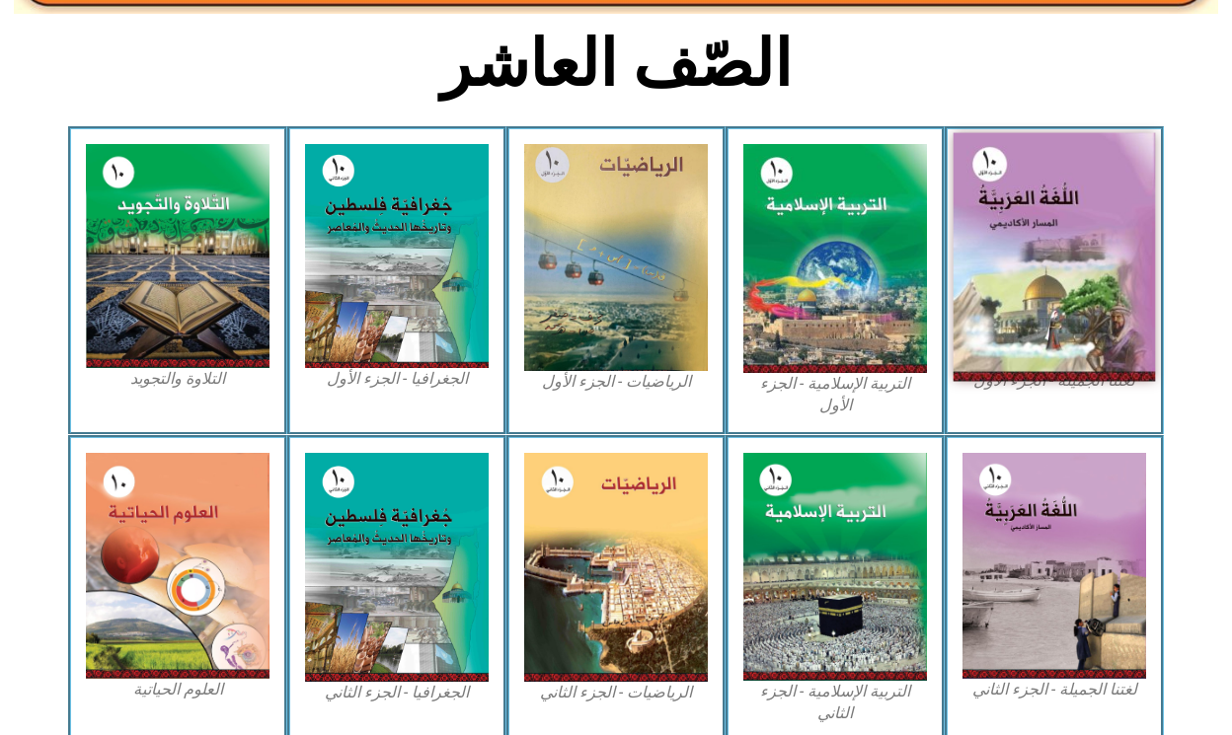
click at [1039, 207] on img at bounding box center [1054, 257] width 202 height 249
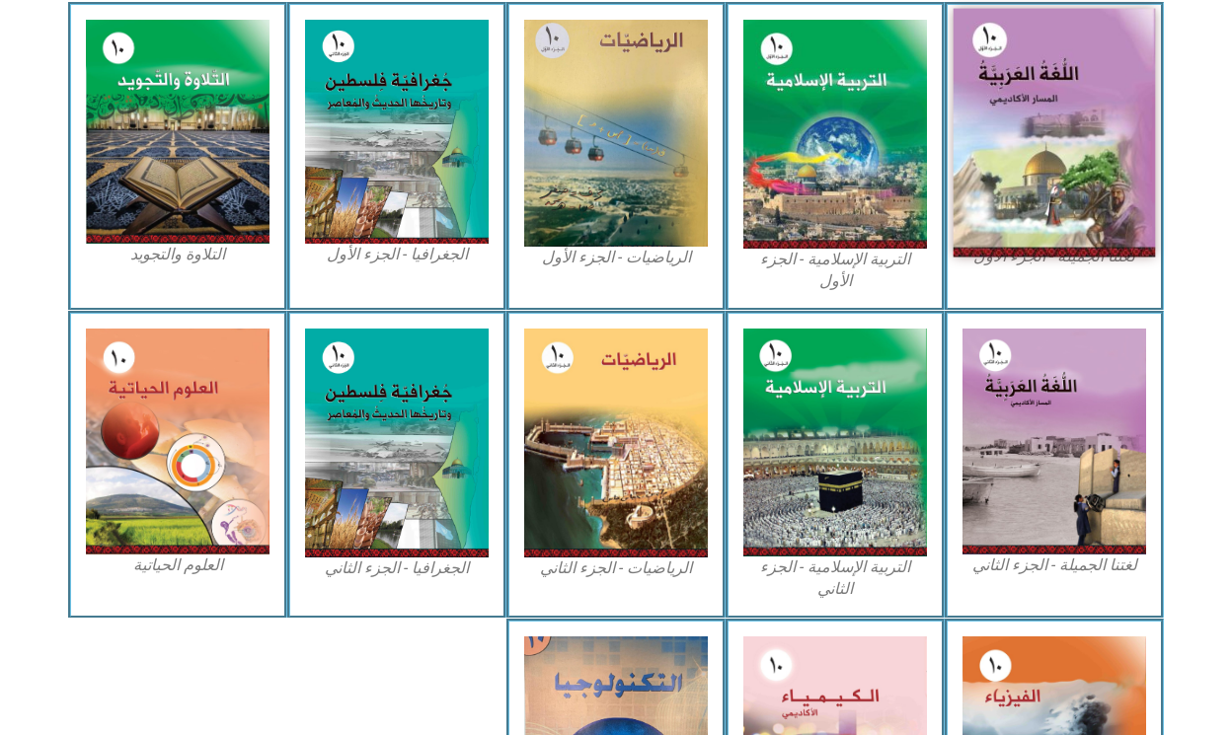
scroll to position [623, 0]
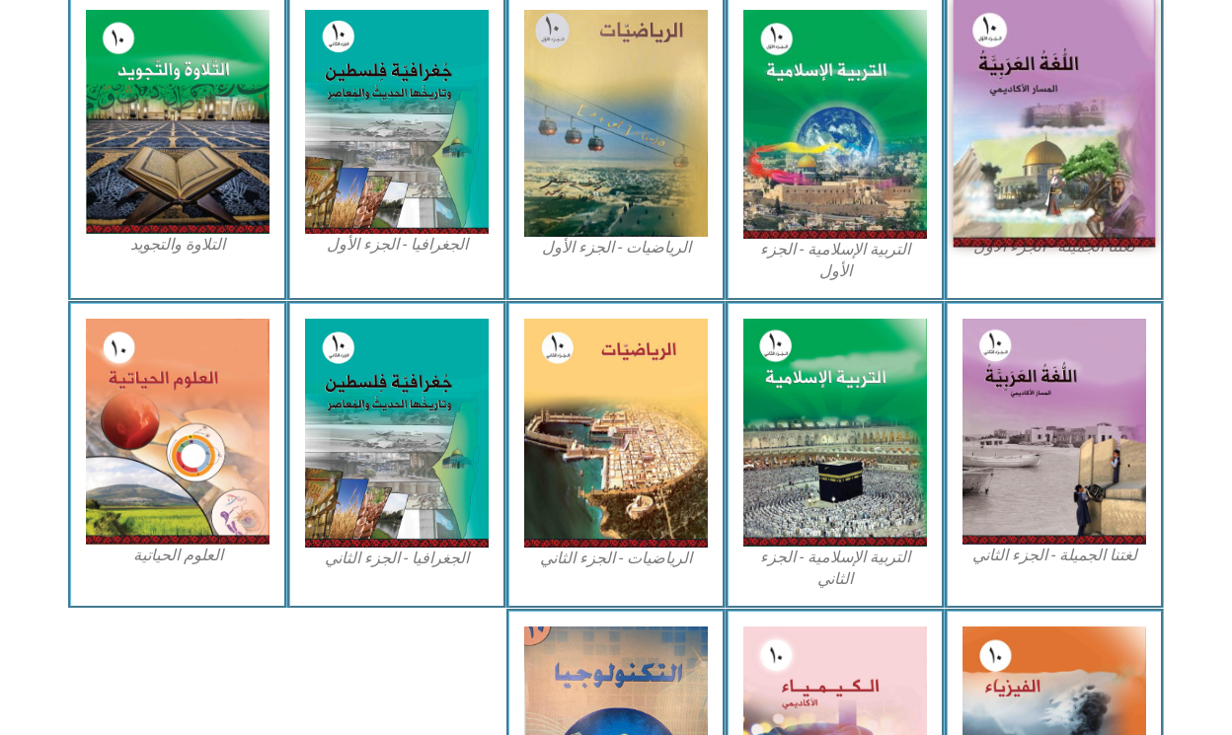
click at [1039, 207] on img at bounding box center [1054, 123] width 202 height 249
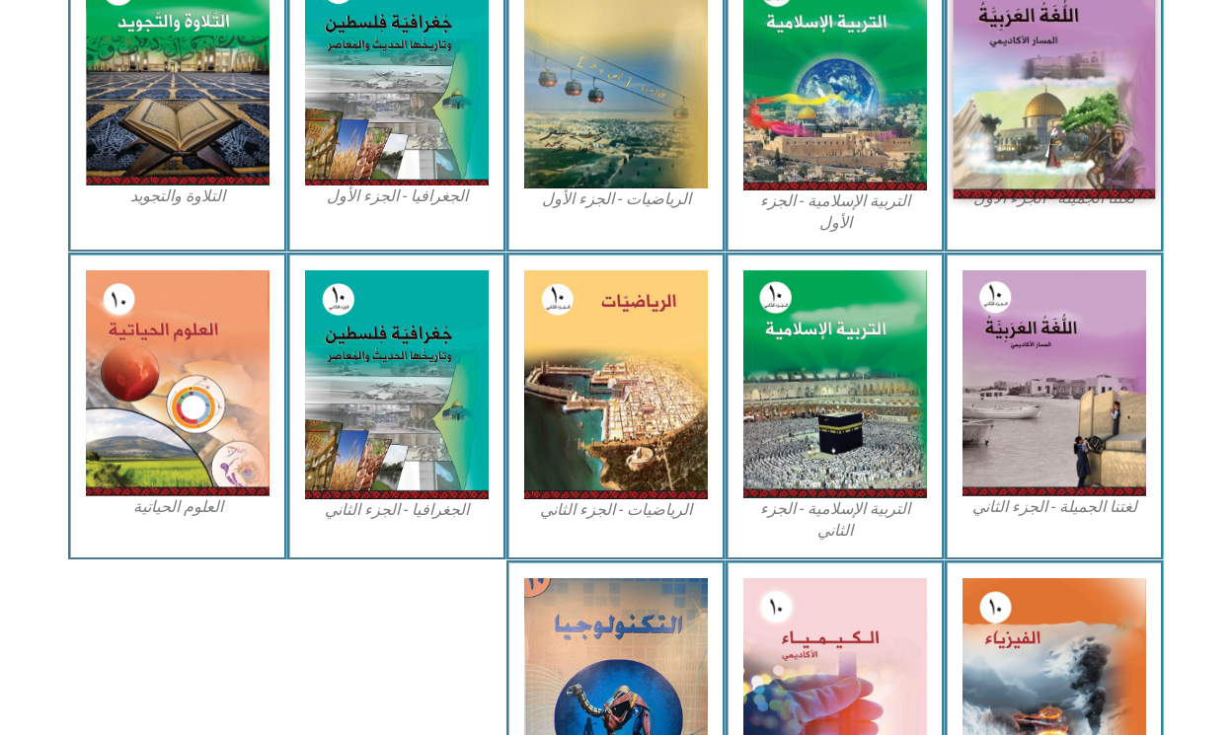
click at [1038, 135] on img at bounding box center [1054, 75] width 202 height 249
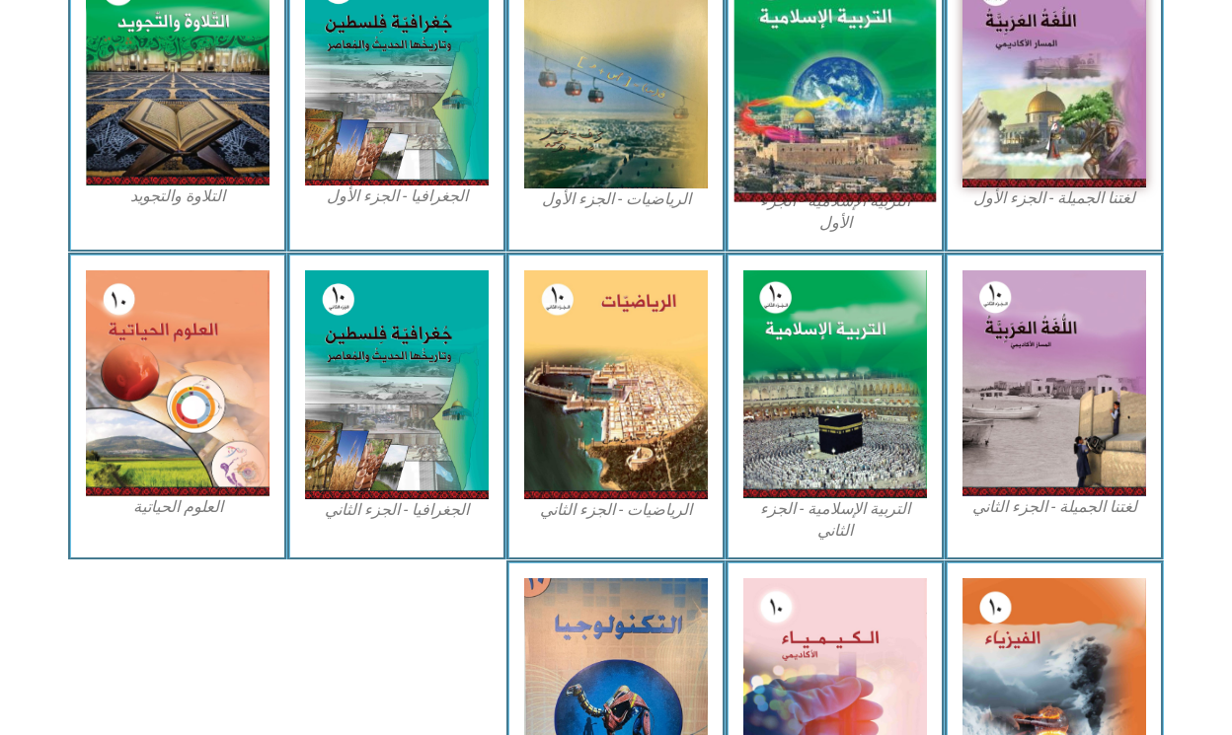
click at [826, 151] on img at bounding box center [835, 77] width 202 height 252
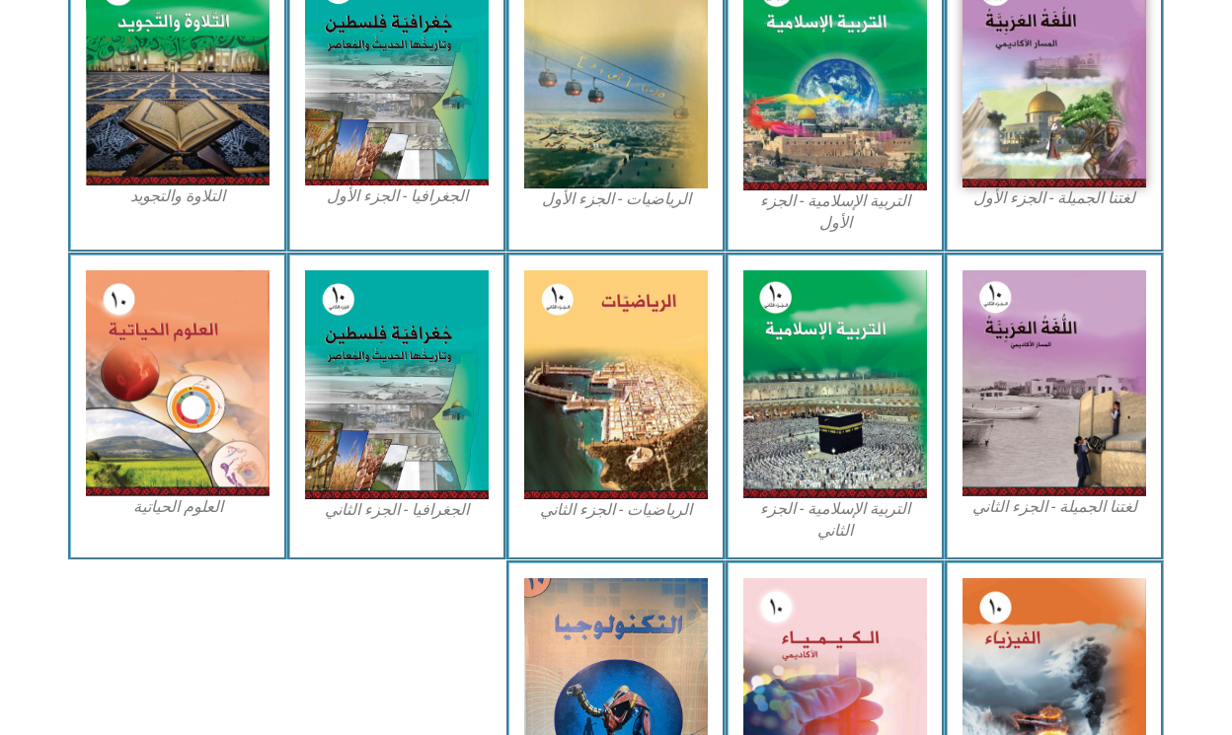
click at [726, 222] on div "التربية الإسلامية - الجزء الأول" at bounding box center [834, 98] width 219 height 308
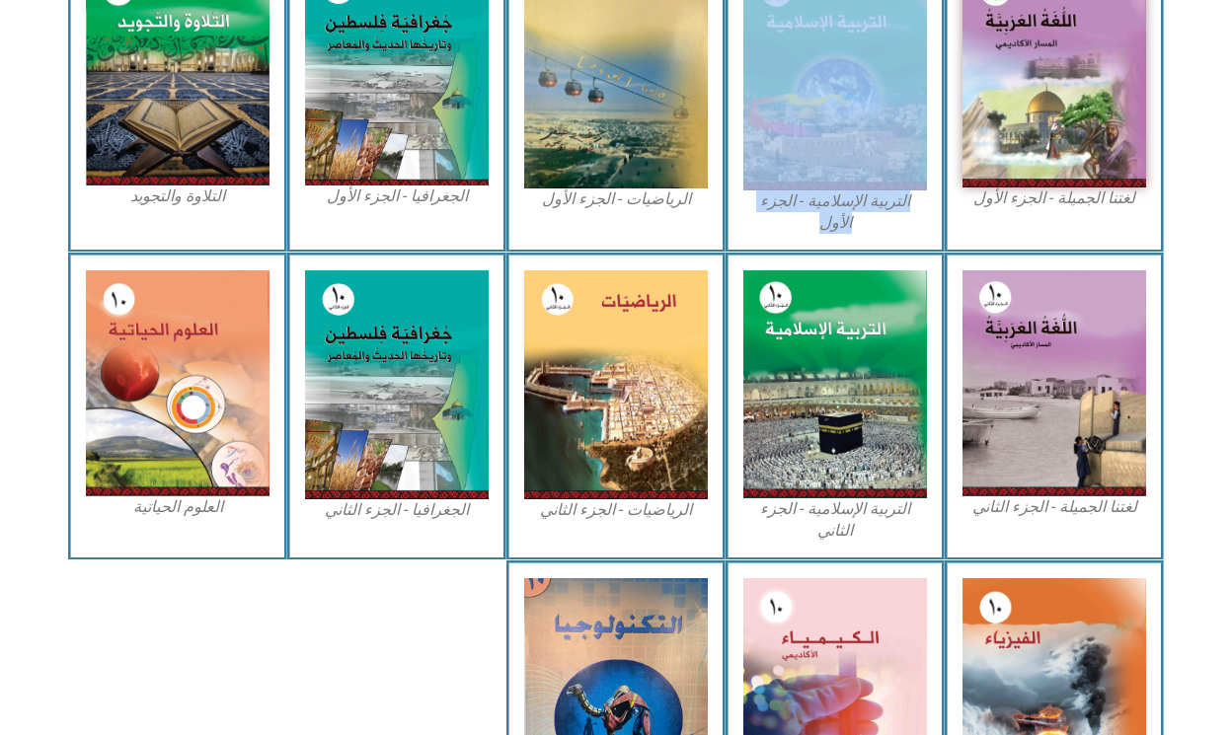
drag, startPoint x: 726, startPoint y: 222, endPoint x: 956, endPoint y: 3, distance: 317.6
click at [926, 18] on div "التربية الإسلامية - الجزء الأول" at bounding box center [834, 98] width 219 height 308
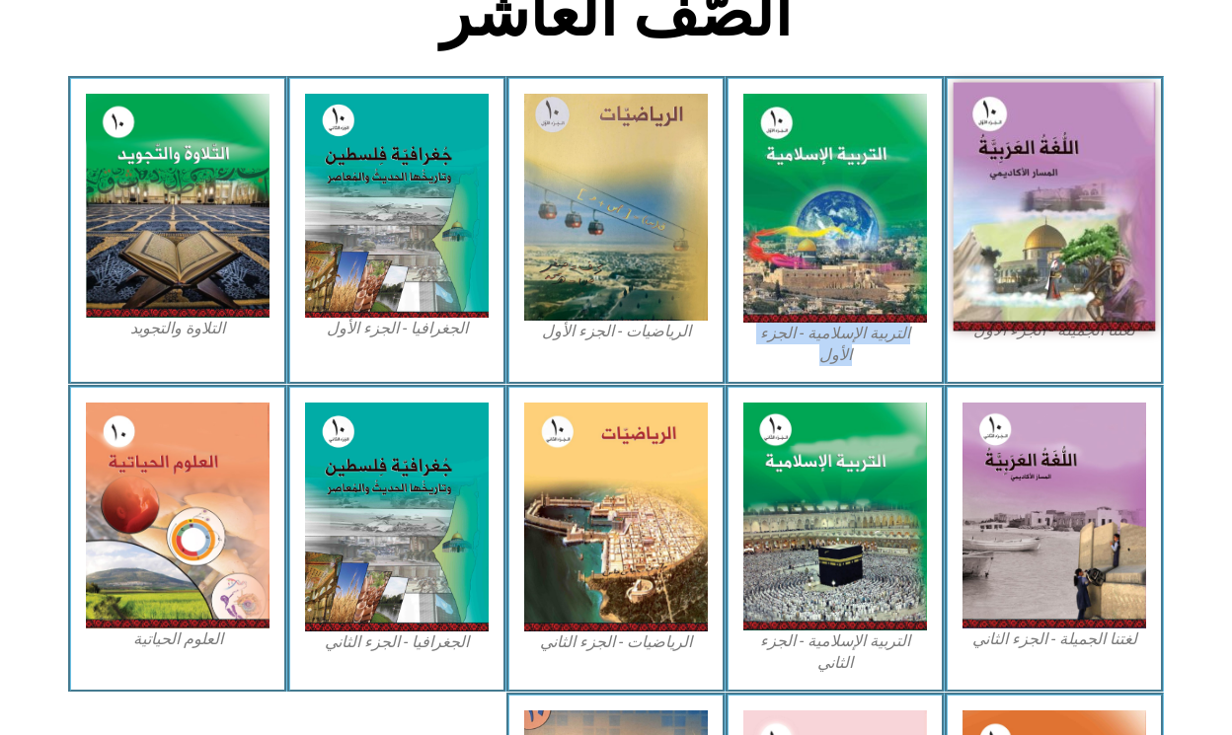
scroll to position [484, 0]
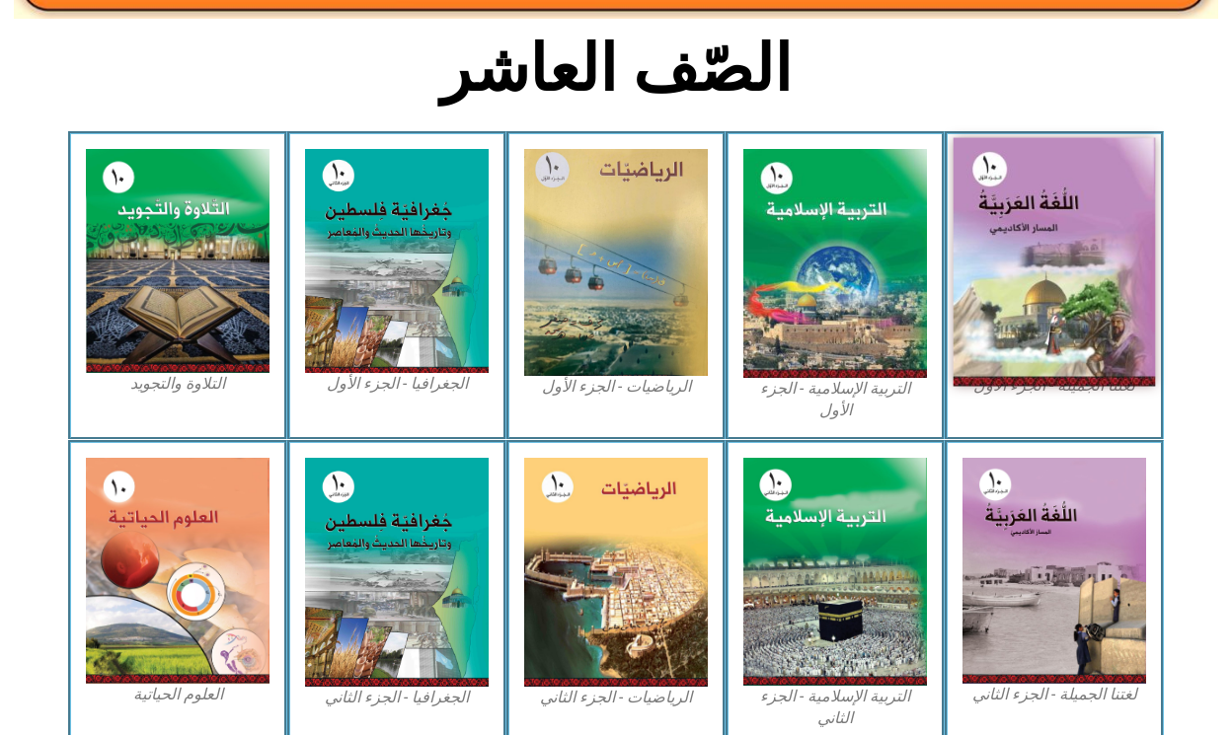
drag, startPoint x: 1160, startPoint y: 116, endPoint x: 1028, endPoint y: 284, distance: 213.0
click at [1027, 285] on div "الصّف العاشر لغتنا الجميلة - الجزء الأول​ التربية الإسلامية - الجزء الأول الريا…" at bounding box center [616, 364] width 1232 height 1336
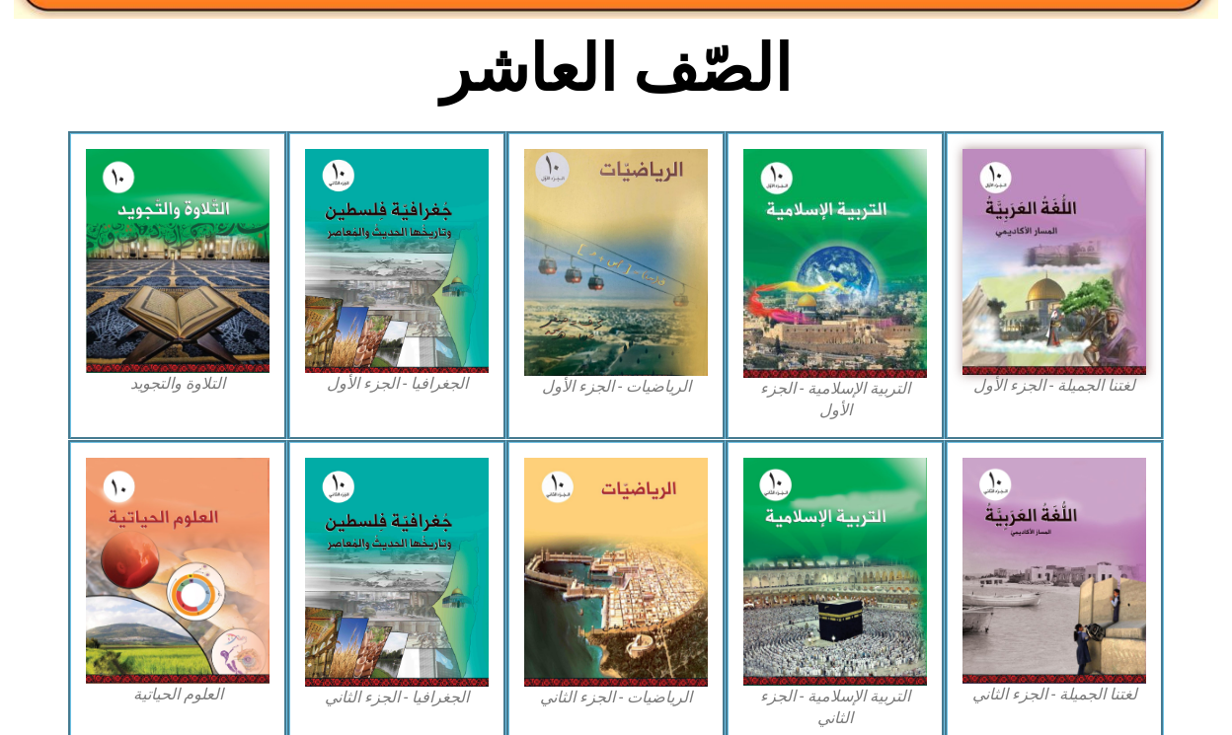
click at [1165, 112] on section "الصّف العاشر" at bounding box center [616, 80] width 1232 height 103
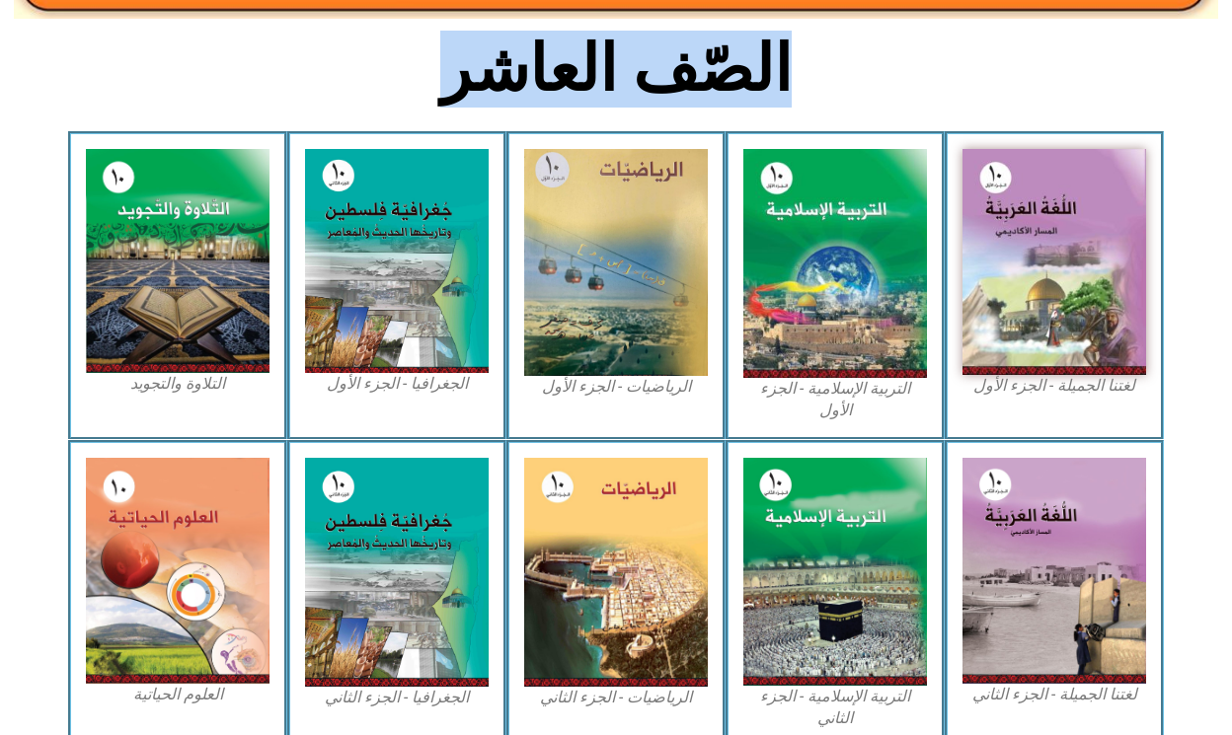
click at [1165, 112] on section "الصّف العاشر" at bounding box center [616, 80] width 1232 height 103
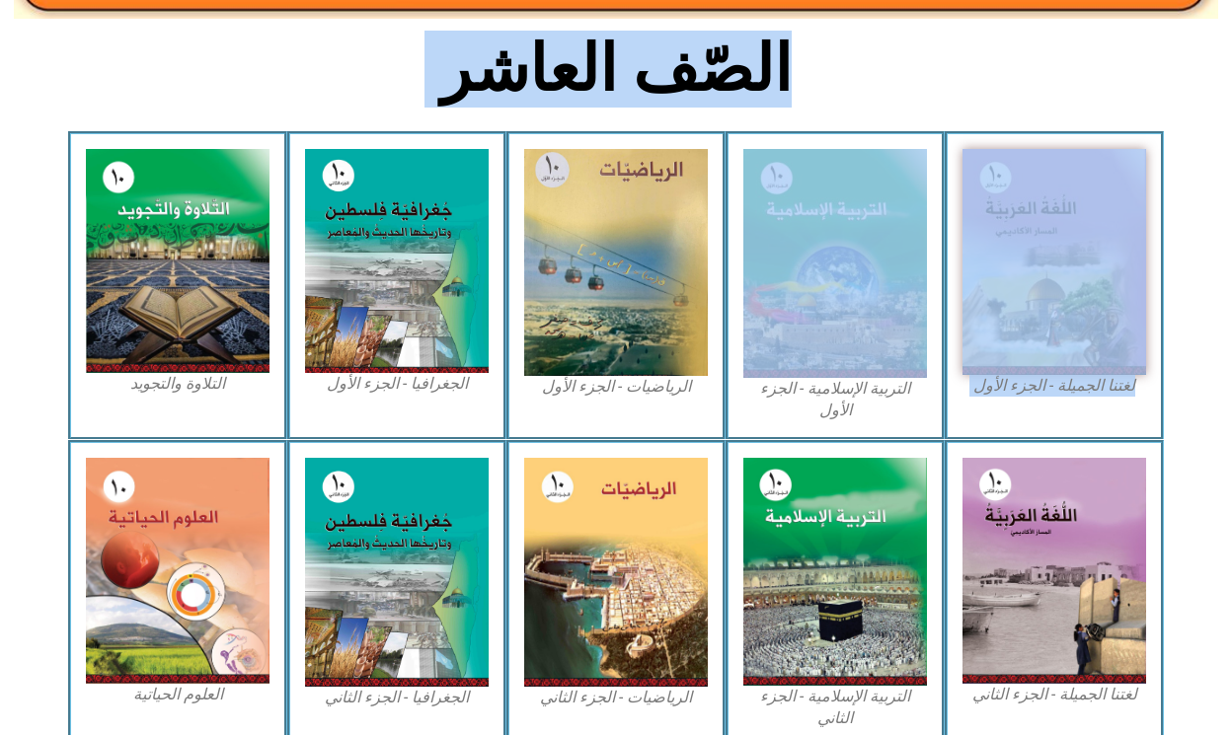
drag, startPoint x: 1159, startPoint y: 129, endPoint x: 742, endPoint y: 347, distance: 470.1
click at [742, 347] on div "الصّف العاشر لغتنا الجميلة - الجزء الأول​ التربية الإسلامية - الجزء الأول الريا…" at bounding box center [616, 364] width 1232 height 1336
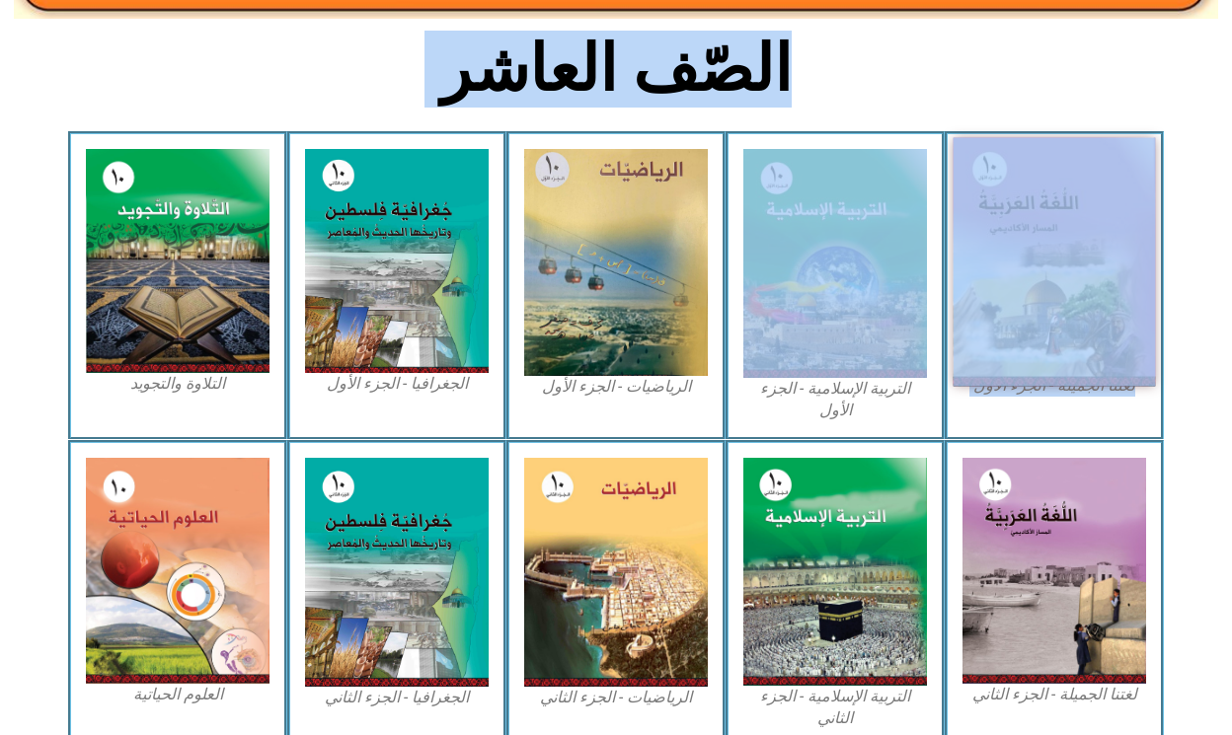
click at [1125, 144] on img at bounding box center [1054, 262] width 202 height 249
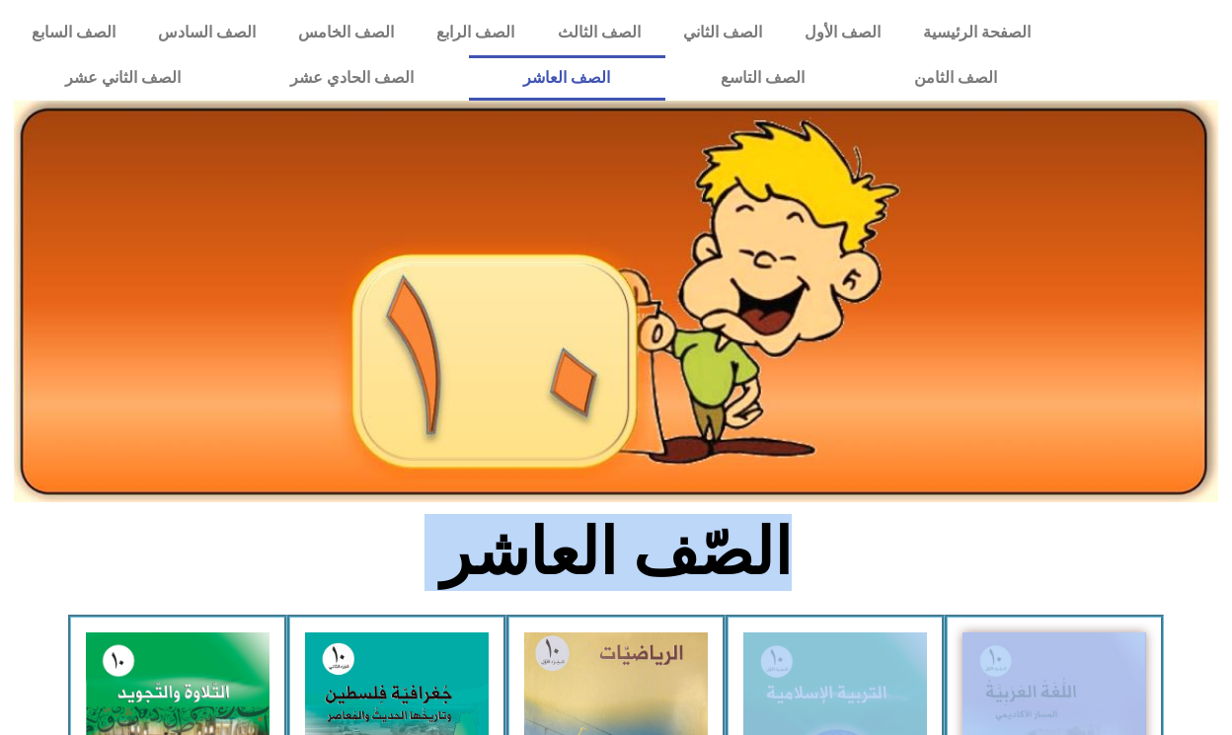
scroll to position [-1, 0]
